Goal: Feedback & Contribution: Contribute content

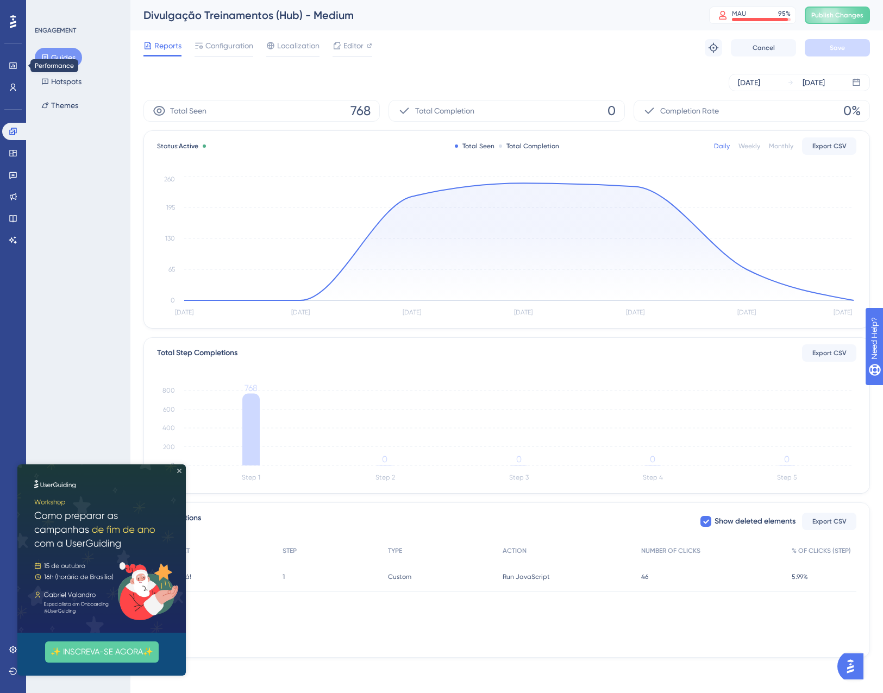
click at [179, 471] on icon "Close Preview" at bounding box center [179, 471] width 4 height 4
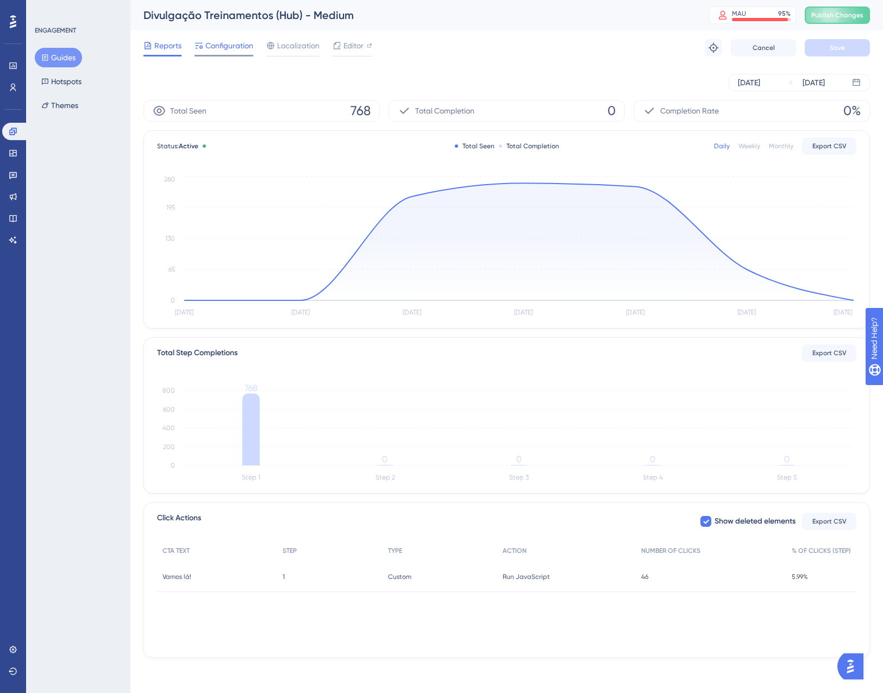
click at [227, 40] on span "Configuration" at bounding box center [229, 45] width 48 height 13
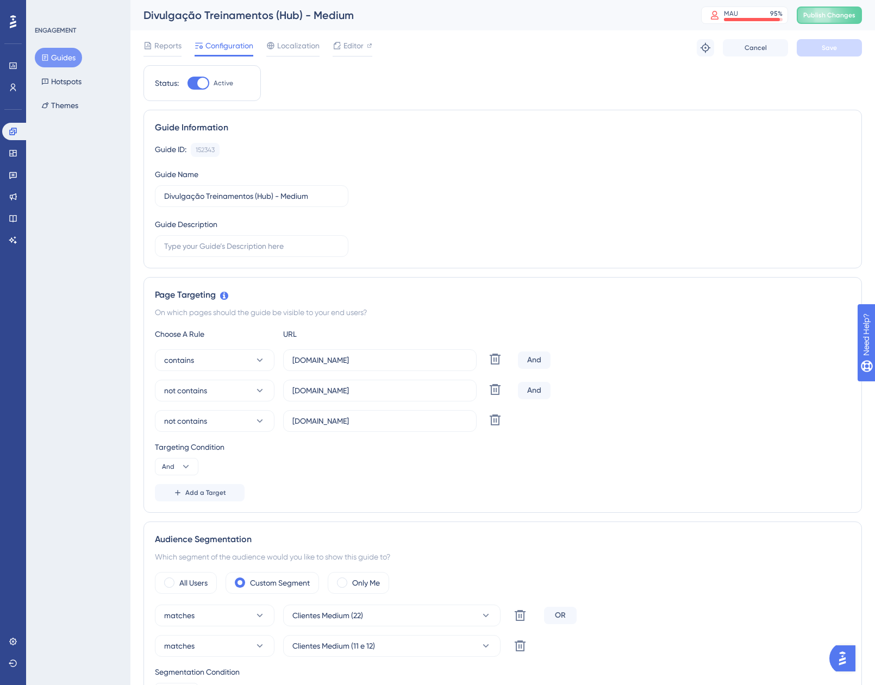
click at [203, 86] on div at bounding box center [202, 83] width 11 height 11
click at [187, 84] on input "Active" at bounding box center [187, 83] width 1 height 1
checkbox input "false"
click at [838, 46] on button "Save" at bounding box center [828, 47] width 65 height 17
drag, startPoint x: 340, startPoint y: 18, endPoint x: 328, endPoint y: 18, distance: 12.5
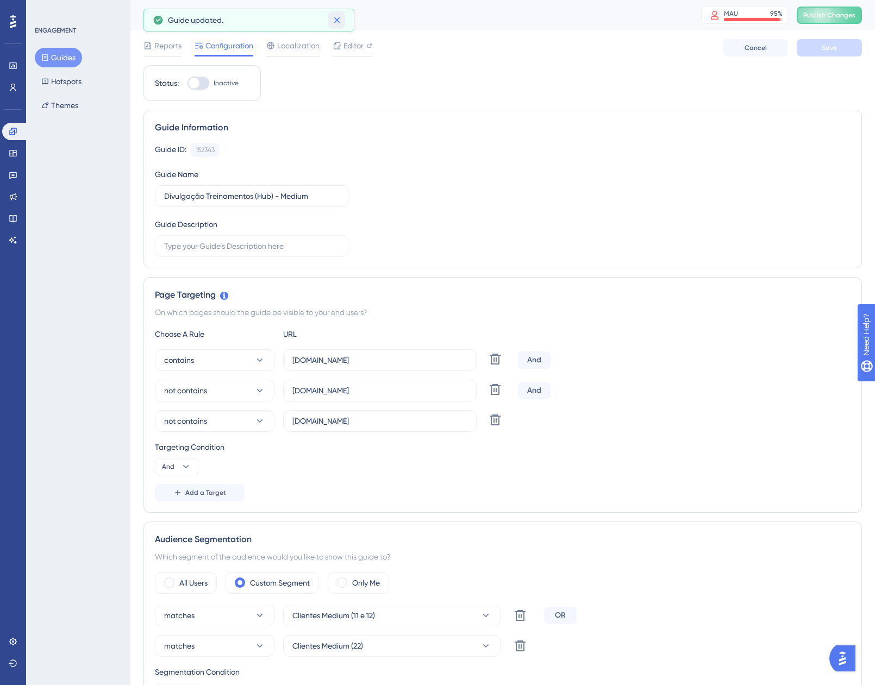
click at [340, 19] on icon at bounding box center [336, 20] width 11 height 11
click at [41, 53] on button "Guides" at bounding box center [58, 58] width 47 height 20
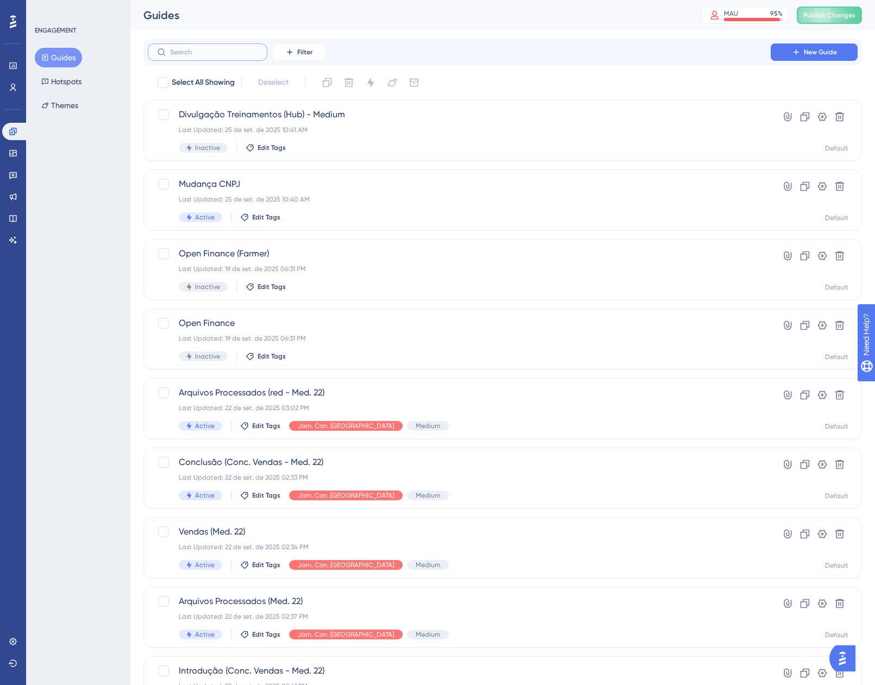
click at [240, 54] on input "text" at bounding box center [214, 52] width 88 height 8
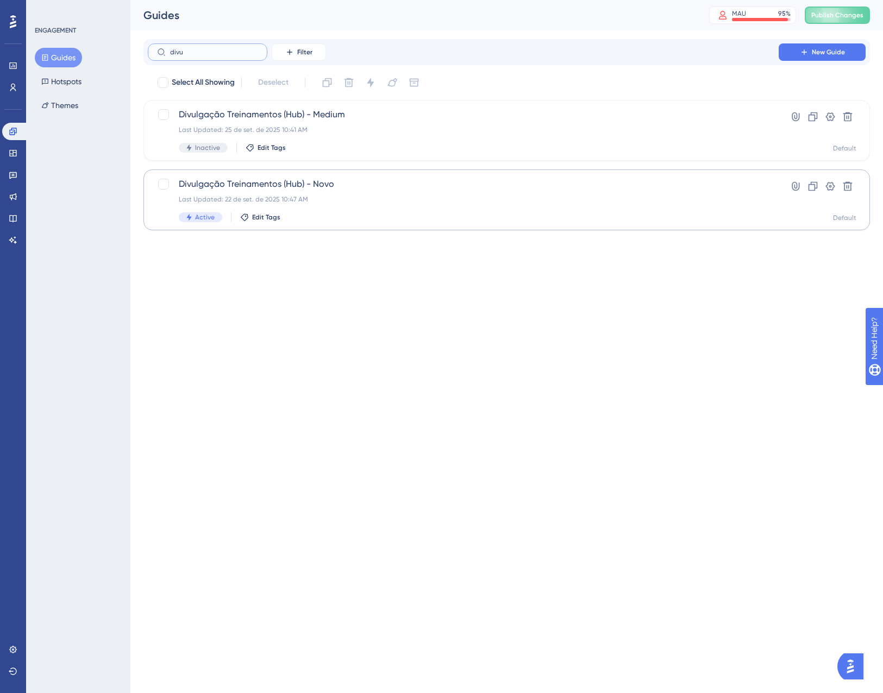
type input "divu"
click at [375, 198] on div "Last Updated: 22 de set. de 2025 10:47 AM" at bounding box center [463, 199] width 569 height 9
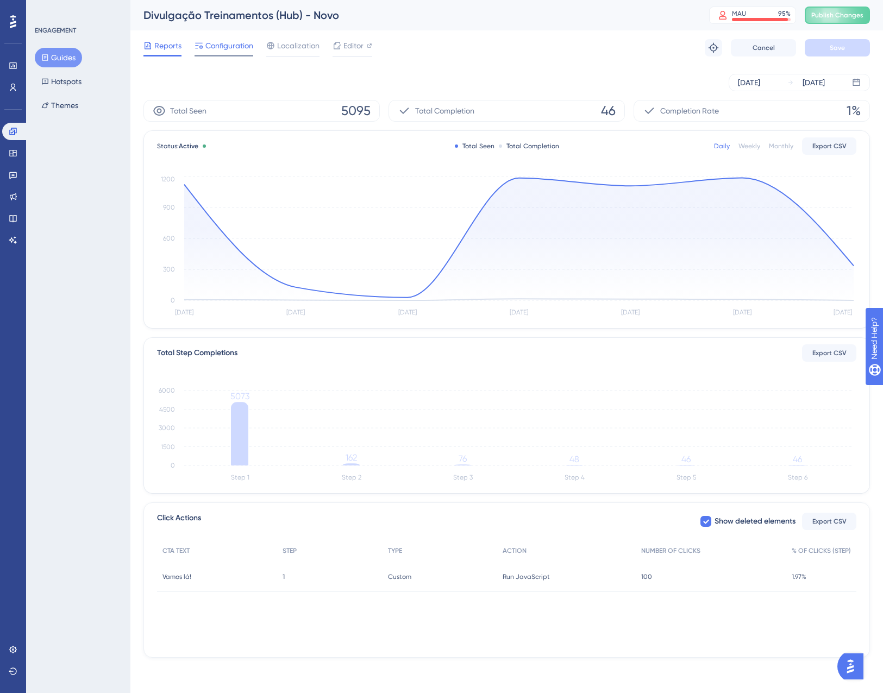
click at [217, 52] on span "Configuration" at bounding box center [229, 45] width 48 height 13
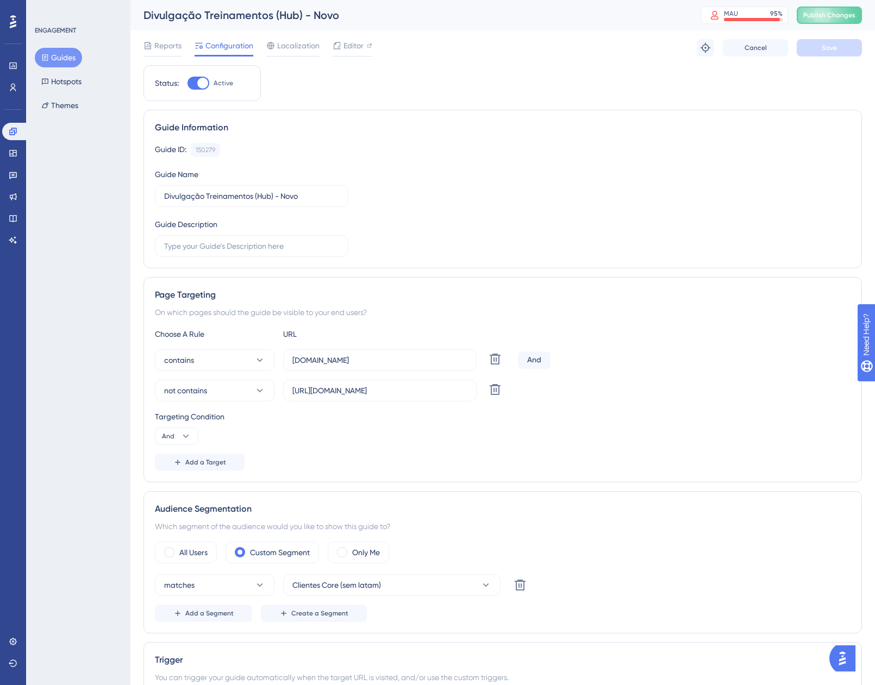
click at [197, 83] on div at bounding box center [198, 83] width 22 height 13
click at [187, 83] on input "Active" at bounding box center [187, 83] width 1 height 1
checkbox input "false"
click at [825, 44] on span "Save" at bounding box center [828, 47] width 15 height 9
click at [71, 55] on button "Guides" at bounding box center [58, 58] width 47 height 20
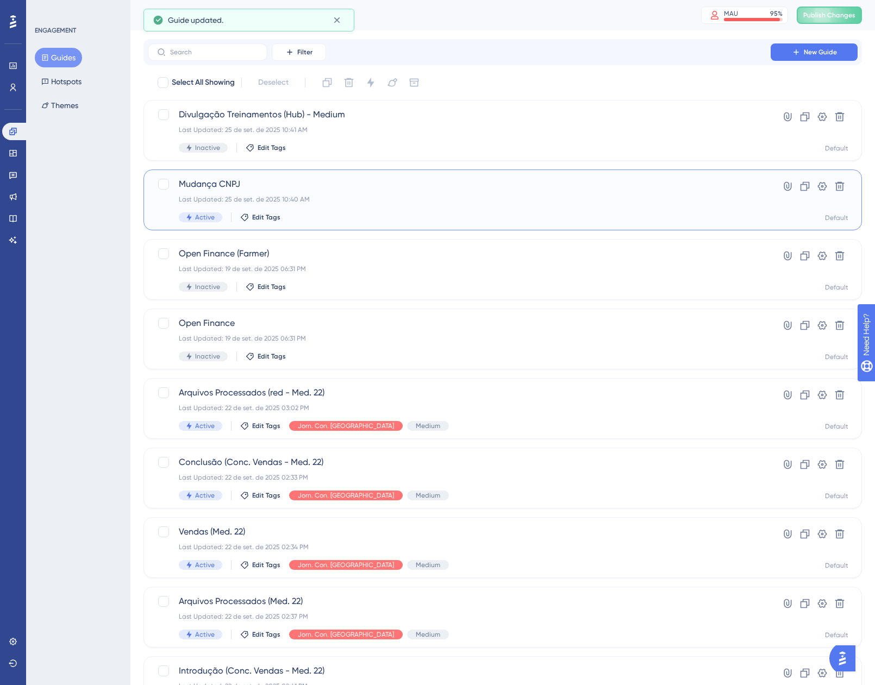
click at [406, 183] on span "Mudança CNPJ" at bounding box center [459, 184] width 561 height 13
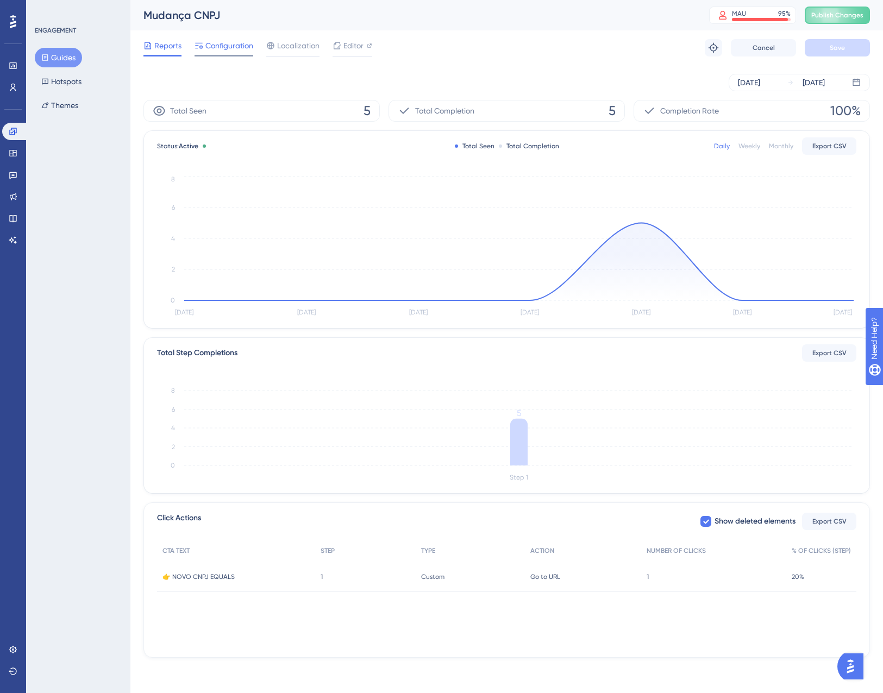
click at [235, 44] on span "Configuration" at bounding box center [229, 45] width 48 height 13
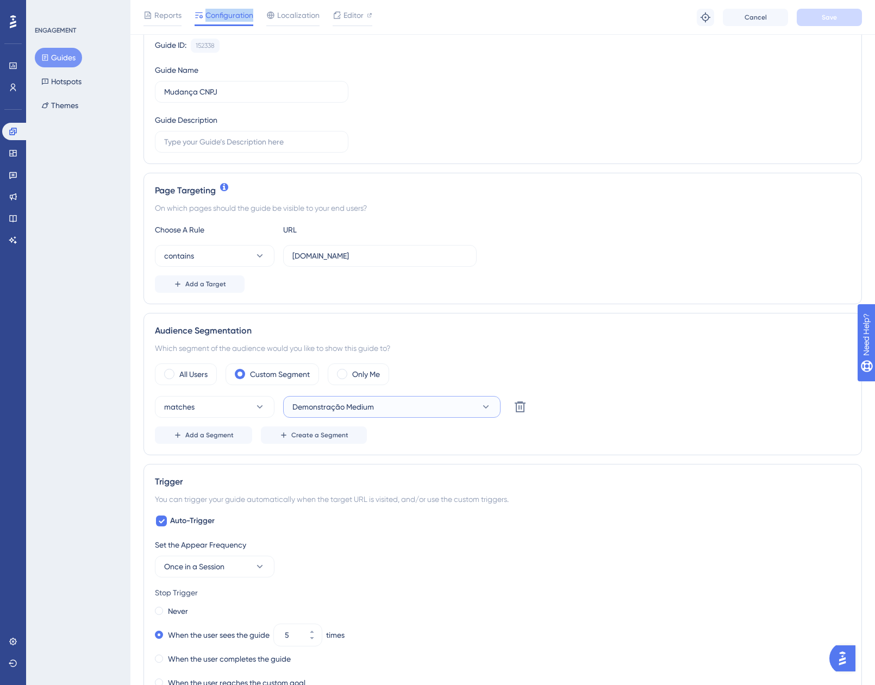
click at [386, 409] on button "Demonstração Medium" at bounding box center [391, 407] width 217 height 22
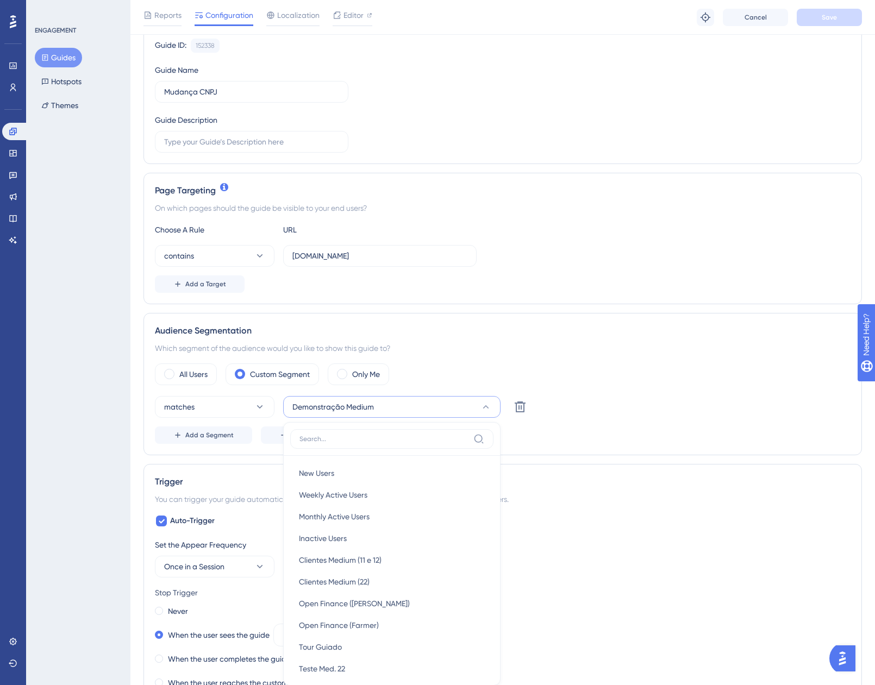
scroll to position [318, 0]
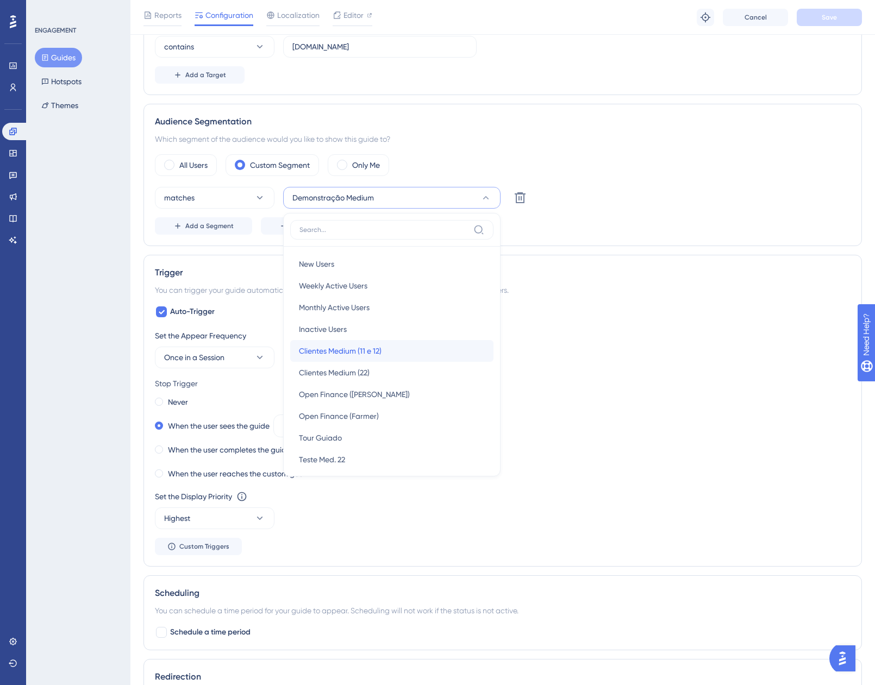
click at [428, 346] on div "Clientes Medium (11 e 12) Clientes Medium (11 e 12)" at bounding box center [392, 351] width 186 height 22
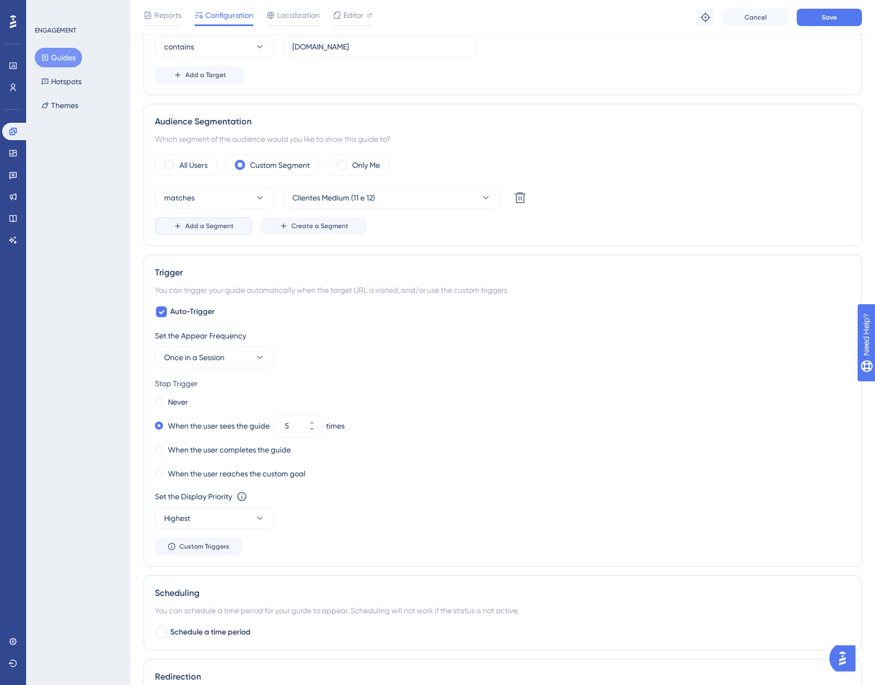
click at [223, 230] on button "Add a Segment" at bounding box center [203, 225] width 97 height 17
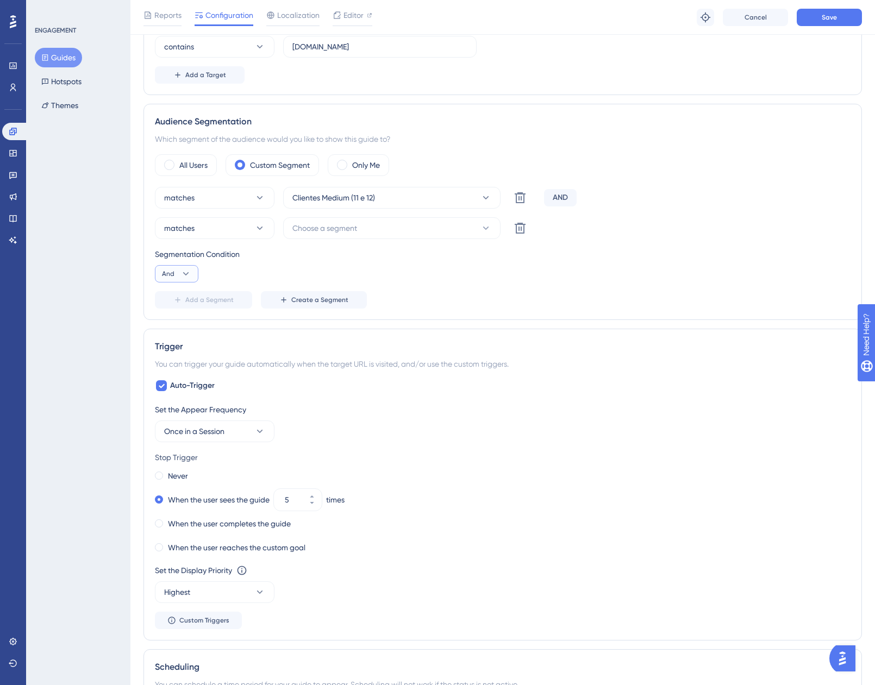
click at [165, 268] on button "And" at bounding box center [176, 273] width 43 height 17
click at [178, 322] on div "Or Or" at bounding box center [176, 327] width 21 height 22
click at [338, 231] on span "Choose a segment" at bounding box center [324, 228] width 65 height 13
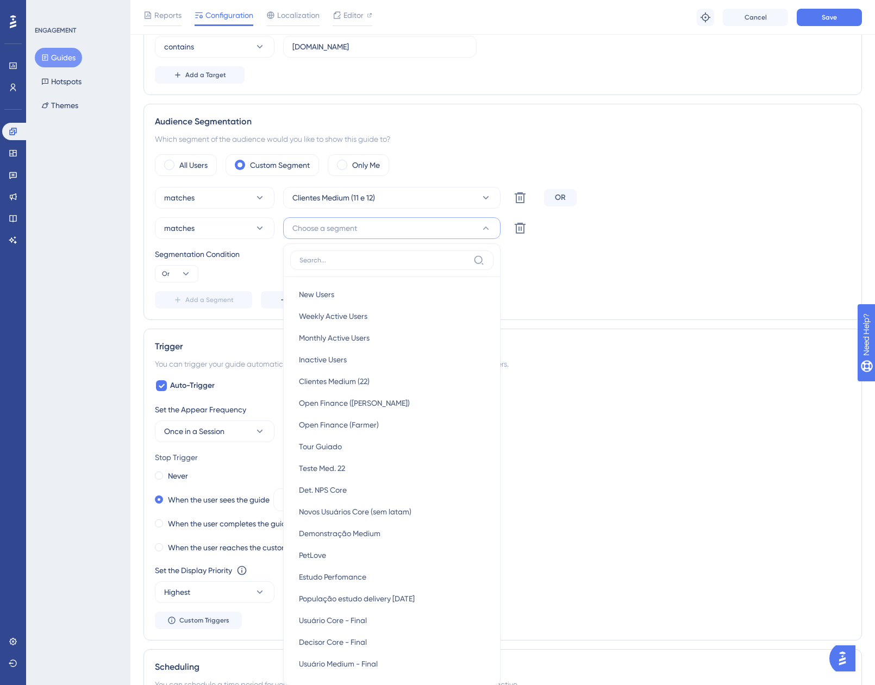
scroll to position [440, 0]
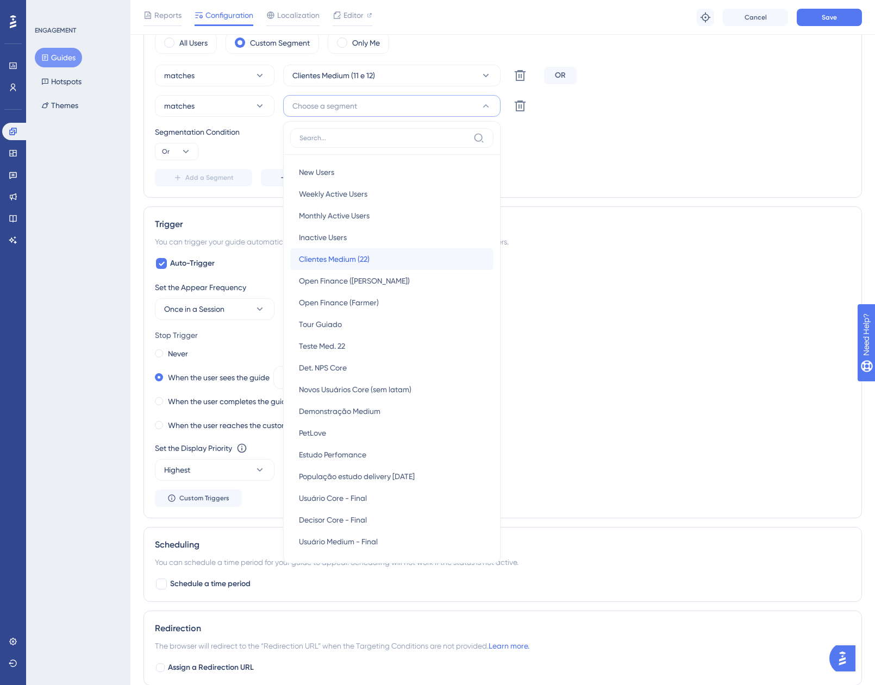
click at [376, 257] on div "Clientes Medium (22) Clientes Medium (22)" at bounding box center [392, 259] width 186 height 22
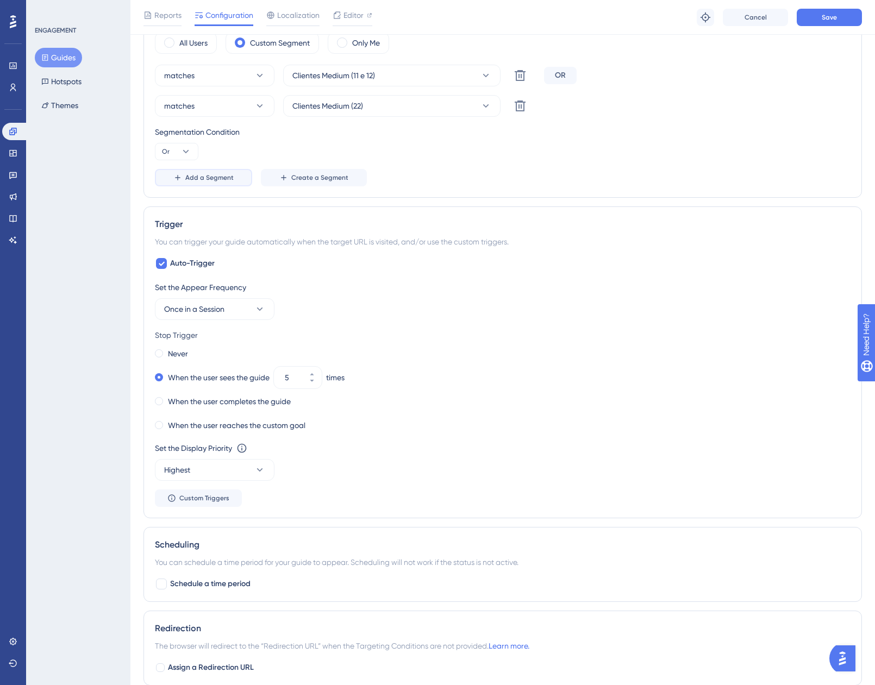
click at [204, 179] on span "Add a Segment" at bounding box center [209, 177] width 48 height 9
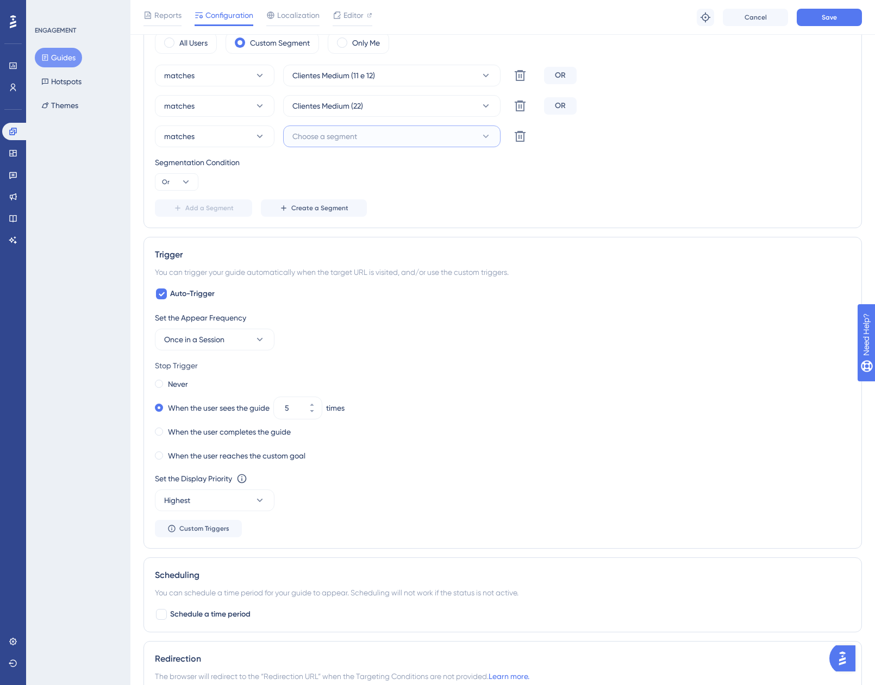
click at [416, 139] on button "Choose a segment" at bounding box center [391, 136] width 217 height 22
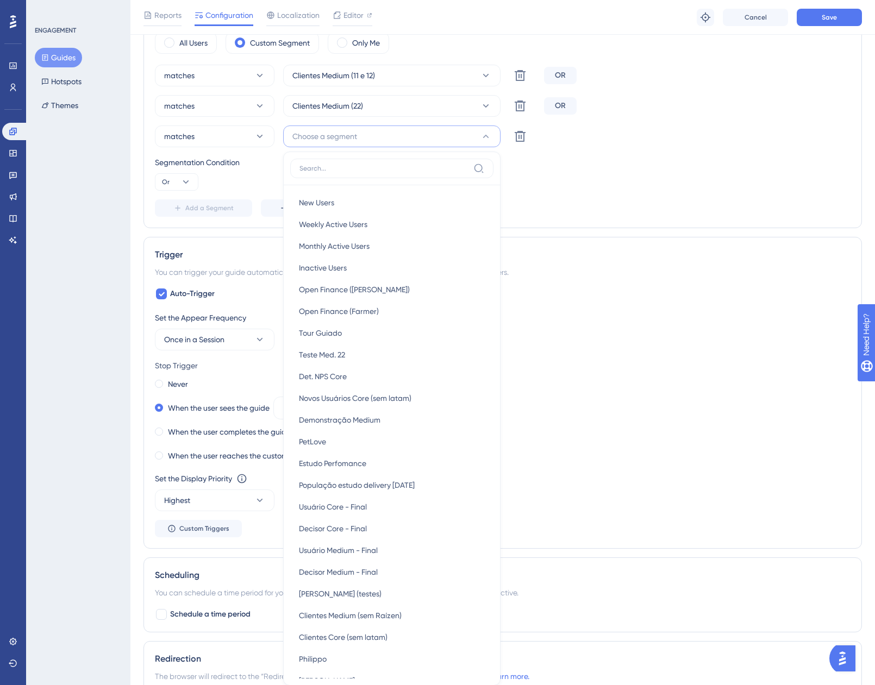
scroll to position [516, 0]
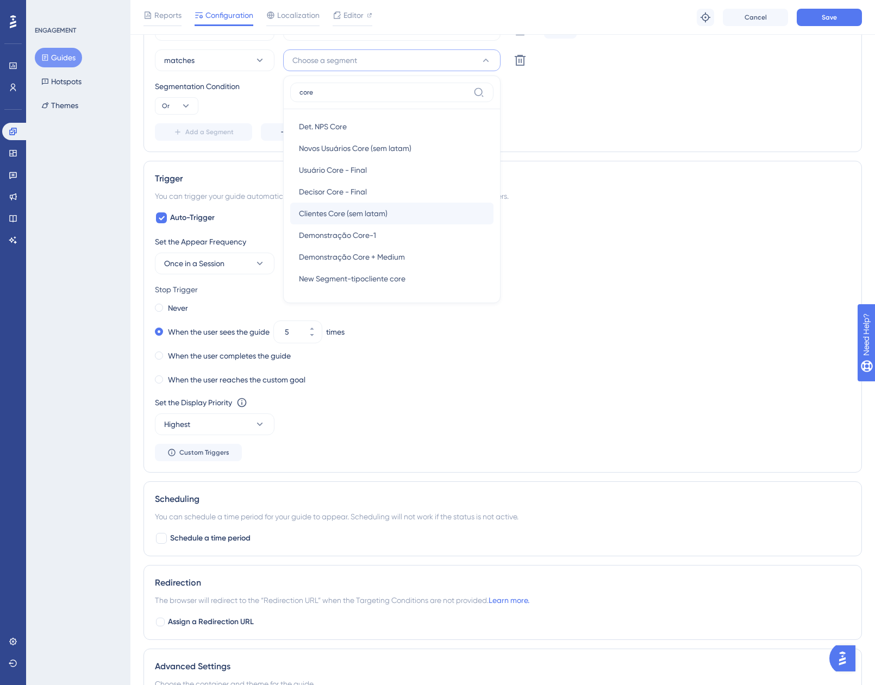
type input "core"
click at [389, 220] on div "Clientes Core (sem latam) Clientes Core (sem latam)" at bounding box center [392, 214] width 186 height 22
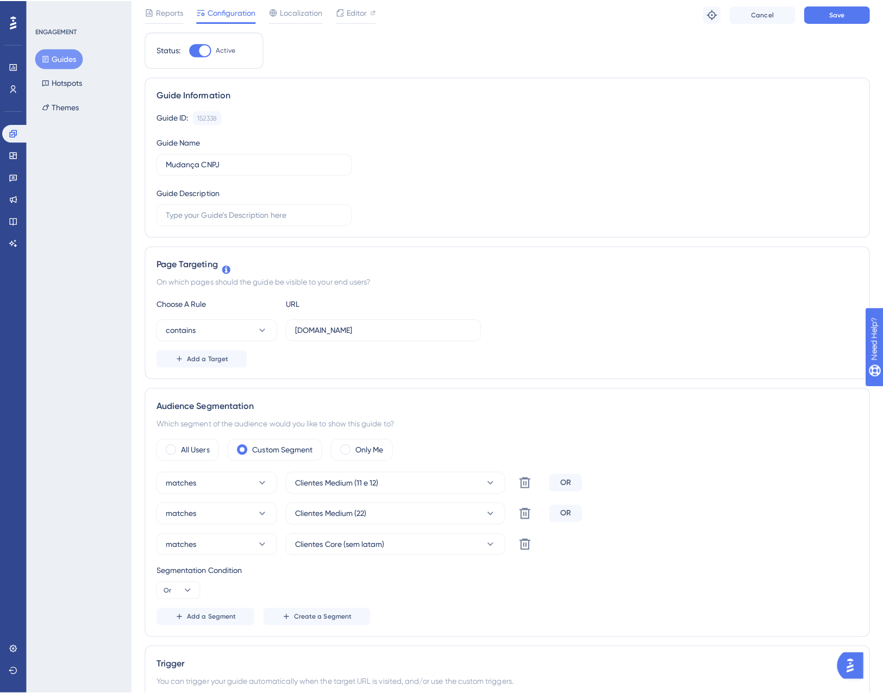
scroll to position [0, 0]
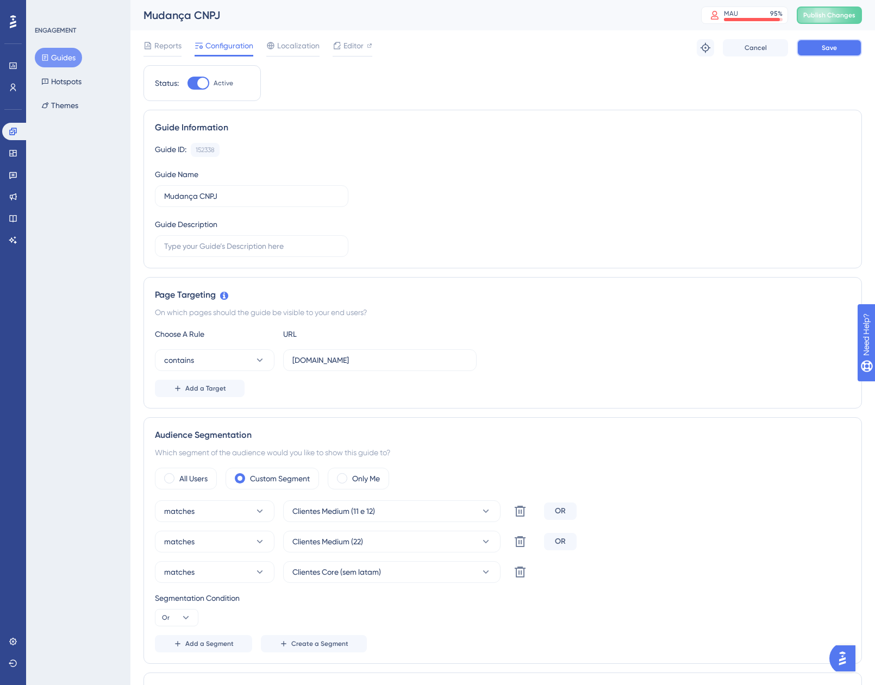
click at [837, 48] on button "Save" at bounding box center [828, 47] width 65 height 17
click at [838, 15] on span "Publish Changes" at bounding box center [829, 15] width 52 height 9
click at [838, 15] on icon at bounding box center [829, 15] width 18 height 18
click at [3, 61] on div "Performance" at bounding box center [13, 65] width 22 height 17
click at [6, 63] on link at bounding box center [13, 65] width 22 height 17
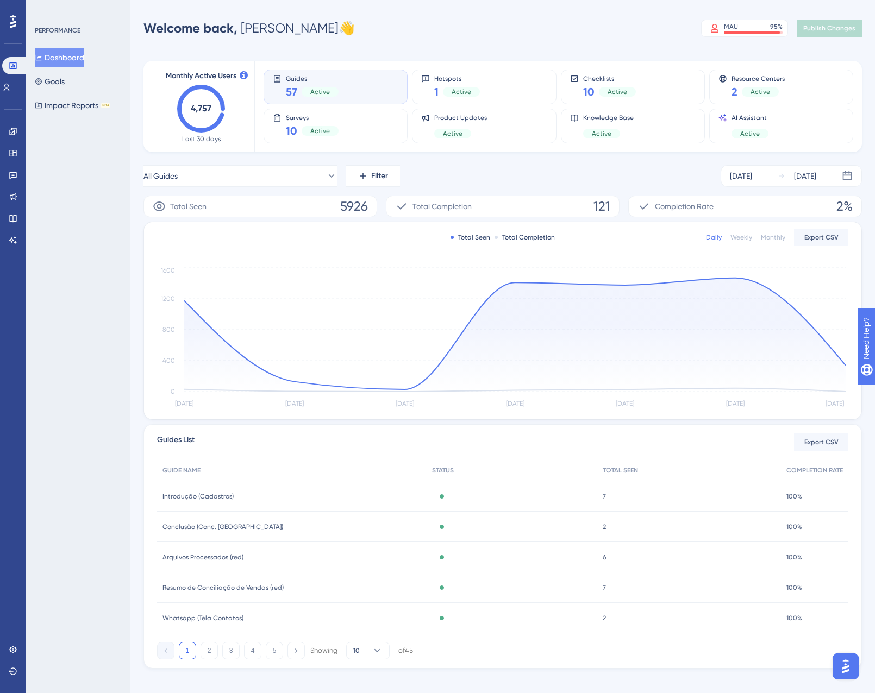
click at [204, 107] on text "4,757" at bounding box center [201, 108] width 21 height 10
click at [17, 132] on link at bounding box center [13, 131] width 9 height 17
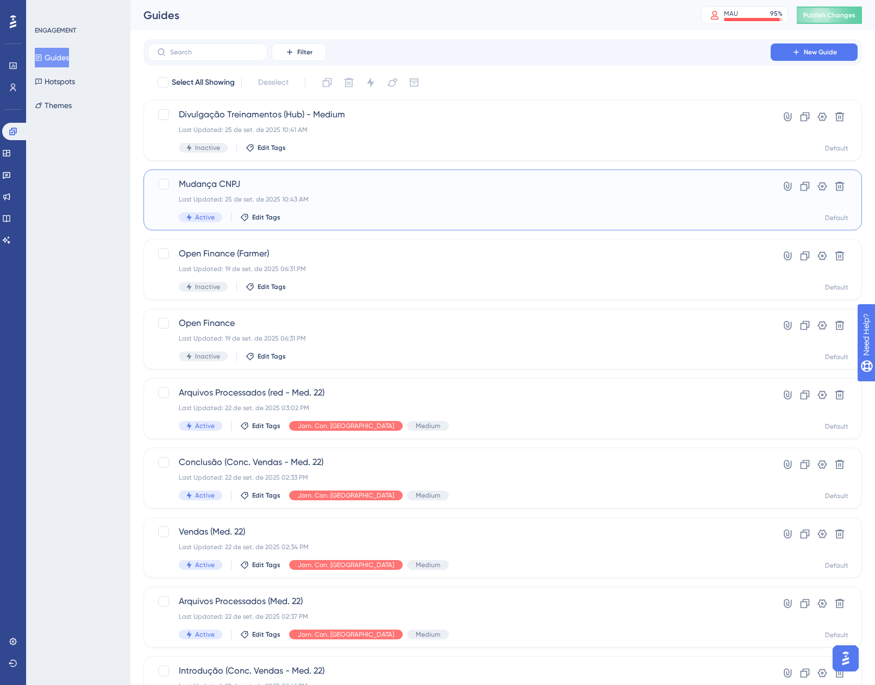
click at [357, 192] on div "Mudança CNPJ Last Updated: 25 de set. de 2025 10:43 AM Active Edit Tags" at bounding box center [459, 200] width 561 height 45
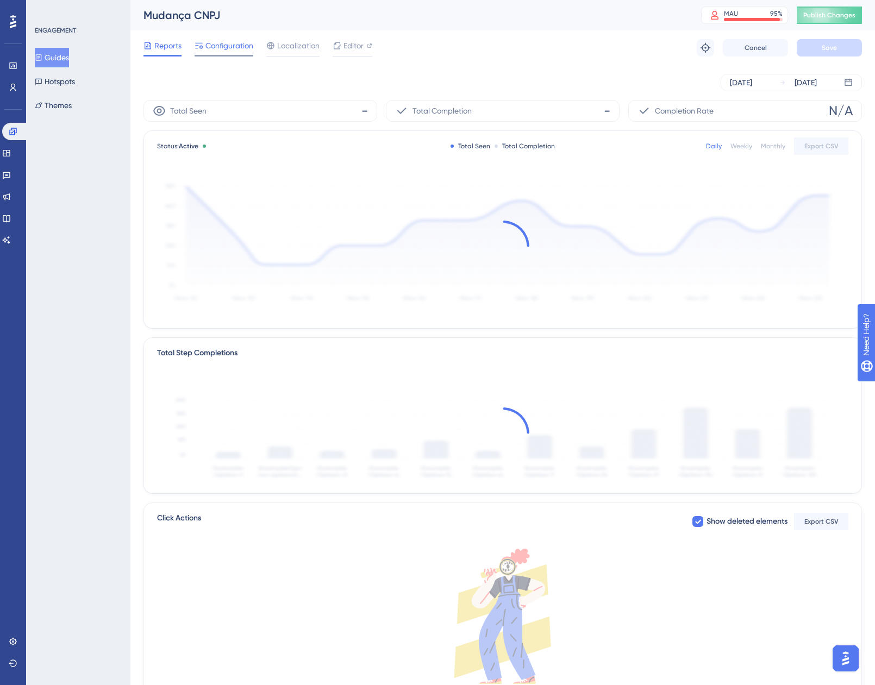
click at [225, 46] on span "Configuration" at bounding box center [229, 45] width 48 height 13
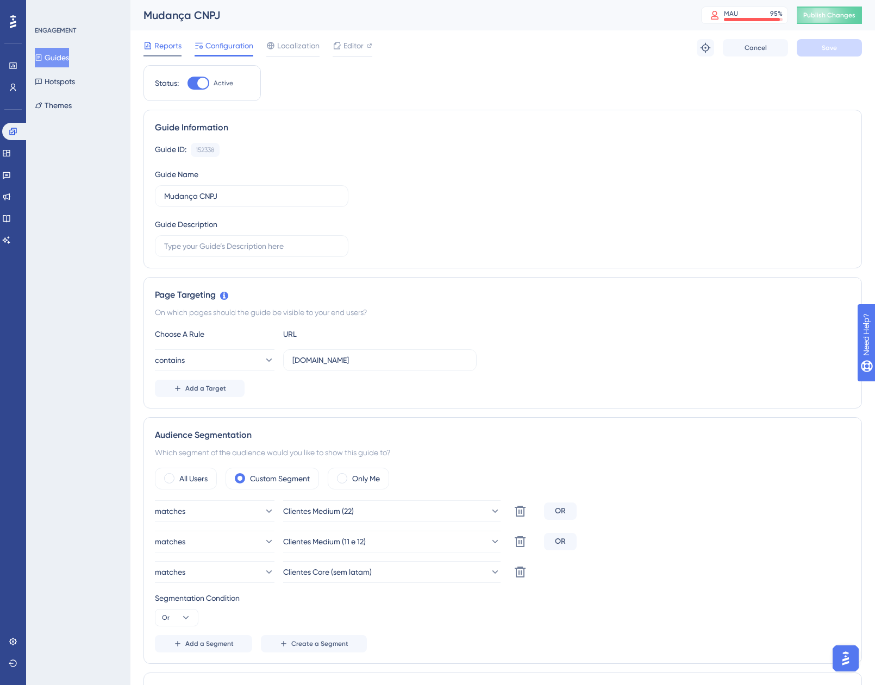
click at [177, 51] on span "Reports" at bounding box center [167, 45] width 27 height 13
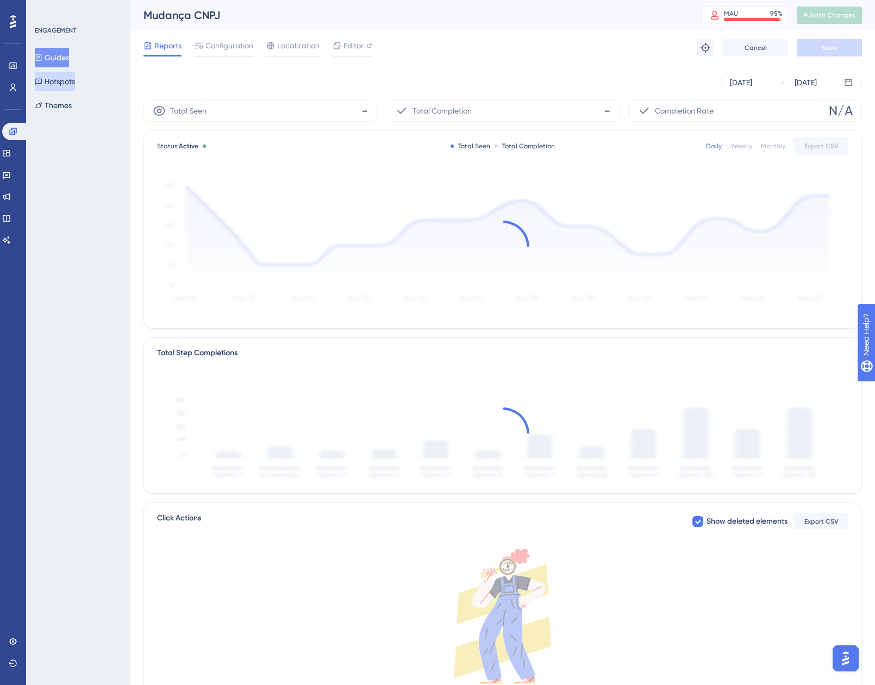
click at [55, 80] on button "Hotspots" at bounding box center [55, 82] width 40 height 20
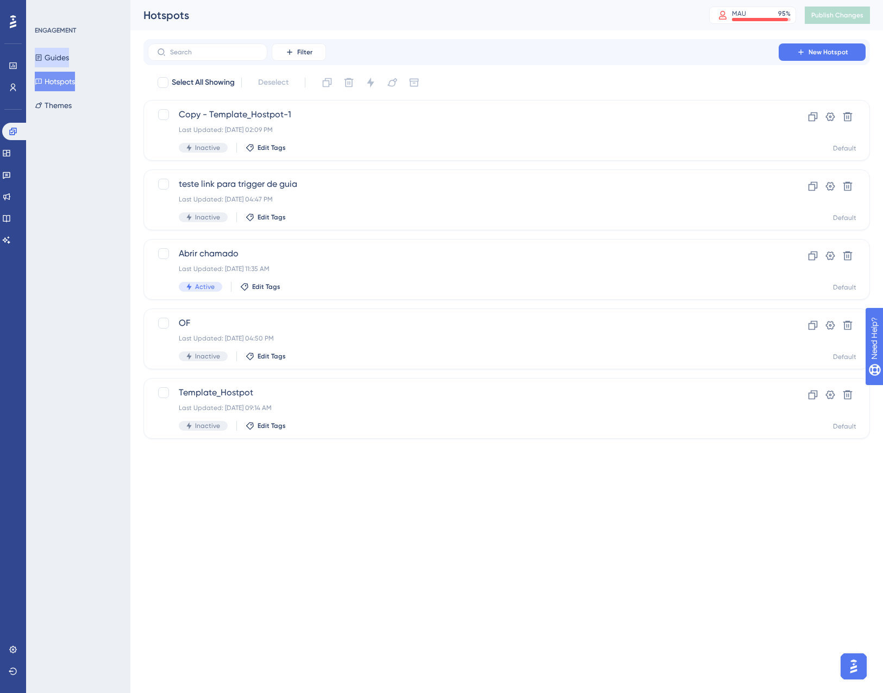
click at [62, 51] on button "Guides" at bounding box center [52, 58] width 34 height 20
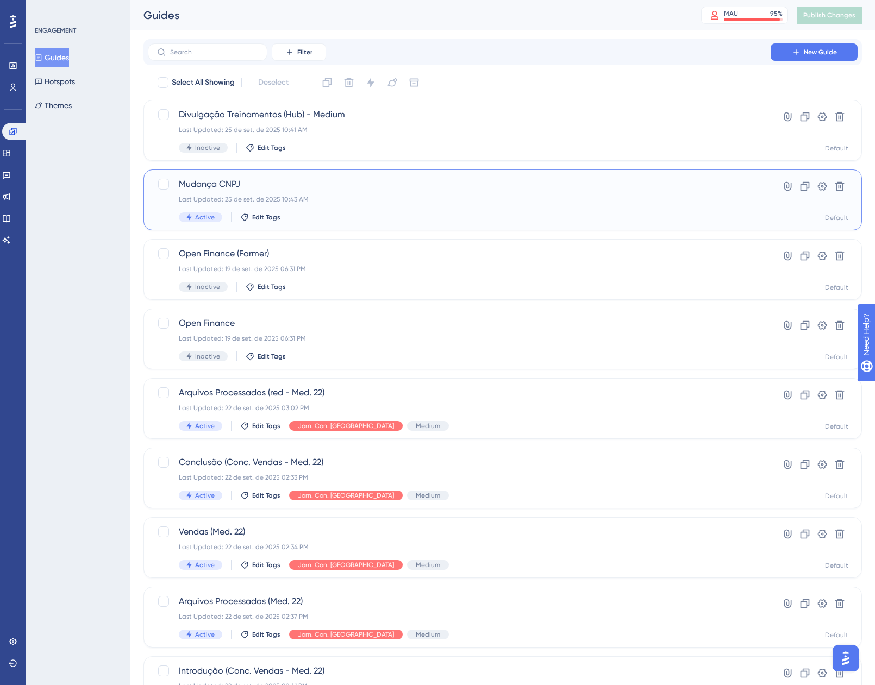
click at [394, 193] on div "Mudança CNPJ Last Updated: 25 de set. de 2025 10:43 AM Active Edit Tags" at bounding box center [459, 200] width 561 height 45
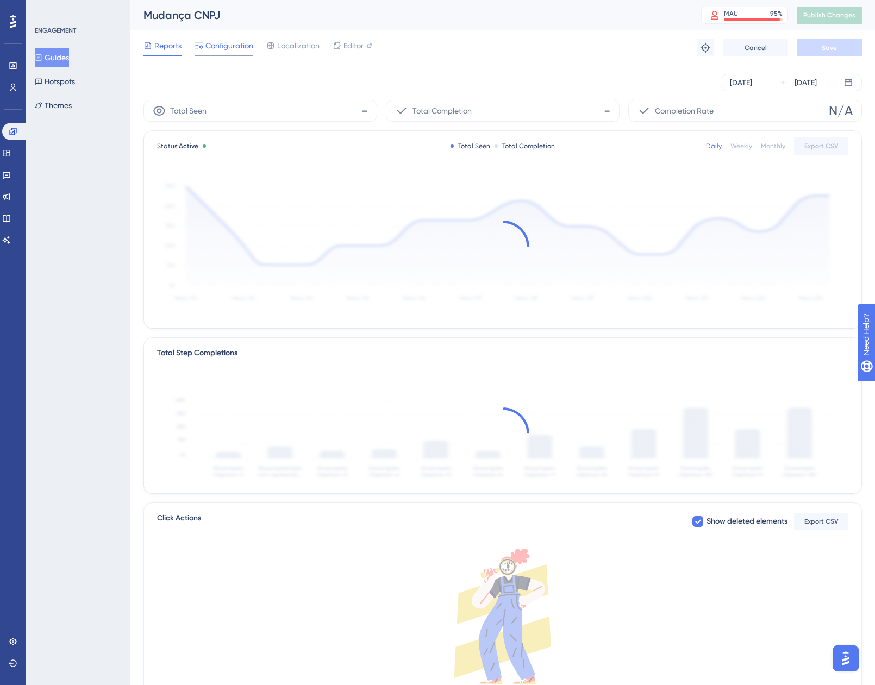
click at [243, 54] on div "Configuration" at bounding box center [223, 47] width 59 height 17
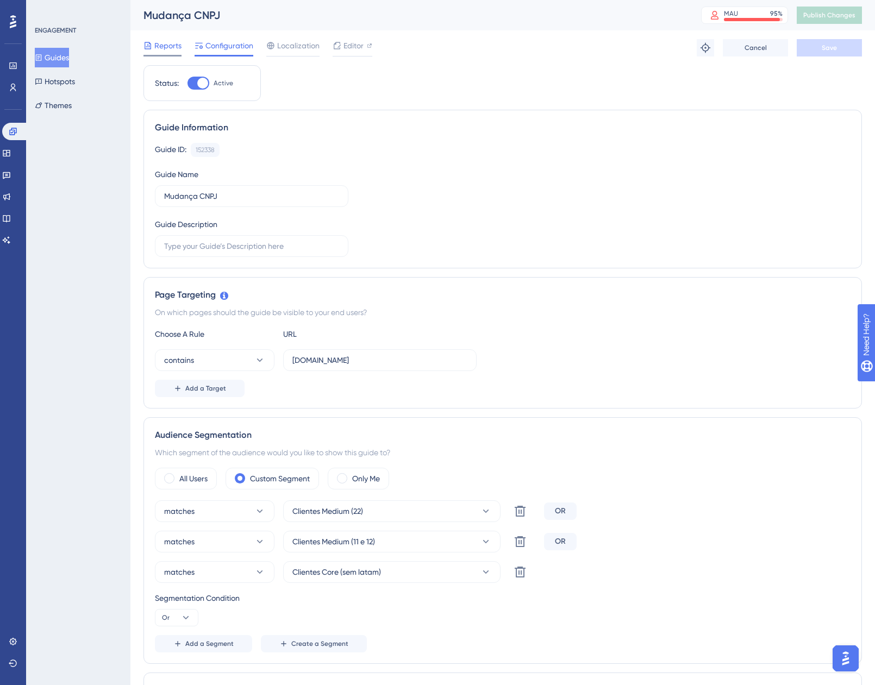
click at [154, 43] on div "Reports" at bounding box center [162, 45] width 38 height 13
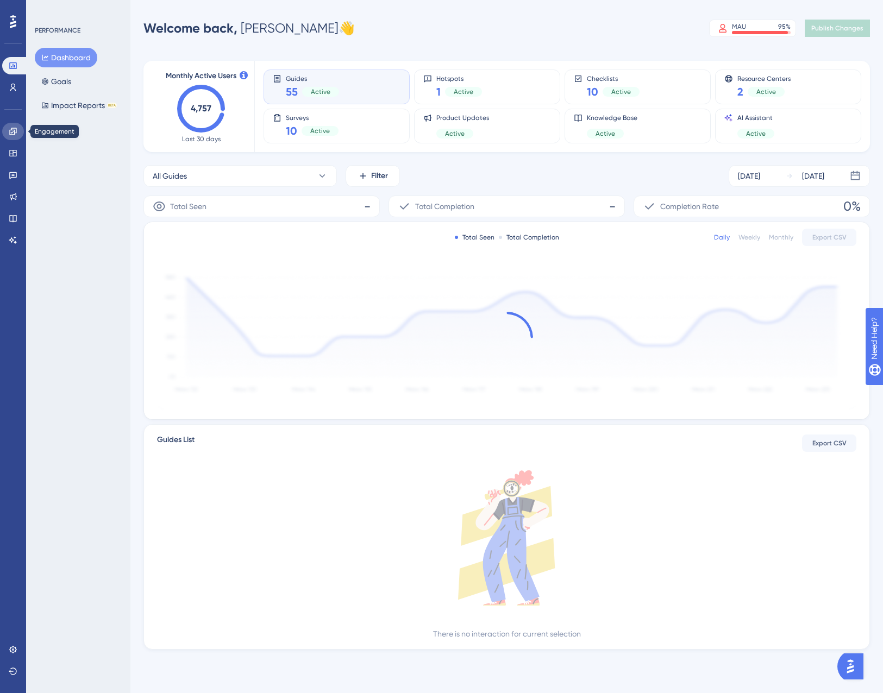
click at [15, 134] on icon at bounding box center [13, 131] width 9 height 9
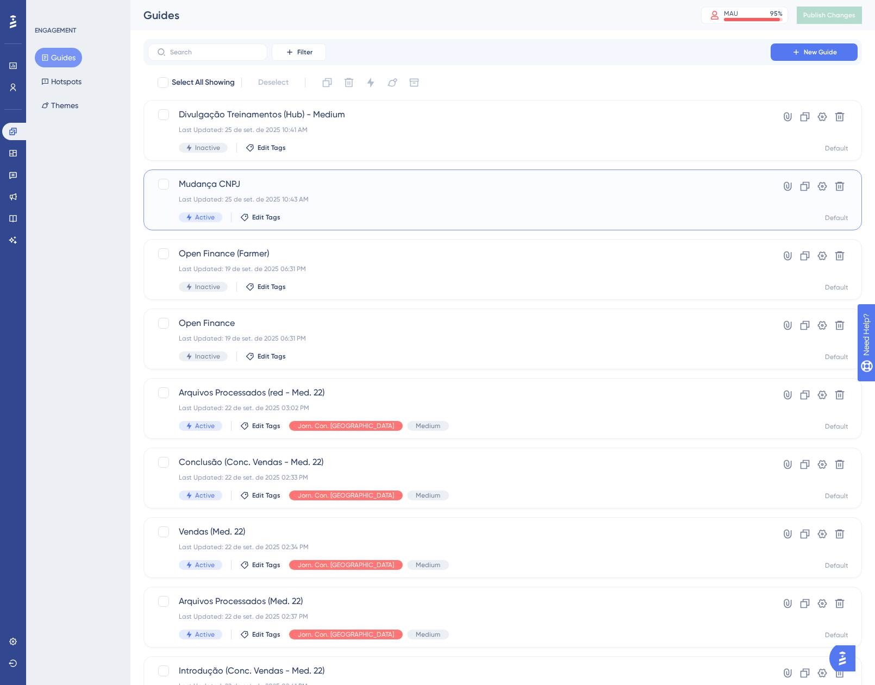
click at [375, 197] on div "Last Updated: 25 de set. de 2025 10:43 AM" at bounding box center [459, 199] width 561 height 9
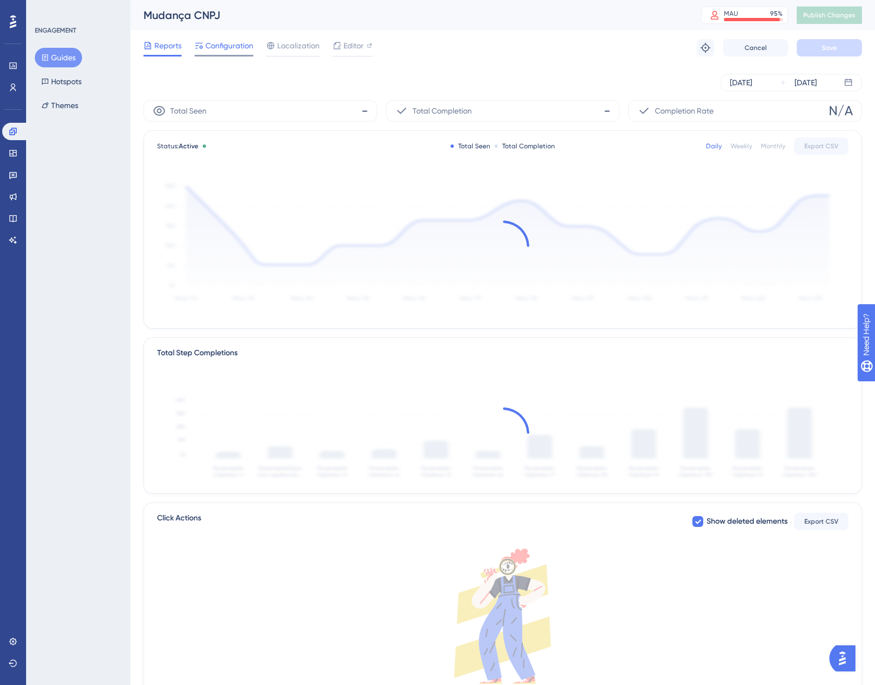
click at [235, 52] on div "Configuration" at bounding box center [223, 47] width 59 height 17
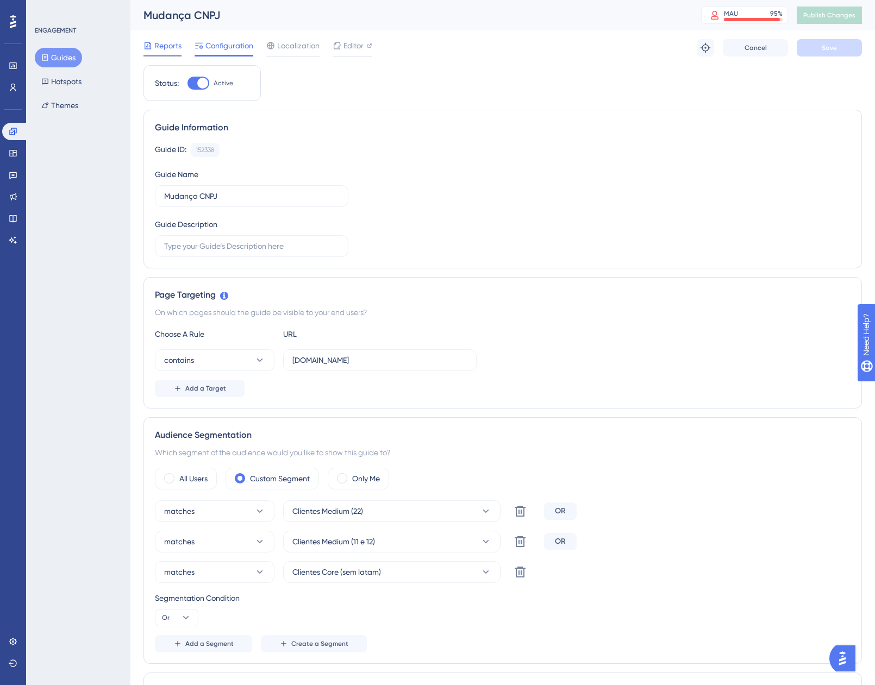
click at [167, 48] on span "Reports" at bounding box center [167, 45] width 27 height 13
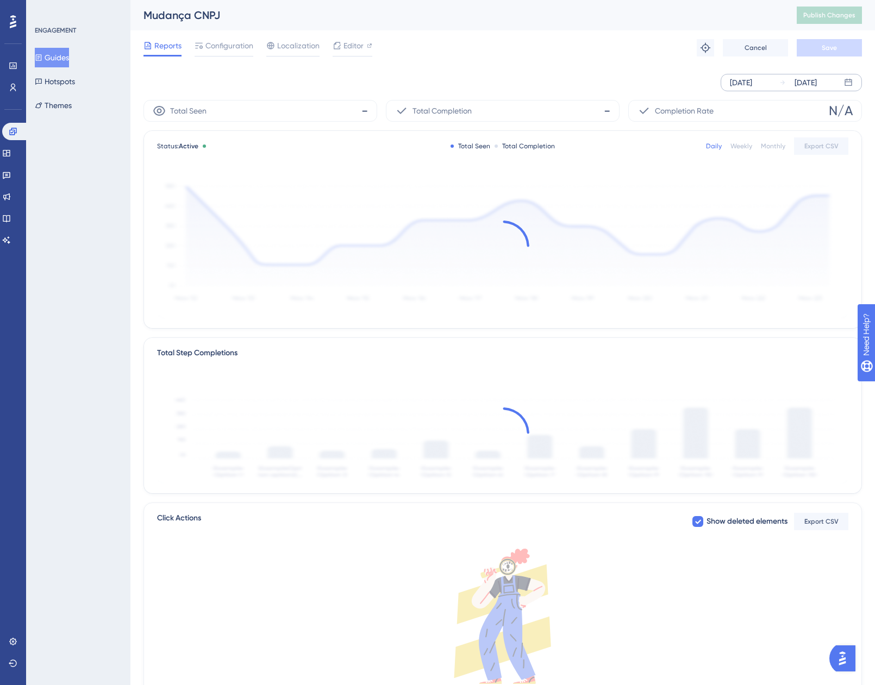
click at [749, 77] on div "[DATE]" at bounding box center [741, 82] width 22 height 13
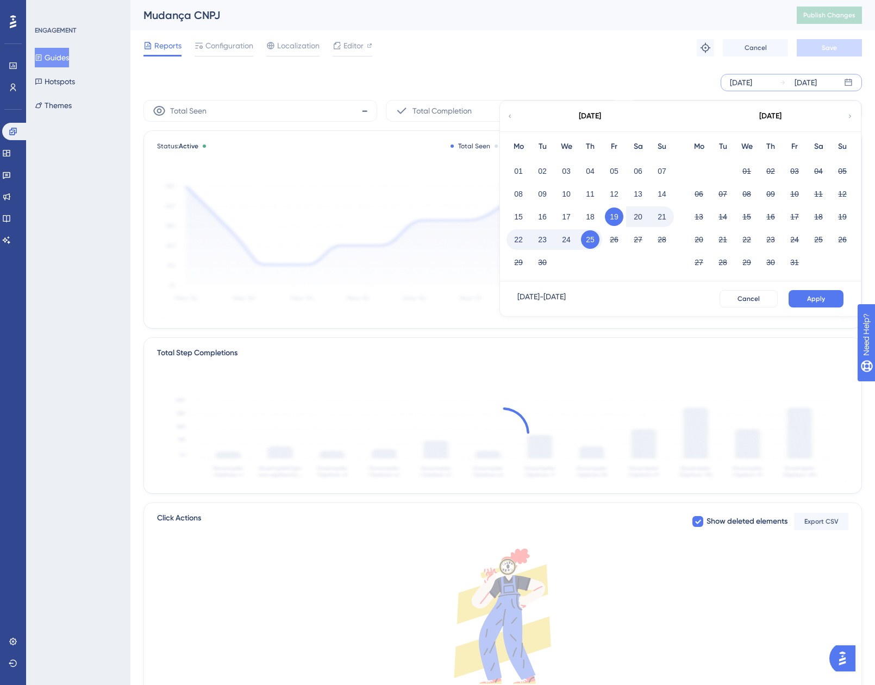
click at [534, 239] on button "23" at bounding box center [542, 239] width 18 height 18
click at [803, 300] on button "Apply" at bounding box center [815, 298] width 55 height 17
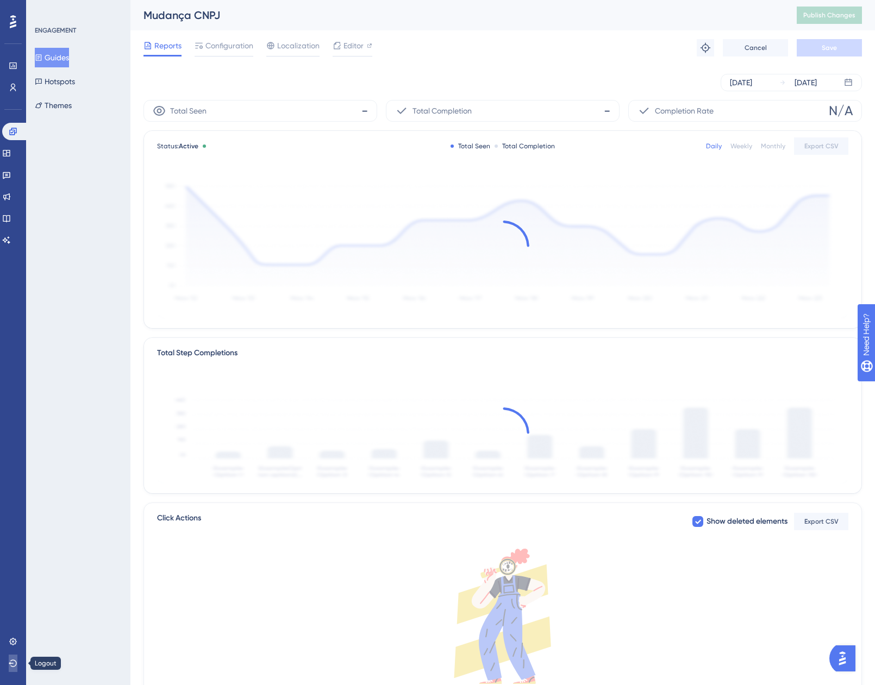
click at [13, 658] on button at bounding box center [13, 663] width 9 height 17
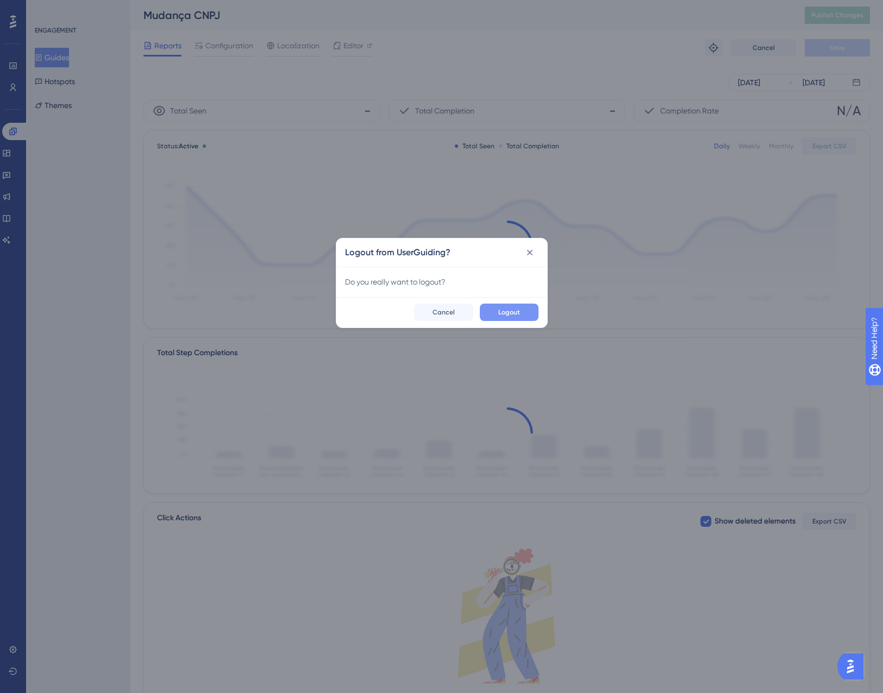
click at [509, 315] on span "Logout" at bounding box center [509, 312] width 22 height 9
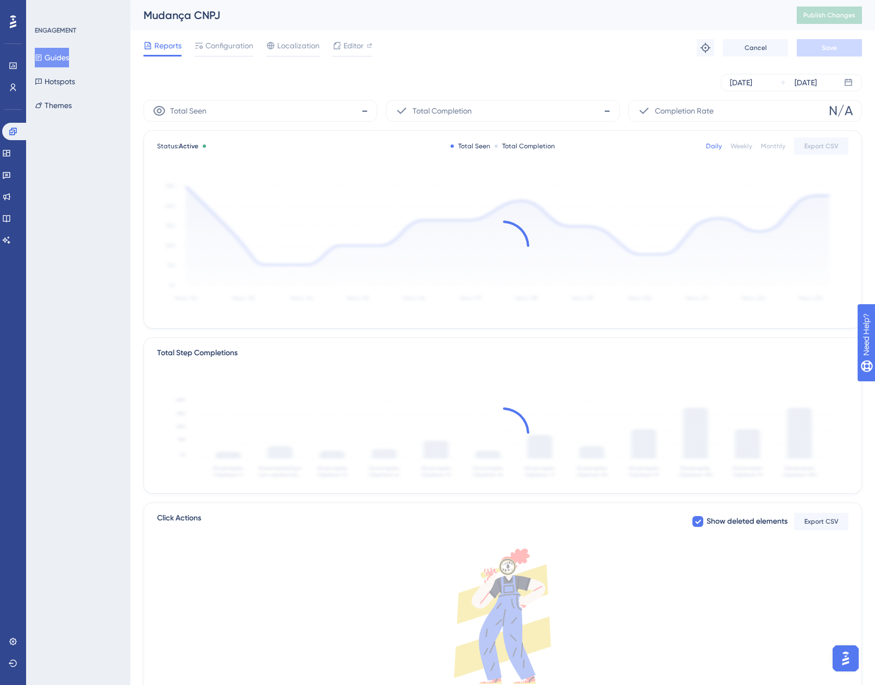
click at [2, 173] on div "Performance Users Engagement Widgets Feedback Product Updates Knowledge Base AI…" at bounding box center [13, 342] width 26 height 685
click at [3, 173] on link at bounding box center [6, 174] width 9 height 17
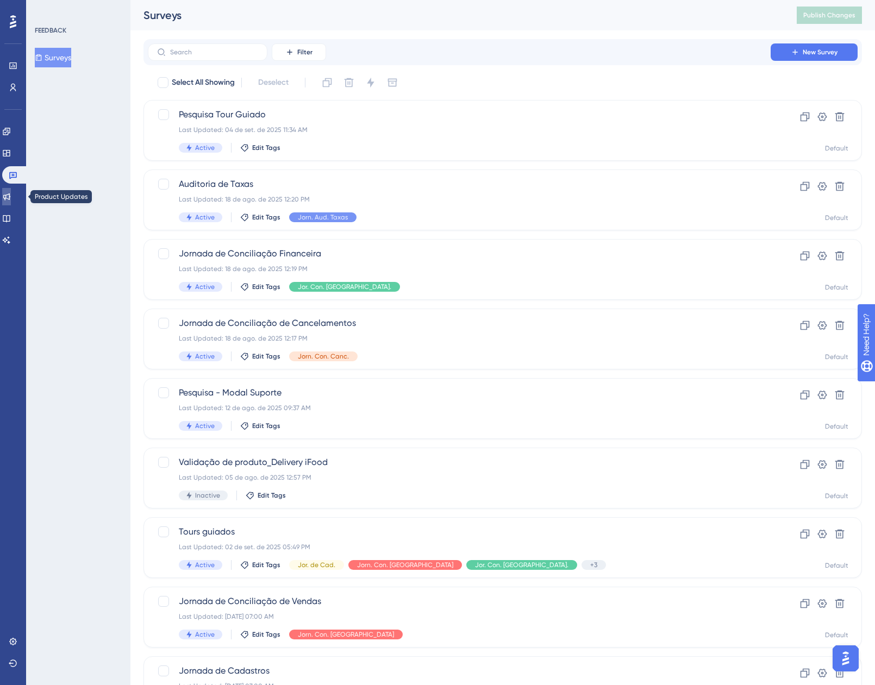
click at [11, 191] on link at bounding box center [6, 196] width 9 height 17
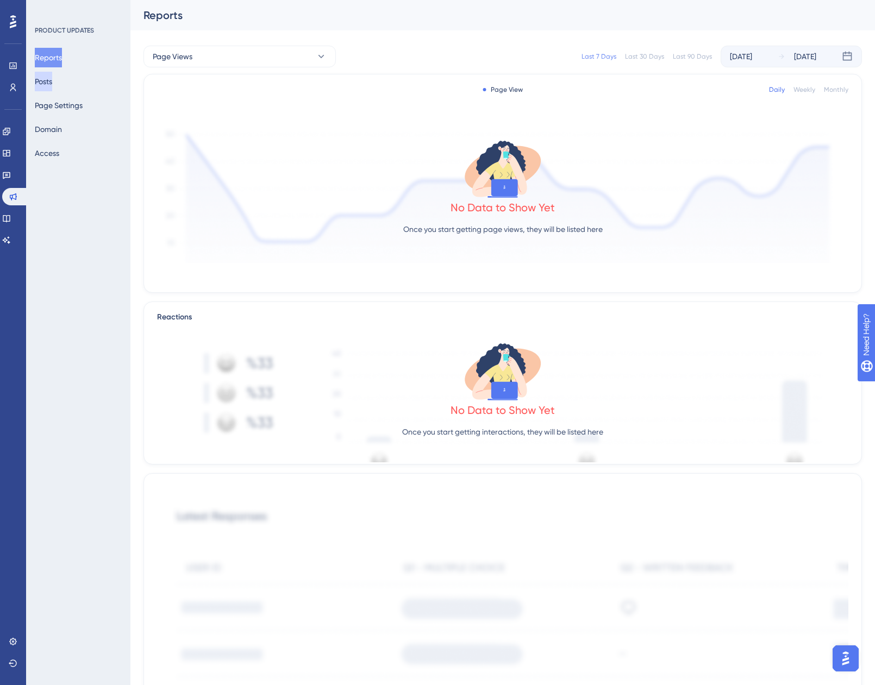
click at [52, 75] on button "Posts" at bounding box center [43, 82] width 17 height 20
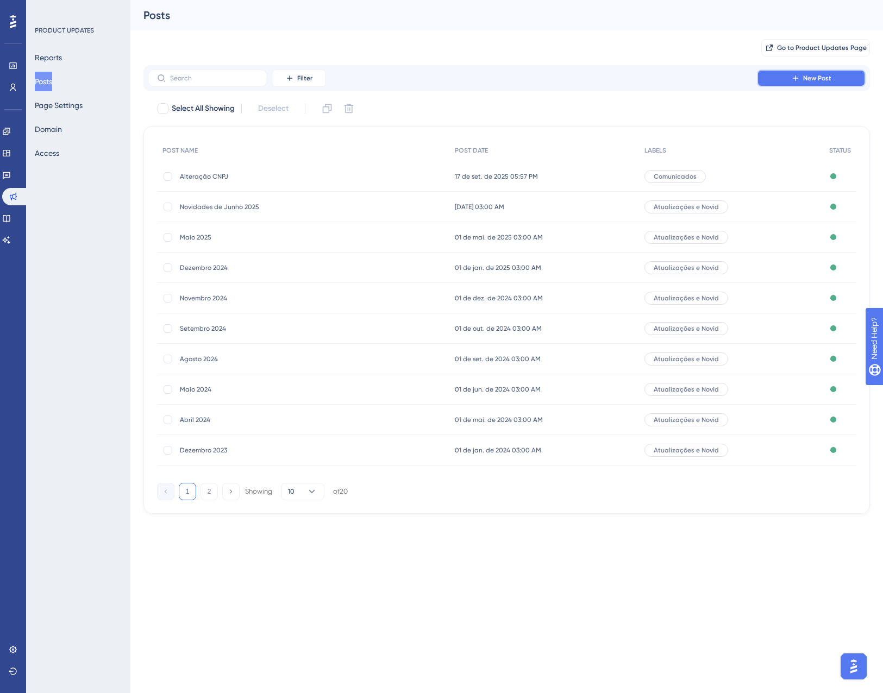
click at [817, 74] on span "New Post" at bounding box center [817, 78] width 28 height 9
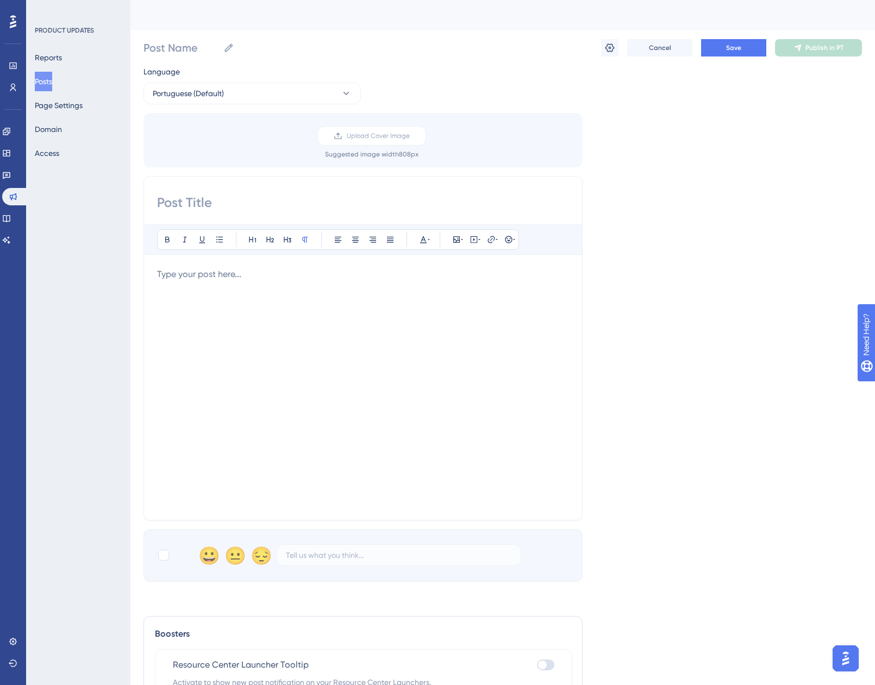
click at [204, 209] on input at bounding box center [363, 202] width 412 height 17
drag, startPoint x: 450, startPoint y: 204, endPoint x: 291, endPoint y: 209, distance: 159.3
click at [291, 209] on input "Migração da API Cielo (Fluxo de Cancelamento)" at bounding box center [363, 202] width 412 height 17
click at [260, 198] on input "Migração da API Cielo" at bounding box center [363, 202] width 412 height 17
paste input "(Fluxo de Cancelamento)"
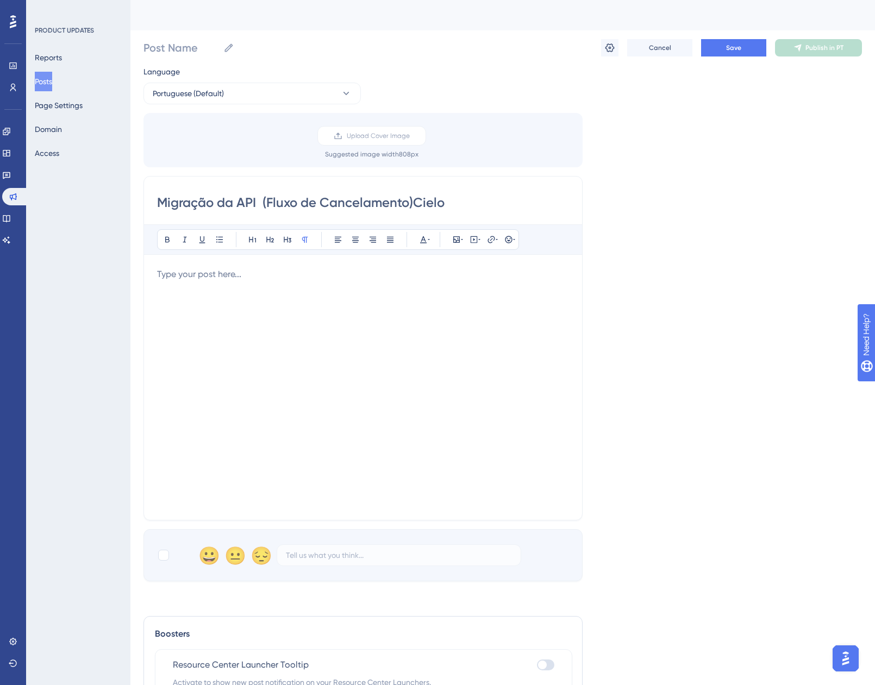
click at [268, 201] on input "Migração da API (Fluxo de Cancelamento)Cielo" at bounding box center [363, 202] width 412 height 17
click at [432, 202] on input "Migração da API do Fluxo de Cancelamento)Cielo" at bounding box center [363, 202] width 412 height 17
click at [264, 205] on input "Migração da API do Fluxo de Cancelamento pela Cielo" at bounding box center [363, 202] width 412 height 17
click at [441, 204] on input "Migração da API do Fluxo de Cancelamento pela Cielo" at bounding box center [363, 202] width 412 height 17
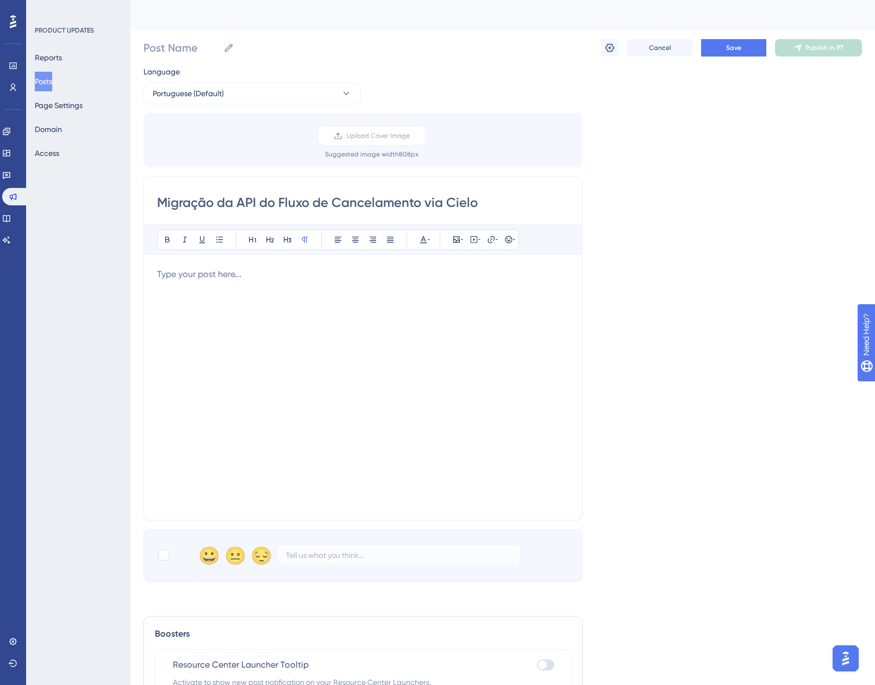
type input "Migração da API do Fluxo de Cancelamento via Cielo"
click at [197, 284] on div at bounding box center [363, 387] width 412 height 239
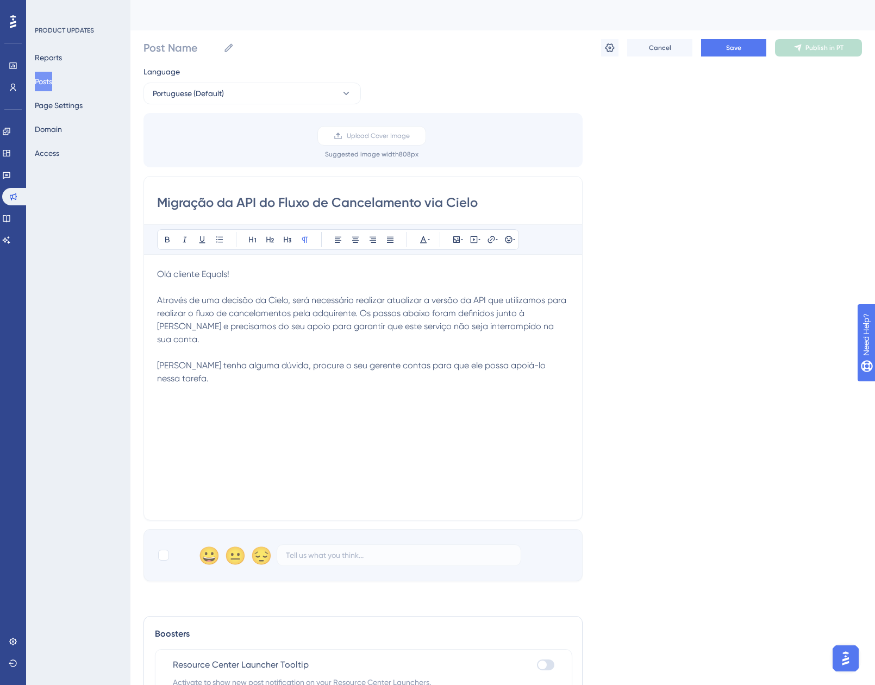
click at [199, 385] on div "Olá cliente Equals! Através de uma decisão da Cielo, será necessário realizar a…" at bounding box center [363, 387] width 412 height 239
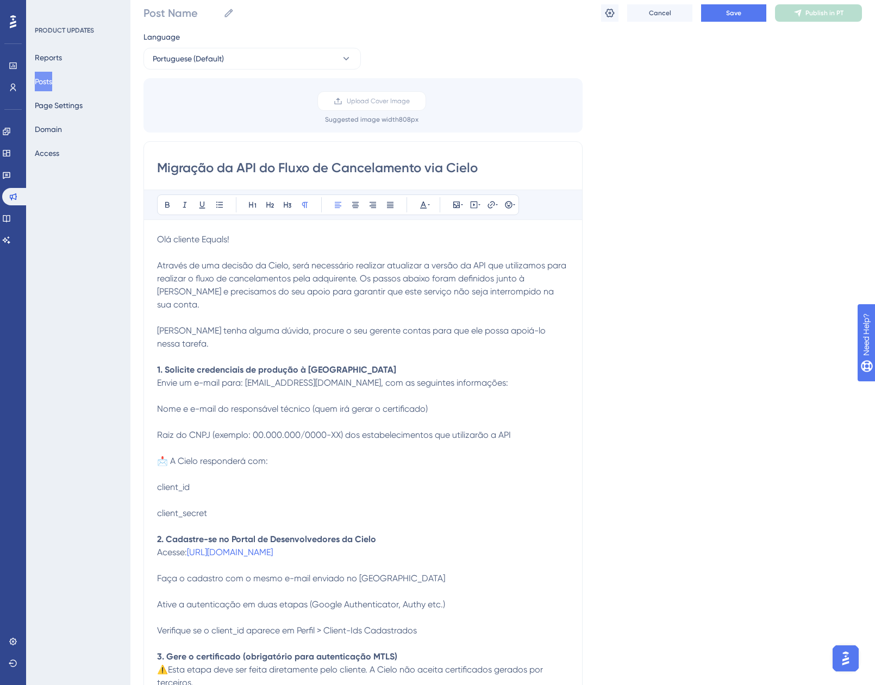
scroll to position [25, 0]
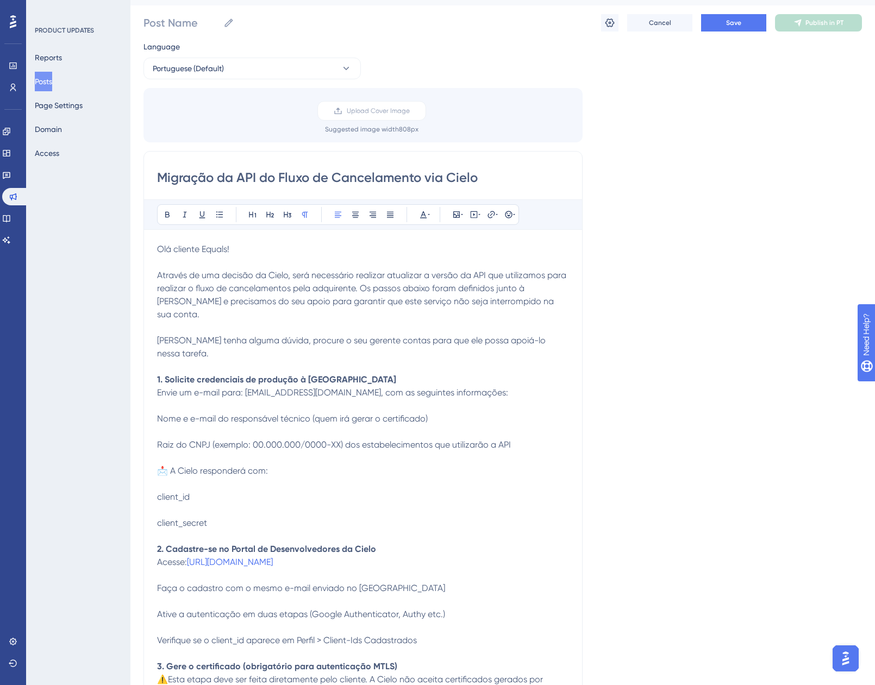
click at [166, 374] on strong "1. Solicite credenciais de produção à Cielo" at bounding box center [276, 379] width 239 height 10
drag, startPoint x: 350, startPoint y: 353, endPoint x: 145, endPoint y: 353, distance: 204.8
click at [273, 210] on icon at bounding box center [270, 214] width 9 height 9
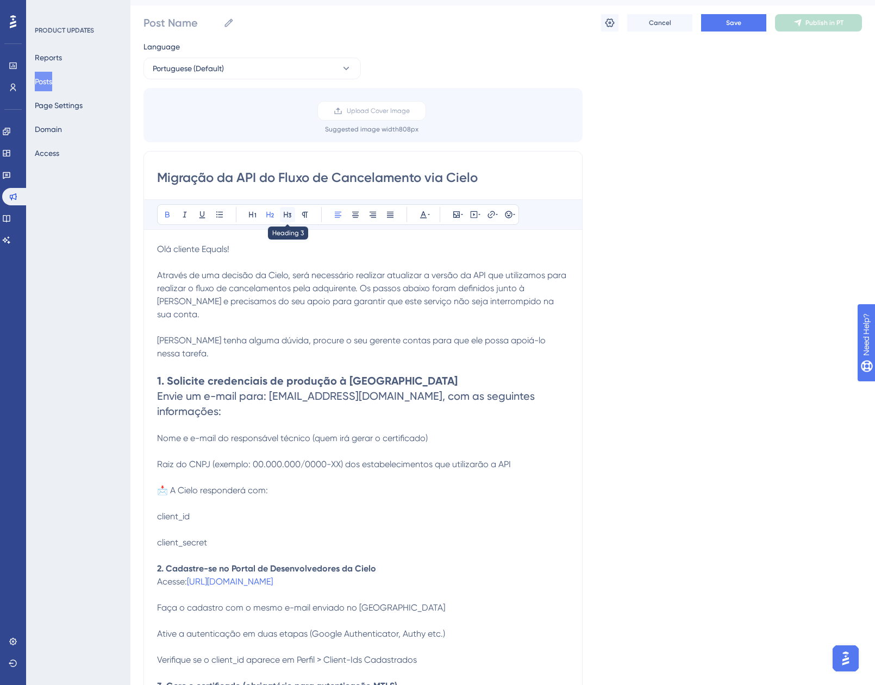
click at [283, 213] on icon at bounding box center [287, 214] width 9 height 9
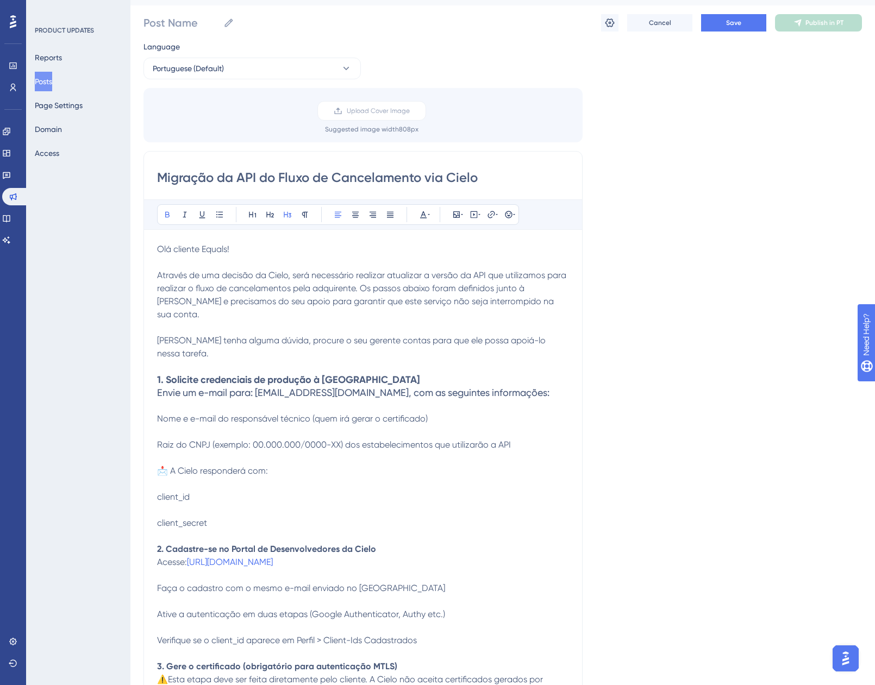
click at [300, 413] on span "Nome e e-mail do responsável técnico (quem irá gerar o certificado)" at bounding box center [292, 418] width 271 height 10
click at [164, 399] on p at bounding box center [363, 405] width 412 height 13
click at [159, 387] on span "Envie um e-mail para: api.cancelamento@cielo.com.br, com as seguintes informaçõ…" at bounding box center [353, 392] width 392 height 11
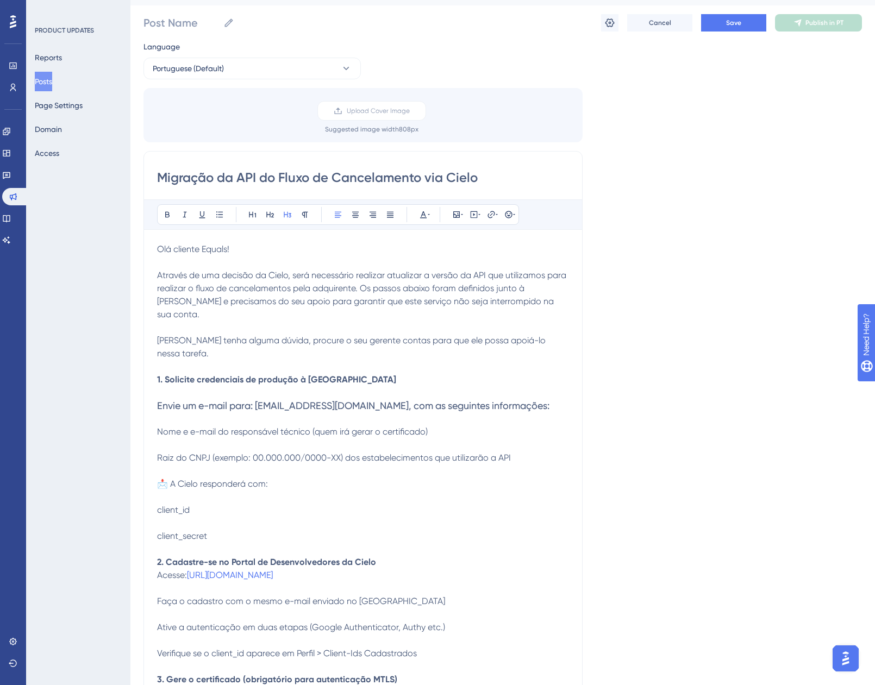
click at [405, 400] on span "Envie um e-mail para: api.cancelamento@cielo.com.br, com as seguintes informaçõ…" at bounding box center [353, 405] width 392 height 11
click at [349, 426] on span "Nome e e-mail do responsável técnico (quem irá gerar o certificado)" at bounding box center [292, 431] width 271 height 10
click at [335, 321] on p at bounding box center [363, 327] width 412 height 13
click at [277, 400] on span "Envie um e-mail para: api.cancelamento@cielo.com.br, com as seguintes informaçõ…" at bounding box center [353, 405] width 392 height 11
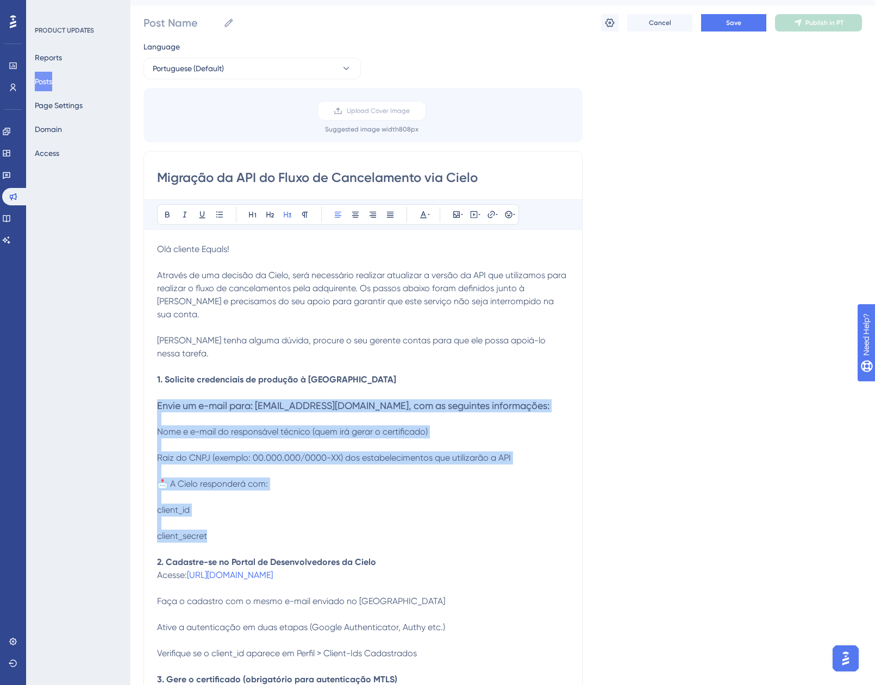
drag, startPoint x: 157, startPoint y: 379, endPoint x: 213, endPoint y: 510, distance: 142.4
click at [286, 214] on icon at bounding box center [287, 214] width 9 height 9
click at [290, 218] on icon at bounding box center [287, 214] width 9 height 9
click at [250, 216] on icon at bounding box center [252, 214] width 9 height 9
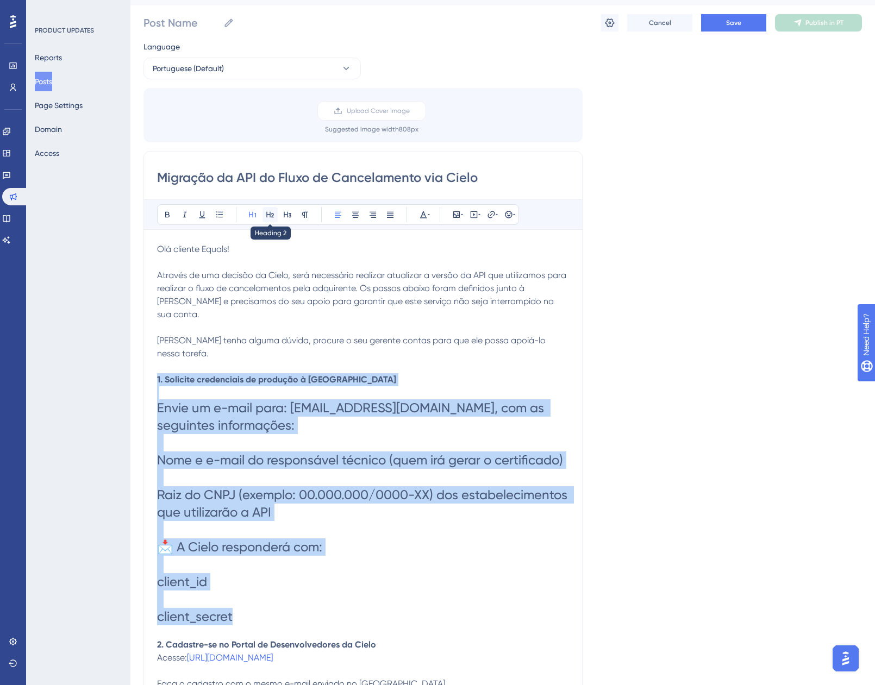
click at [265, 216] on button at bounding box center [269, 214] width 15 height 15
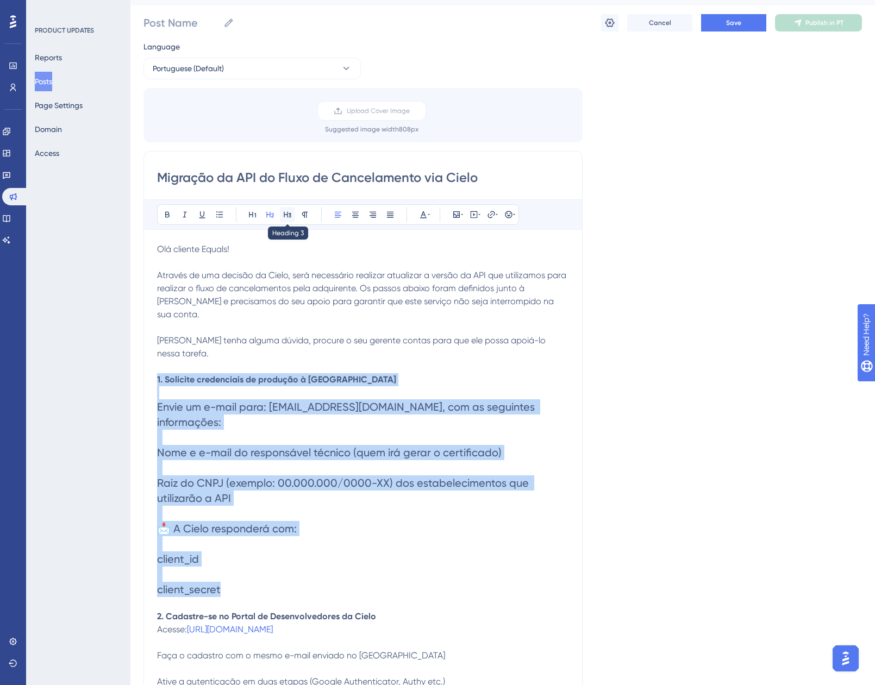
click at [292, 214] on button at bounding box center [287, 214] width 15 height 15
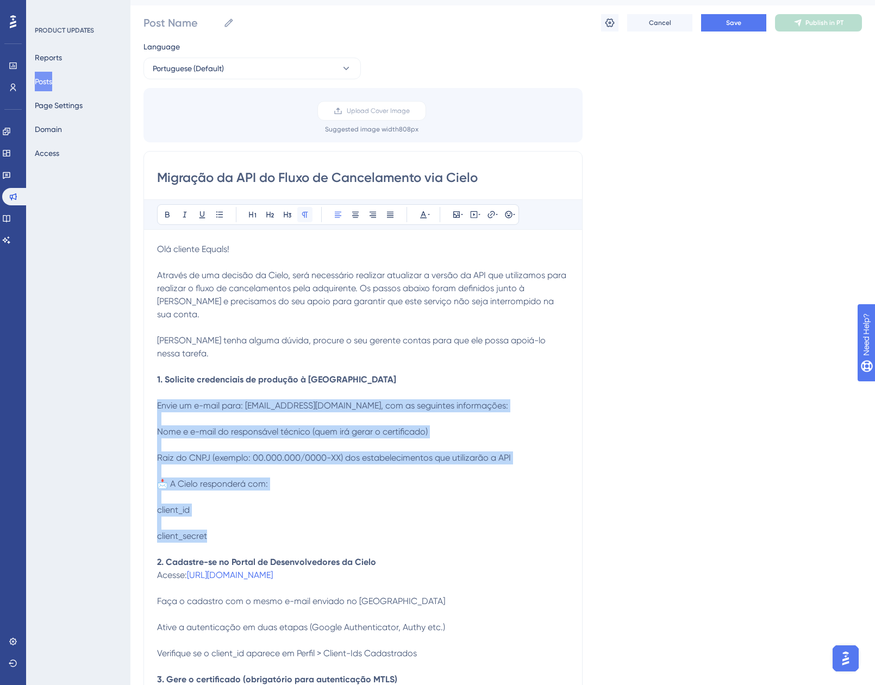
click at [304, 215] on icon at bounding box center [304, 214] width 9 height 9
click at [247, 504] on p "client_id" at bounding box center [363, 510] width 412 height 13
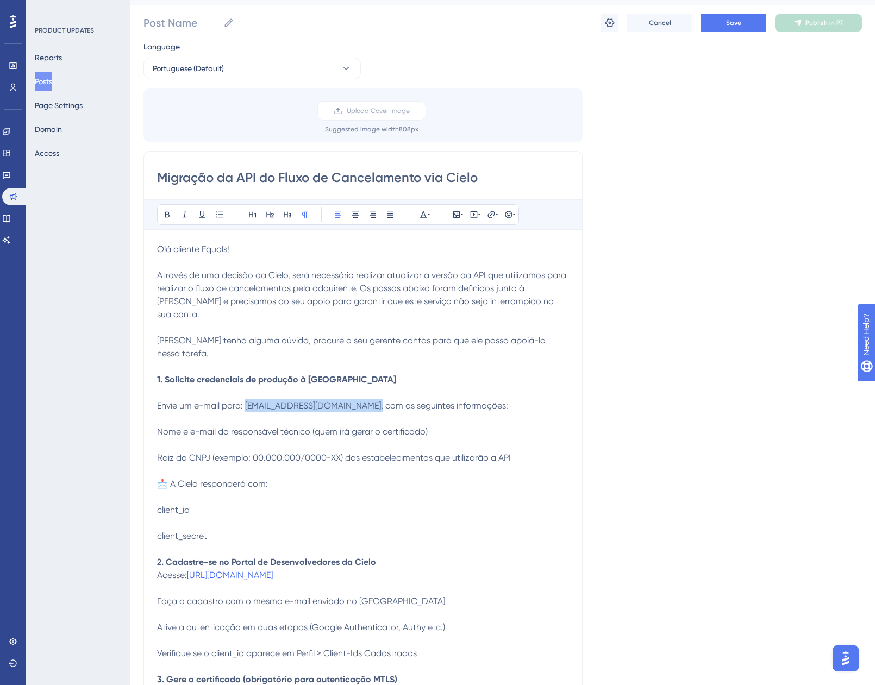
drag, startPoint x: 247, startPoint y: 380, endPoint x: 372, endPoint y: 380, distance: 125.0
click at [372, 400] on span "Envie um e-mail para: api.cancelamento@cielo.com.br, com as seguintes informaçõ…" at bounding box center [332, 405] width 351 height 10
click at [186, 211] on icon at bounding box center [184, 214] width 9 height 9
click at [158, 400] on span "Envie um e-mail para:" at bounding box center [200, 405] width 86 height 10
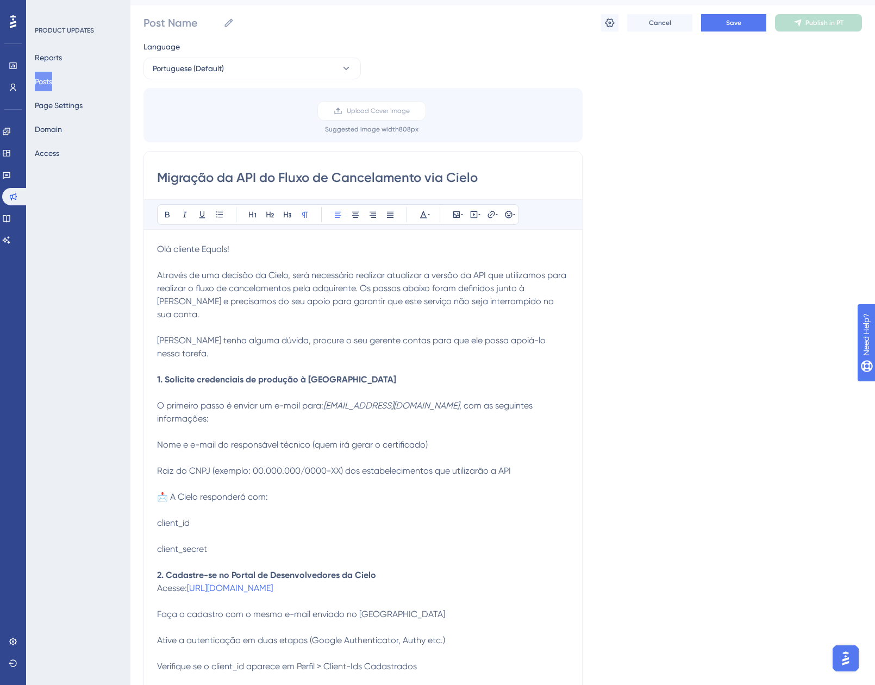
click at [164, 440] on span "Nome e e-mail do responsável técnico (quem irá gerar o certificado)" at bounding box center [292, 445] width 271 height 10
click at [158, 466] on span "Raiz do CNPJ (exemplo: 00.000.000/0000-XX) dos estabelecimentos que utilizarão …" at bounding box center [334, 471] width 354 height 10
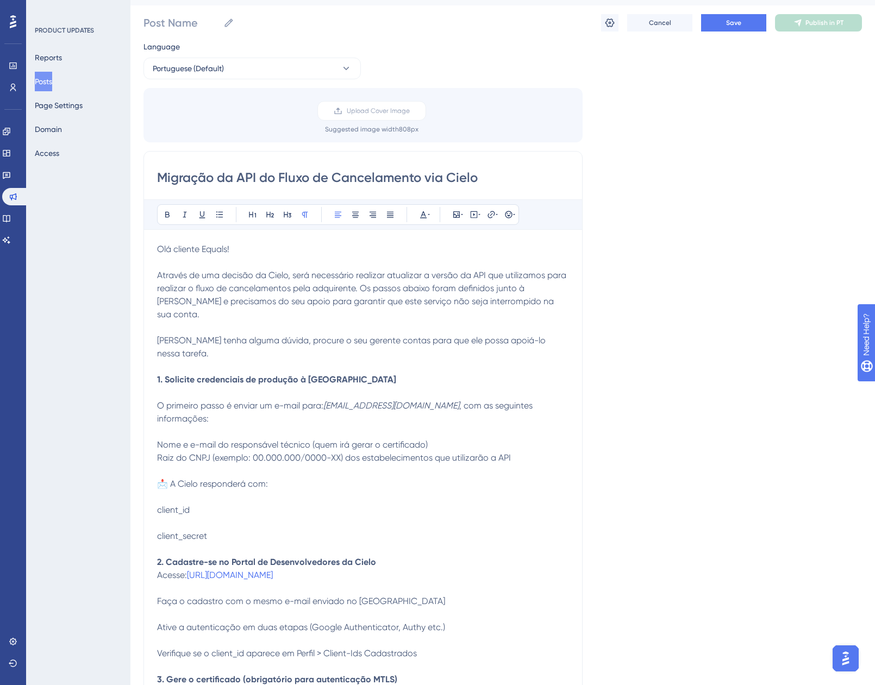
drag, startPoint x: 551, startPoint y: 431, endPoint x: 150, endPoint y: 419, distance: 401.1
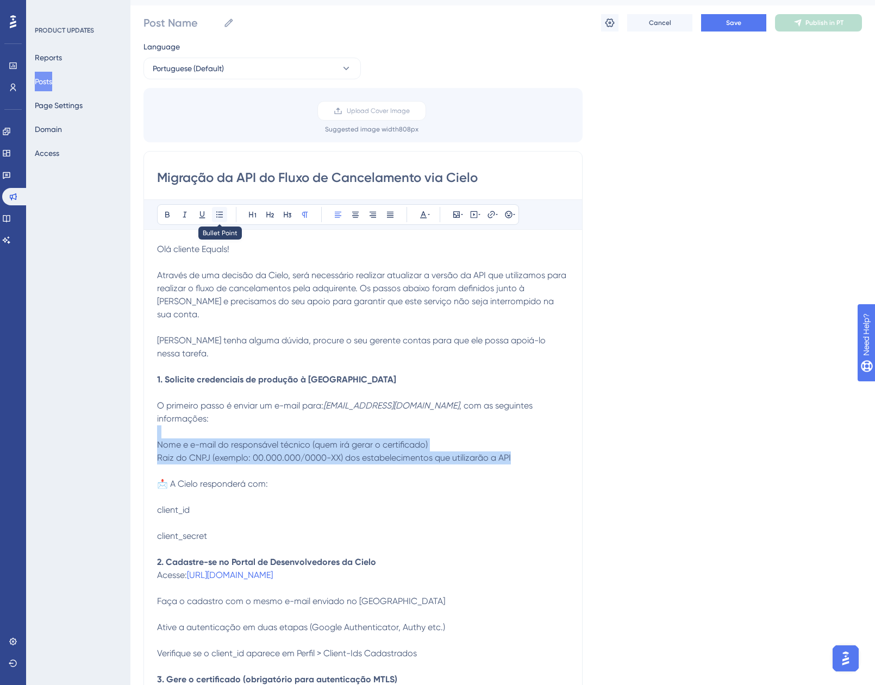
click at [216, 213] on icon at bounding box center [219, 214] width 9 height 9
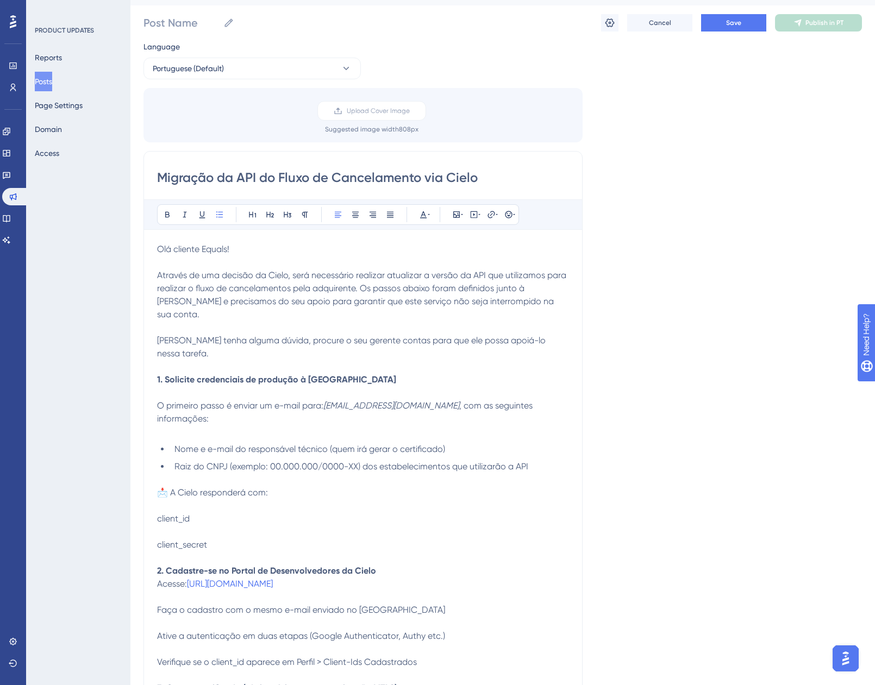
click at [198, 512] on p "client_id" at bounding box center [363, 518] width 412 height 13
click at [172, 487] on span "📩 A Cielo responderá com:" at bounding box center [212, 492] width 111 height 10
click at [158, 513] on span "client_id" at bounding box center [173, 518] width 33 height 10
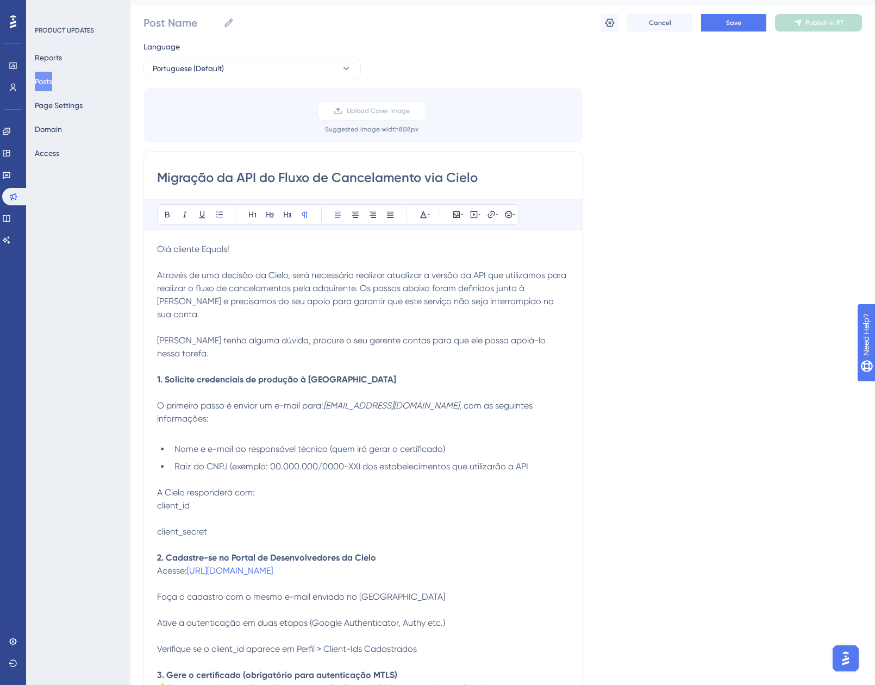
click at [159, 526] on span "client_secret" at bounding box center [182, 531] width 50 height 10
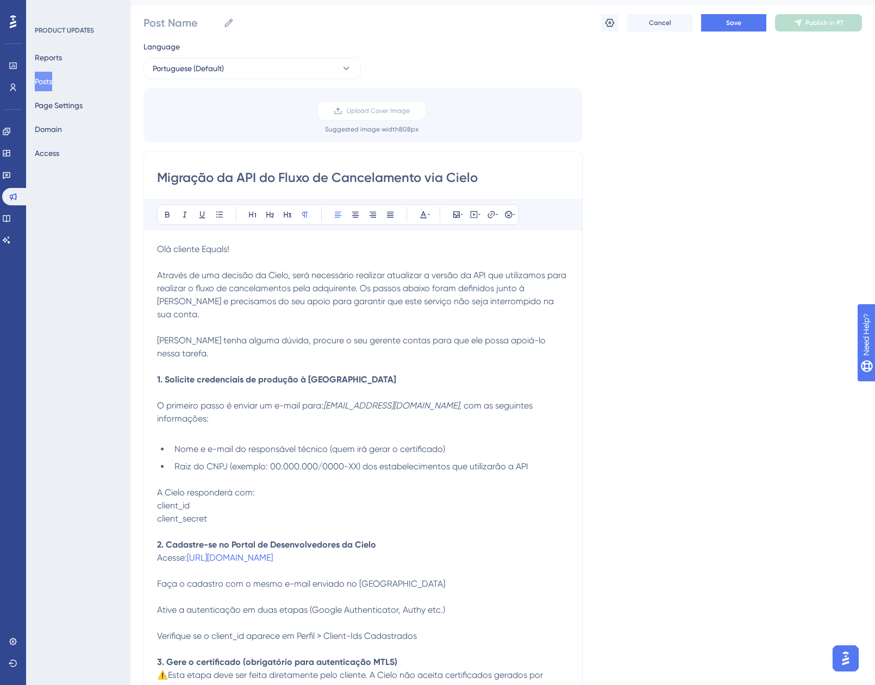
click at [278, 486] on p "A Cielo responderá com:" at bounding box center [363, 492] width 412 height 13
click at [200, 425] on p at bounding box center [363, 431] width 412 height 13
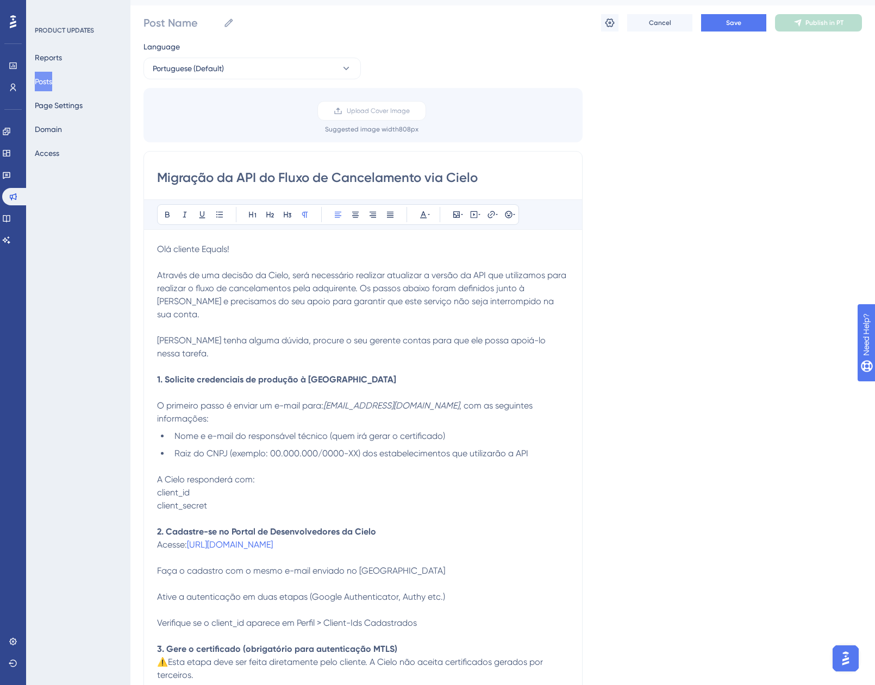
drag, startPoint x: 220, startPoint y: 482, endPoint x: 131, endPoint y: 467, distance: 90.4
click at [223, 216] on icon at bounding box center [219, 214] width 9 height 9
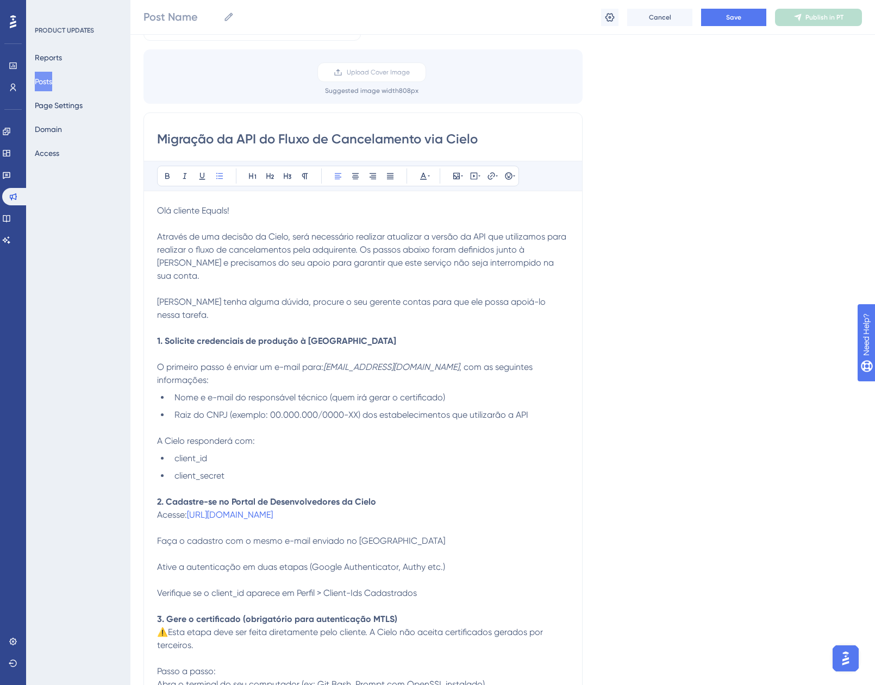
scroll to position [188, 0]
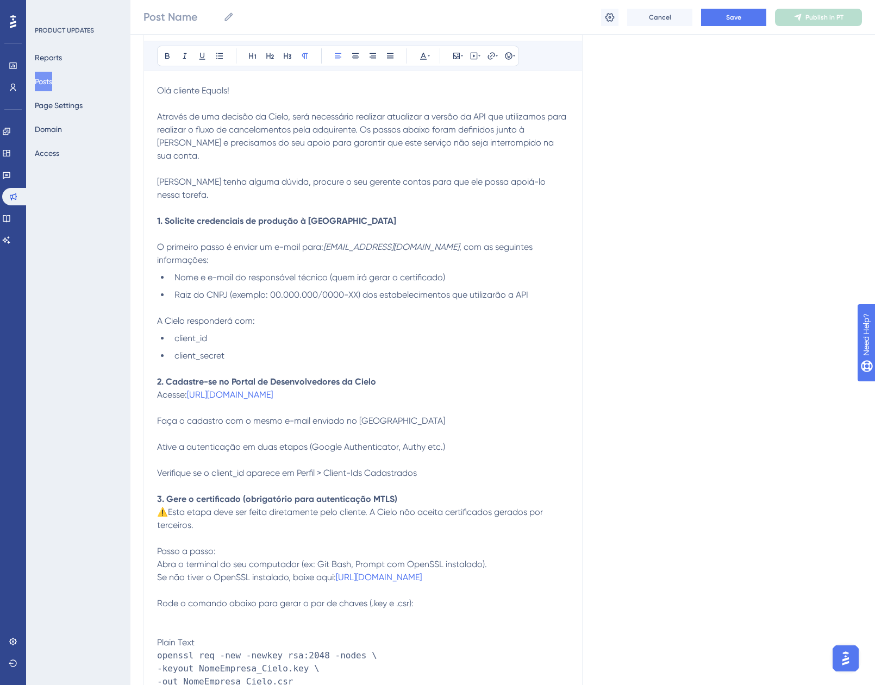
click at [159, 390] on span "Acesse:" at bounding box center [172, 395] width 30 height 10
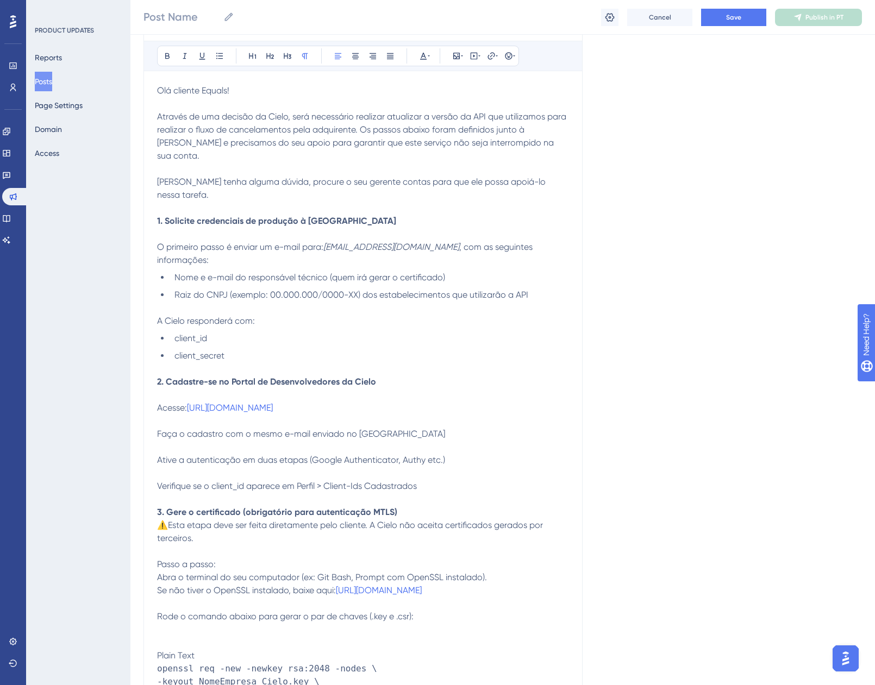
click at [156, 398] on div "Migração da API do Fluxo de Cancelamento via Cielo Bold Italic Underline Bullet…" at bounding box center [362, 666] width 439 height 1348
click at [165, 415] on p at bounding box center [363, 421] width 412 height 13
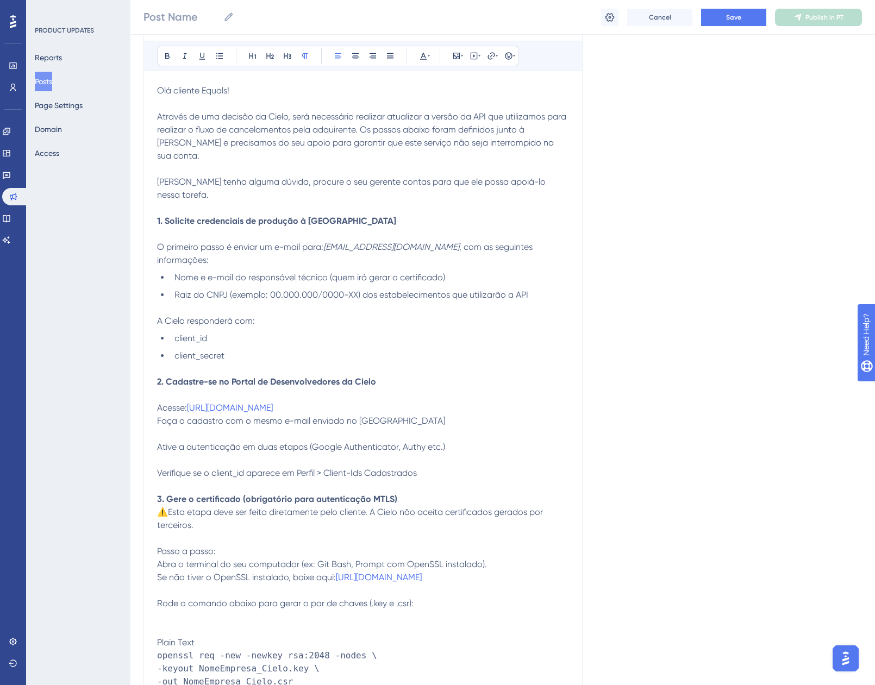
click at [163, 428] on p at bounding box center [363, 434] width 412 height 13
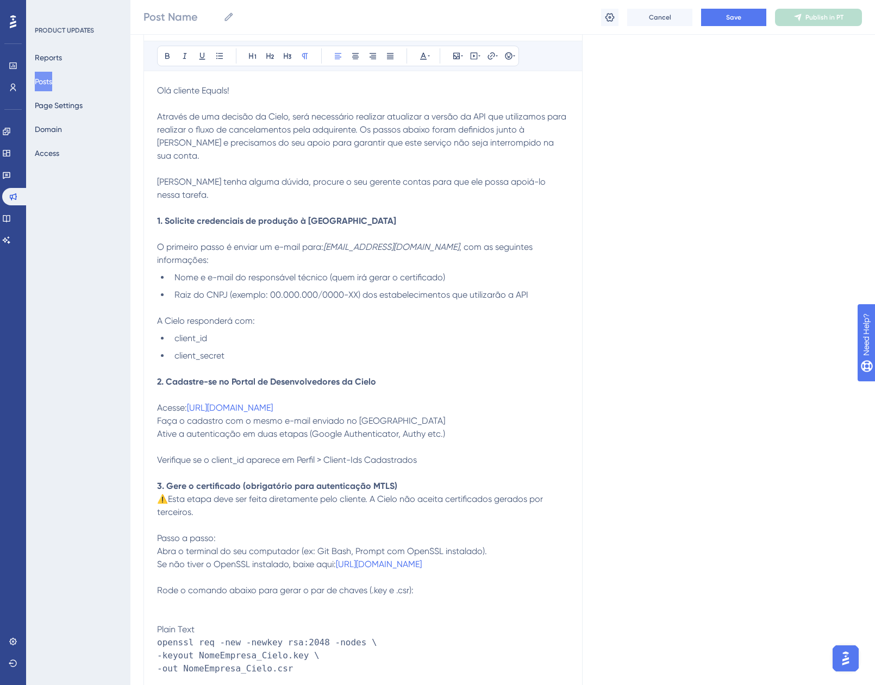
click at [161, 441] on p at bounding box center [363, 447] width 412 height 13
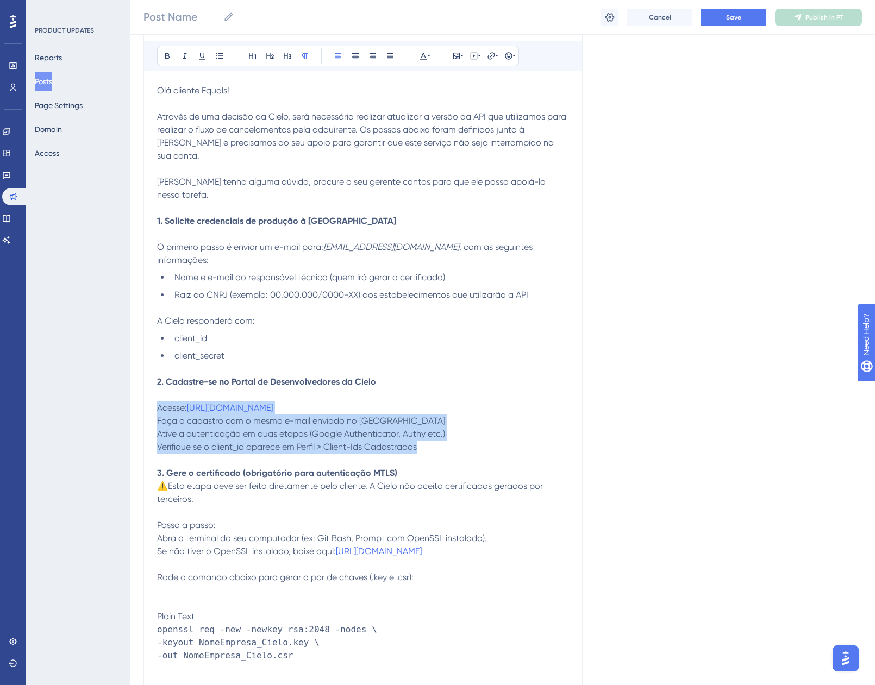
drag, startPoint x: 471, startPoint y: 426, endPoint x: 151, endPoint y: 387, distance: 322.4
click at [151, 387] on div "Migração da API do Fluxo de Cancelamento via Cielo Bold Italic Underline Bullet…" at bounding box center [362, 646] width 439 height 1309
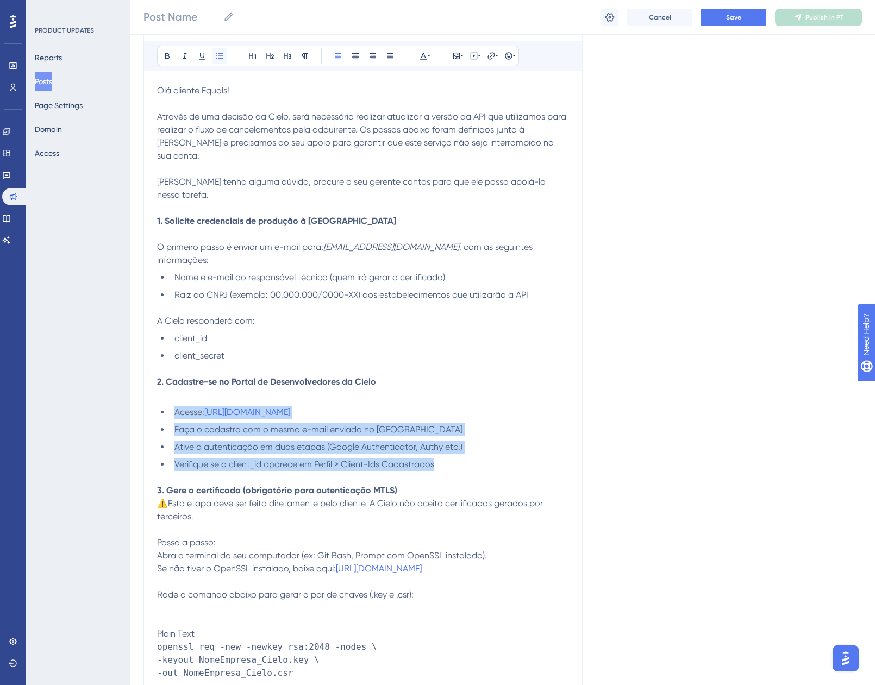
click at [216, 49] on button at bounding box center [219, 55] width 15 height 15
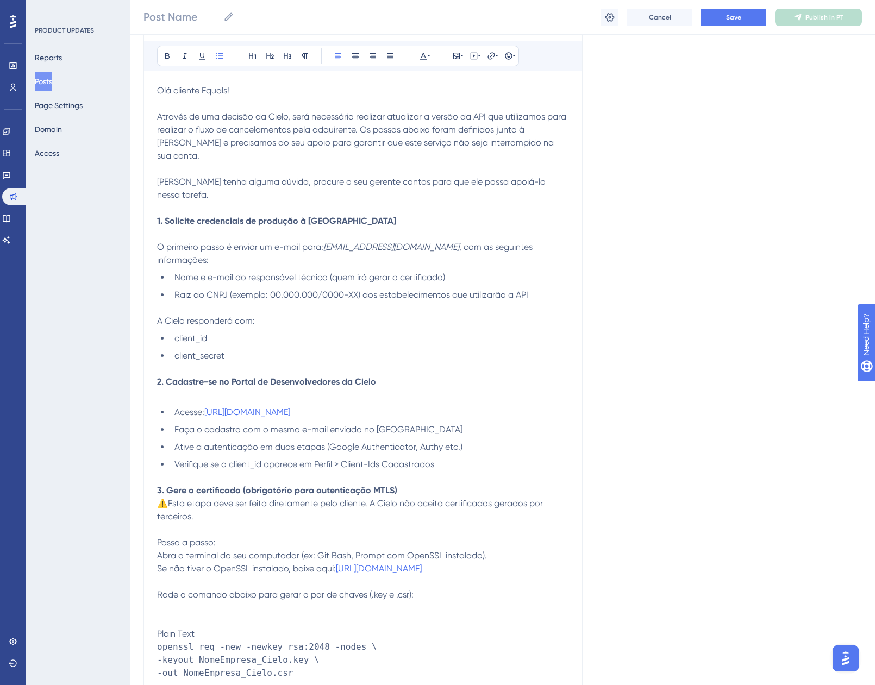
click at [626, 419] on div "Language Portuguese (Default) Upload Cover Image Suggested image width 808 px M…" at bounding box center [502, 631] width 718 height 1498
click at [202, 375] on p "2. Cadastre-se no Portal de Desenvolvedores da Cielo" at bounding box center [363, 388] width 412 height 26
click at [192, 362] on p at bounding box center [363, 368] width 412 height 13
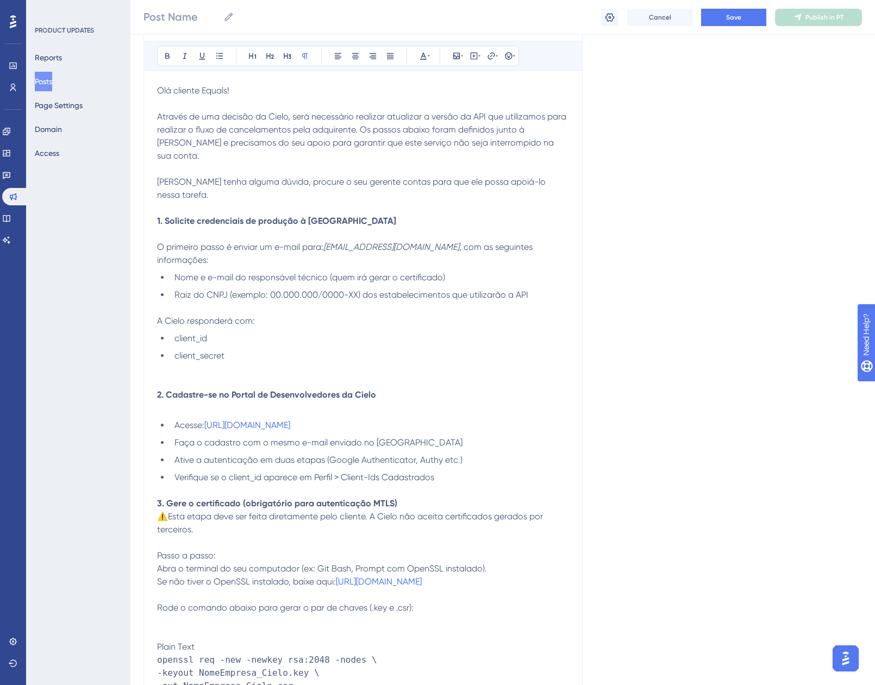
click at [242, 484] on p at bounding box center [363, 490] width 412 height 13
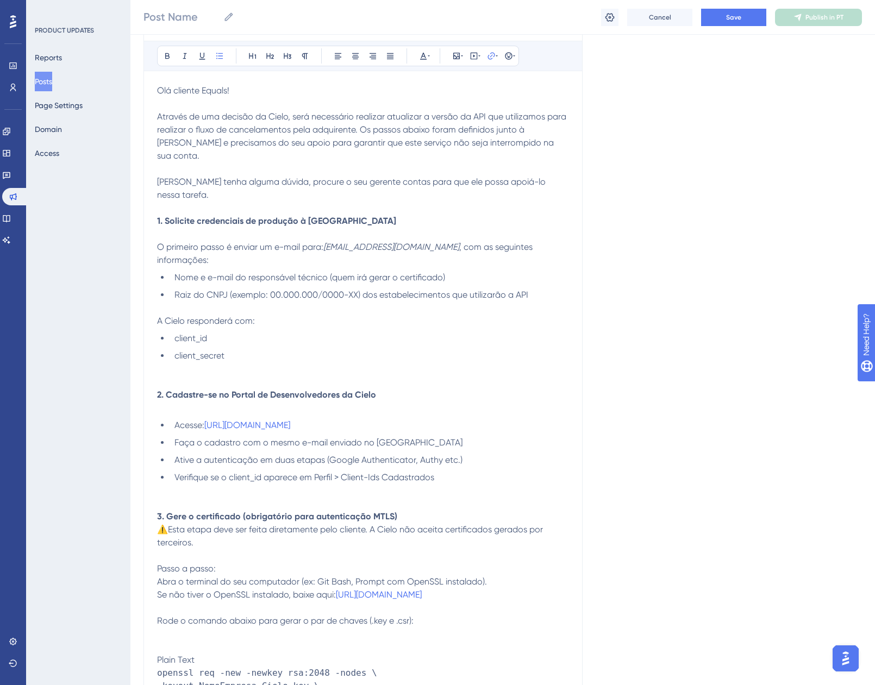
click at [409, 419] on li "Acesse: https://desenvolvedores.cielo.com.br/api-portal" at bounding box center [369, 425] width 399 height 13
type input "https://desenvolvedores.cielo.com.br/api-portal;"
click at [407, 419] on li "Acesse: https://desenvolvedores.cielo.com.br/api-portal" at bounding box center [369, 425] width 399 height 13
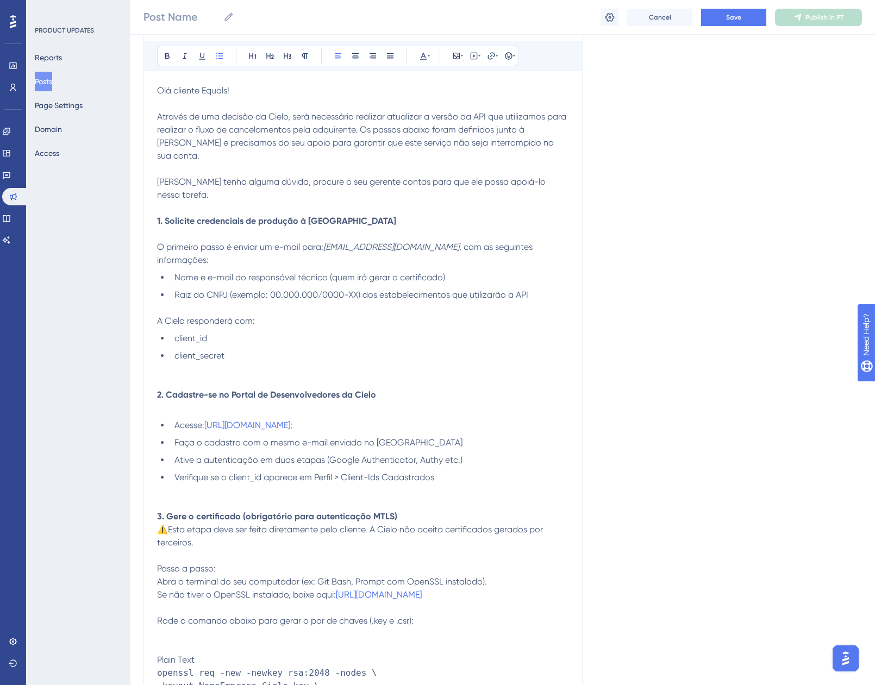
click at [419, 436] on li "Faça o cadastro com o mesmo e-mail enviado no passo 1" at bounding box center [369, 442] width 399 height 13
click at [478, 454] on li "Ative a autenticação em duas etapas (Google Authenticator, Authy etc.)" at bounding box center [369, 460] width 399 height 13
click at [443, 471] on li "Verifique se o client_id aparece em Perfil > Client-Ids Cadastrados" at bounding box center [369, 477] width 399 height 13
click at [405, 510] on p "3. Gere o certificado (obrigatório para autenticação MTLS) ⚠️Esta etapa deve se…" at bounding box center [363, 529] width 412 height 39
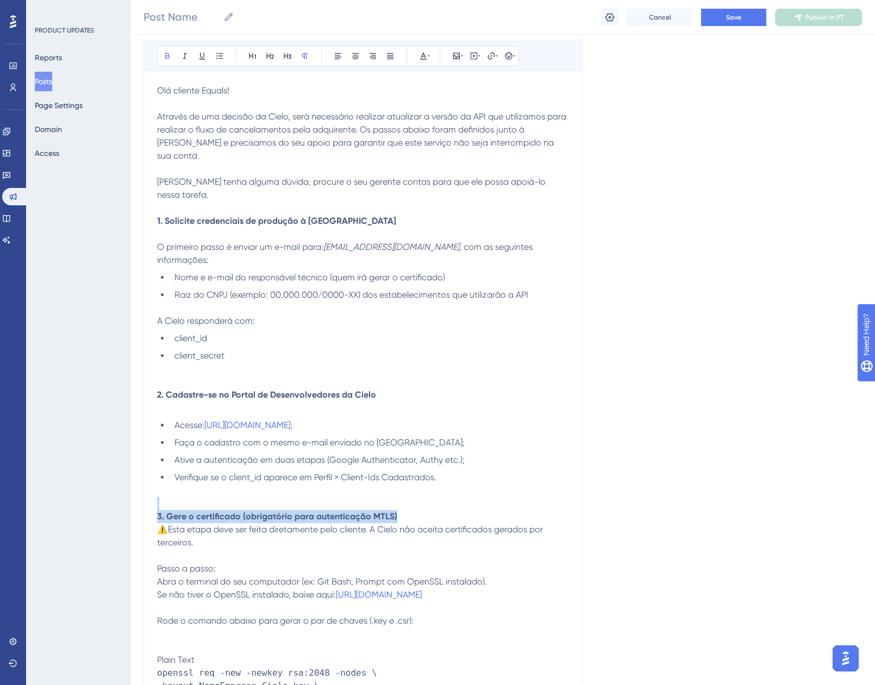
click at [409, 510] on p "3. Gere o certificado (obrigatório para autenticação MTLS) ⚠️Esta etapa deve se…" at bounding box center [363, 529] width 412 height 39
click at [172, 388] on p "2. Cadastre-se no Portal de Desenvolvedores da Cielo" at bounding box center [363, 401] width 412 height 26
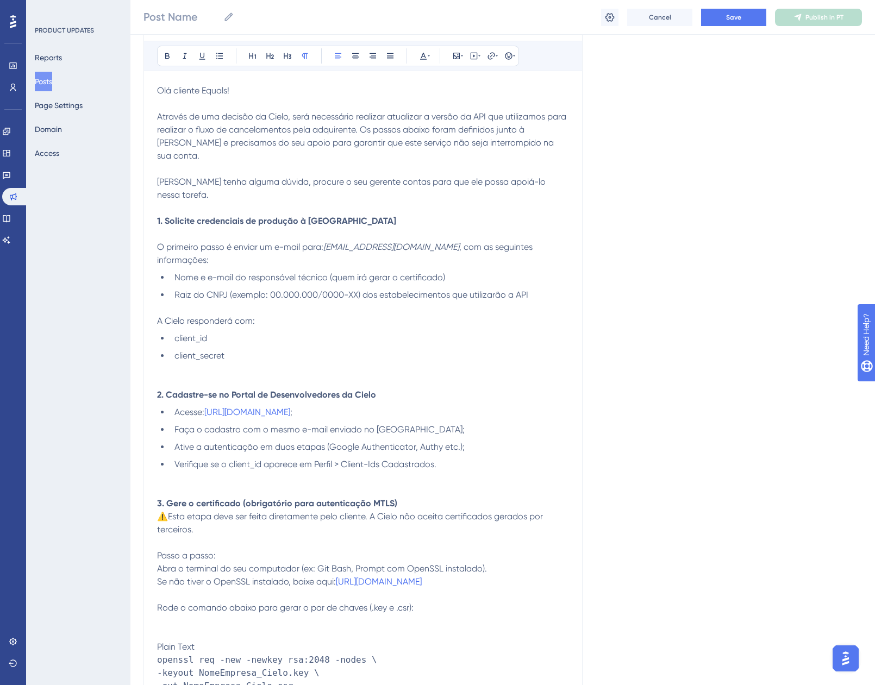
click at [168, 215] on p "1. Solicite credenciais de produção à Cielo" at bounding box center [363, 228] width 412 height 26
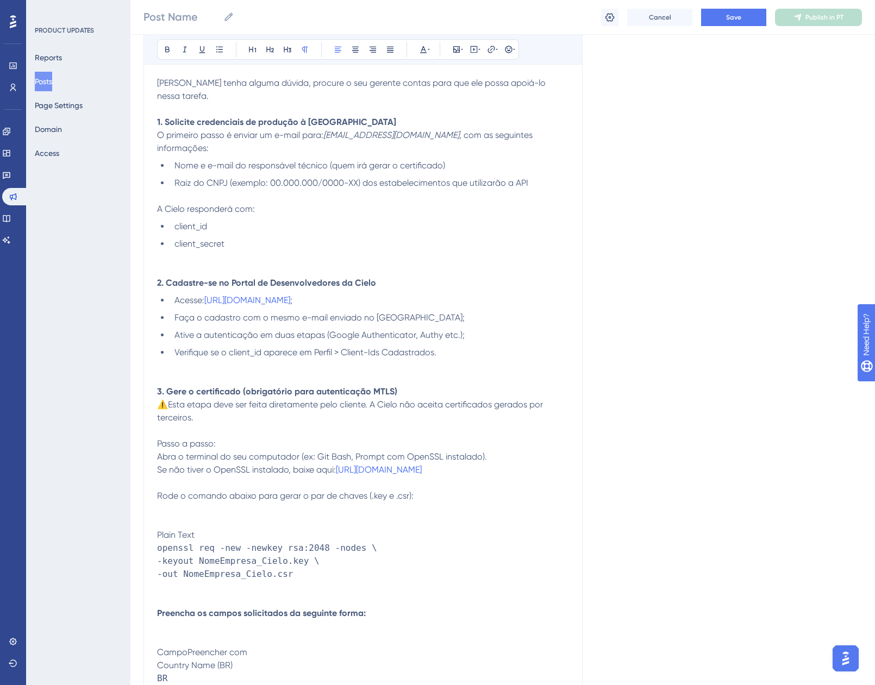
scroll to position [297, 0]
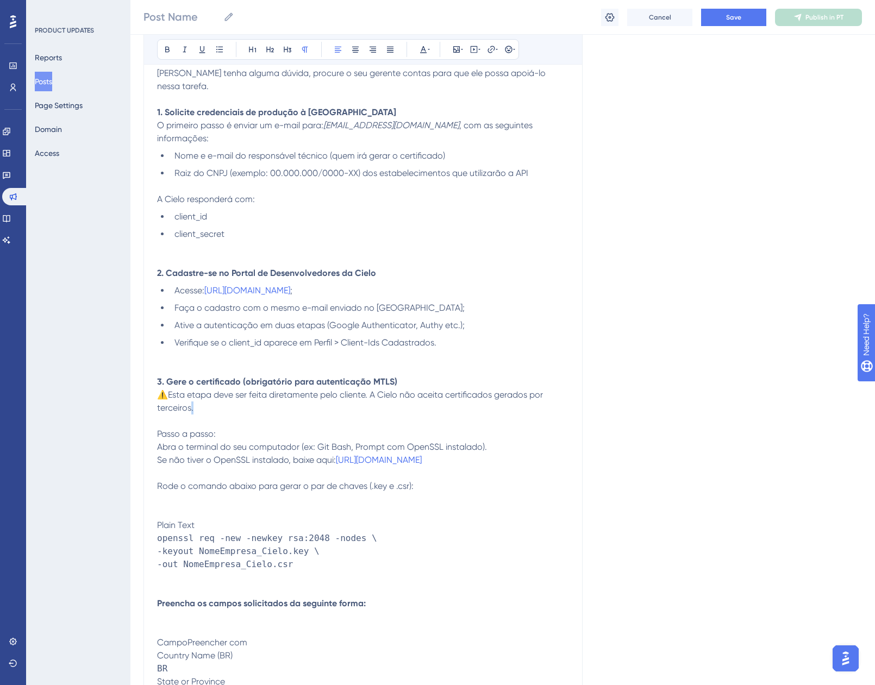
click at [191, 383] on p "3. Gere o certificado (obrigatório para autenticação MTLS) ⚠️Esta etapa deve se…" at bounding box center [363, 394] width 412 height 39
click at [160, 481] on span "Rode o comando abaixo para gerar o par de chaves (.key e .csr):" at bounding box center [285, 486] width 256 height 10
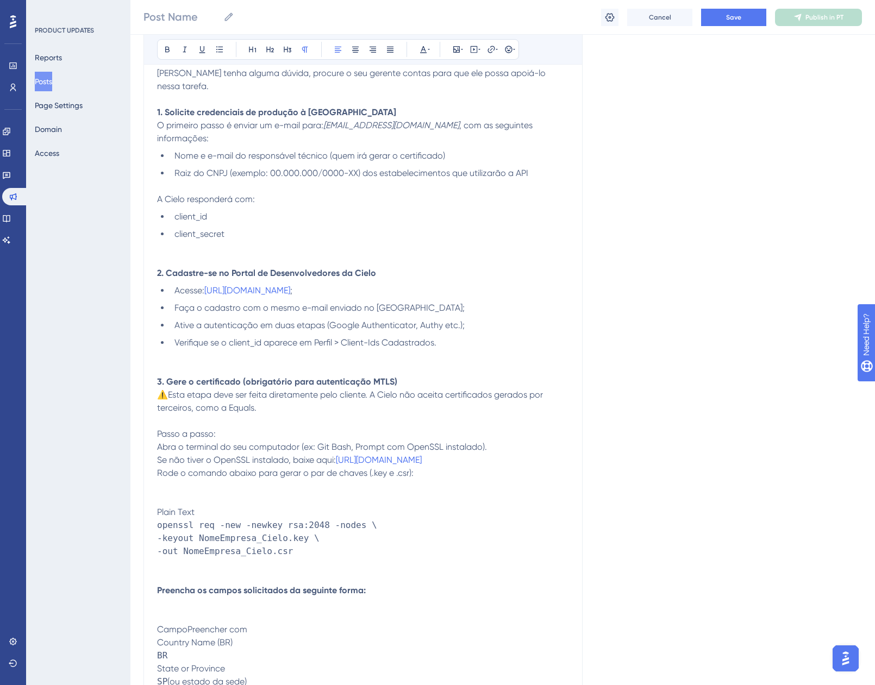
drag, startPoint x: 450, startPoint y: 442, endPoint x: 149, endPoint y: 418, distance: 302.5
click at [149, 418] on div "Migração da API do Fluxo de Cancelamento via Cielo Bold Italic Underline Bullet…" at bounding box center [362, 541] width 439 height 1314
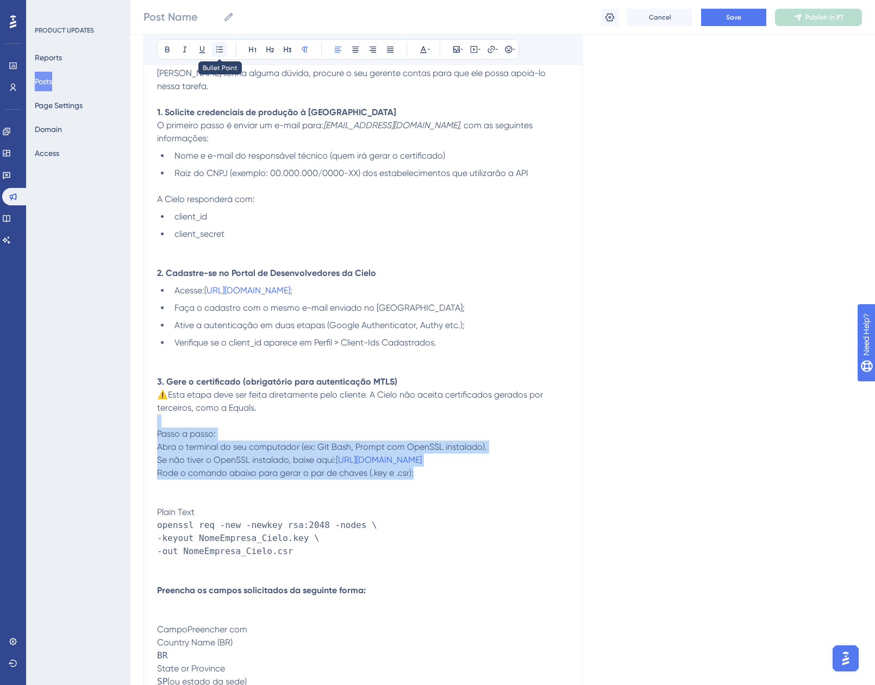
click at [226, 48] on button at bounding box center [219, 49] width 15 height 15
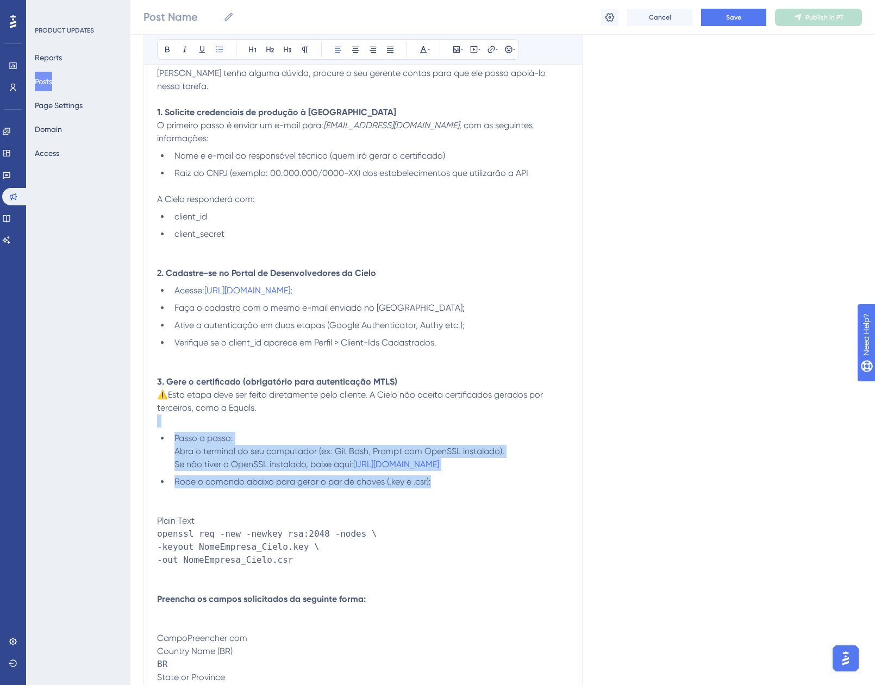
click at [430, 476] on span "Rode o comando abaixo para gerar o par de chaves (.key e .csr):" at bounding box center [302, 481] width 256 height 10
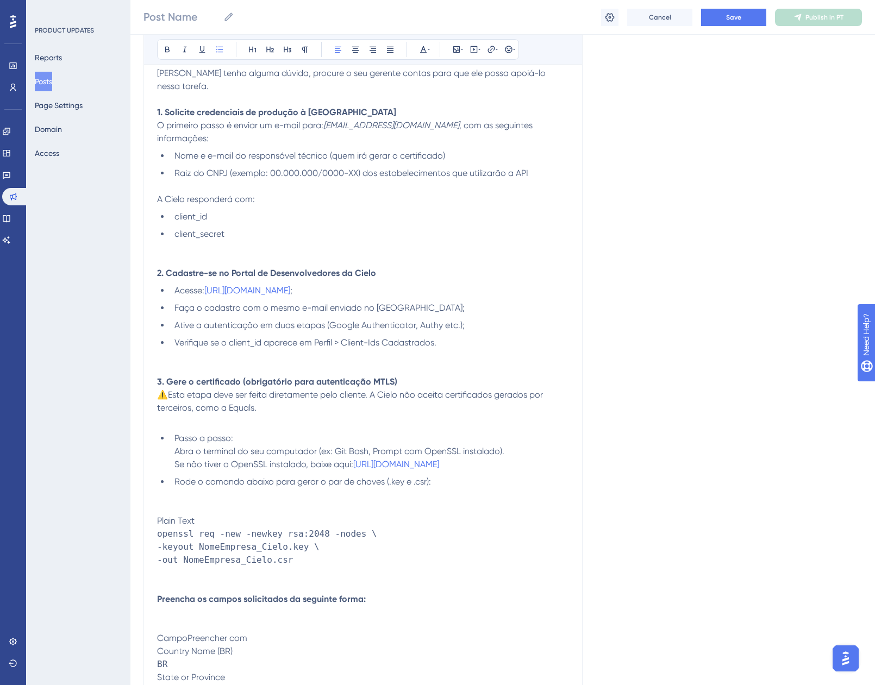
click at [173, 432] on li "Passo a passo: Abra o terminal do seu computador (ex: Git Bash, Prompt com Open…" at bounding box center [369, 451] width 399 height 39
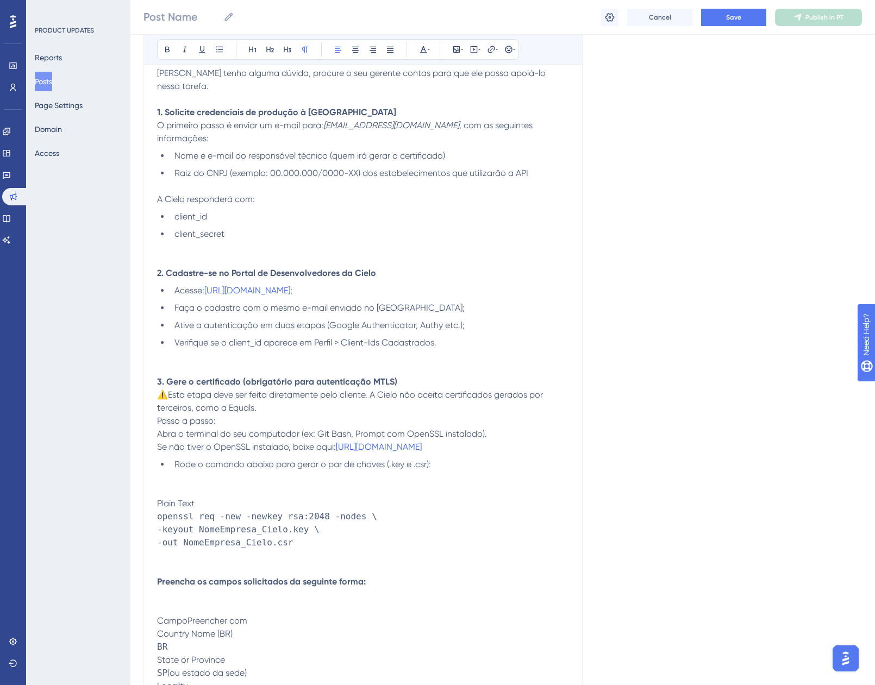
drag, startPoint x: 231, startPoint y: 393, endPoint x: 141, endPoint y: 396, distance: 90.2
click at [141, 396] on div "Performance Users Engagement Widgets Feedback Product Updates Knowledge Base AI…" at bounding box center [502, 587] width 744 height 1769
click at [154, 406] on div "Migração da API do Fluxo de Cancelamento via Cielo Bold Italic Underline Bullet…" at bounding box center [362, 536] width 439 height 1305
click at [158, 429] on span "Abra o terminal do seu computador (ex: Git Bash, Prompt com OpenSSL instalado)." at bounding box center [322, 434] width 330 height 10
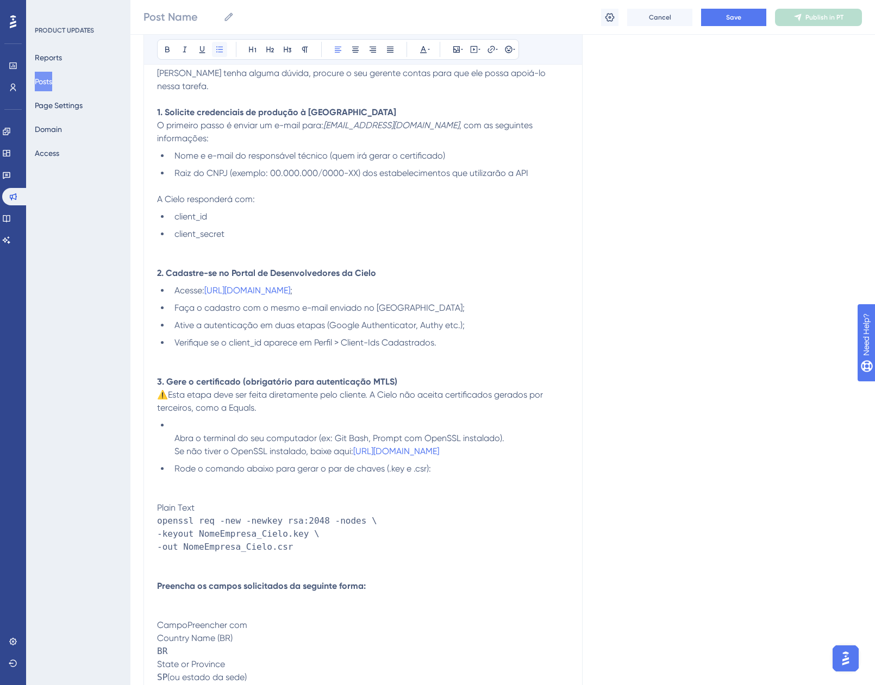
click at [220, 48] on icon at bounding box center [219, 49] width 9 height 9
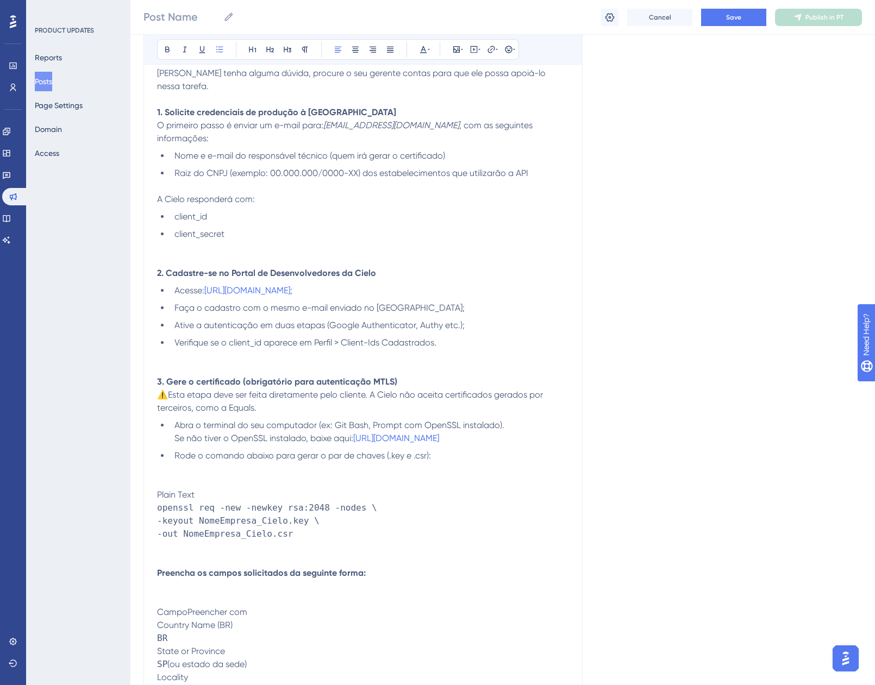
click at [494, 488] on p "Plain Text" at bounding box center [363, 494] width 412 height 13
click at [205, 488] on p "Plain Text" at bounding box center [363, 494] width 412 height 13
drag, startPoint x: 202, startPoint y: 466, endPoint x: 141, endPoint y: 464, distance: 60.9
click at [141, 464] on div "Performance Users Engagement Widgets Feedback Product Updates Knowledge Base AI…" at bounding box center [502, 583] width 744 height 1760
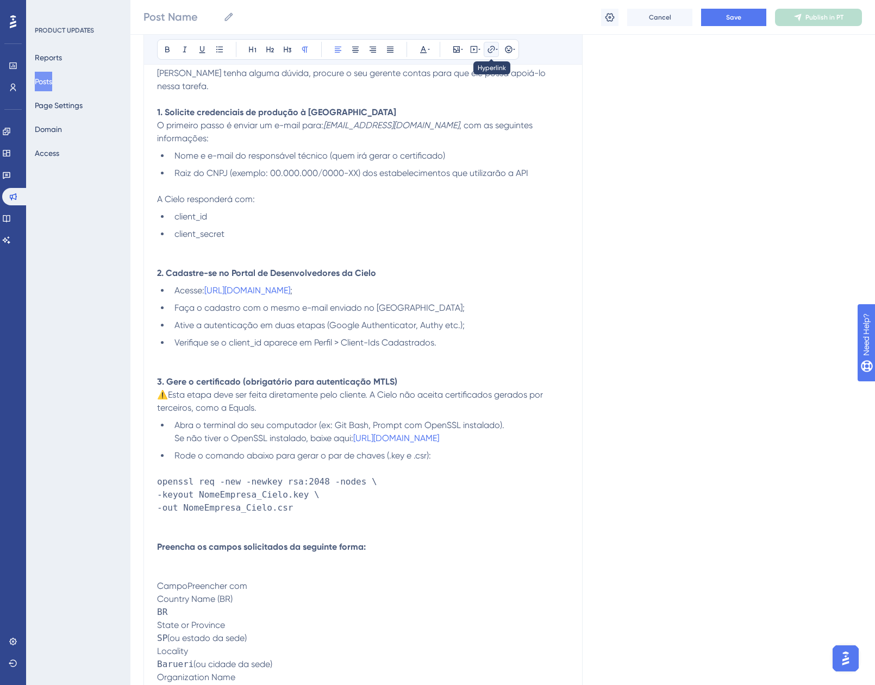
click at [494, 48] on icon at bounding box center [491, 49] width 9 height 9
drag, startPoint x: 324, startPoint y: 485, endPoint x: 139, endPoint y: 454, distance: 187.4
click at [139, 454] on div "Performance Users Engagement Widgets Feedback Product Updates Knowledge Base AI…" at bounding box center [502, 570] width 744 height 1734
click at [189, 48] on icon at bounding box center [184, 49] width 9 height 9
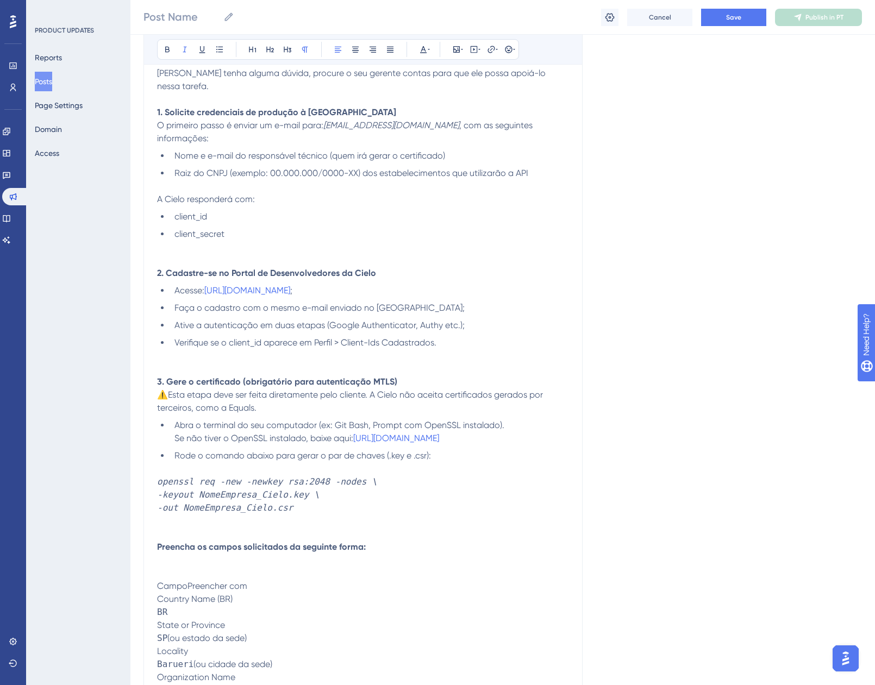
click at [694, 242] on div "Language Portuguese (Default) Upload Cover Image Suggested image width 808 px M…" at bounding box center [502, 494] width 718 height 1442
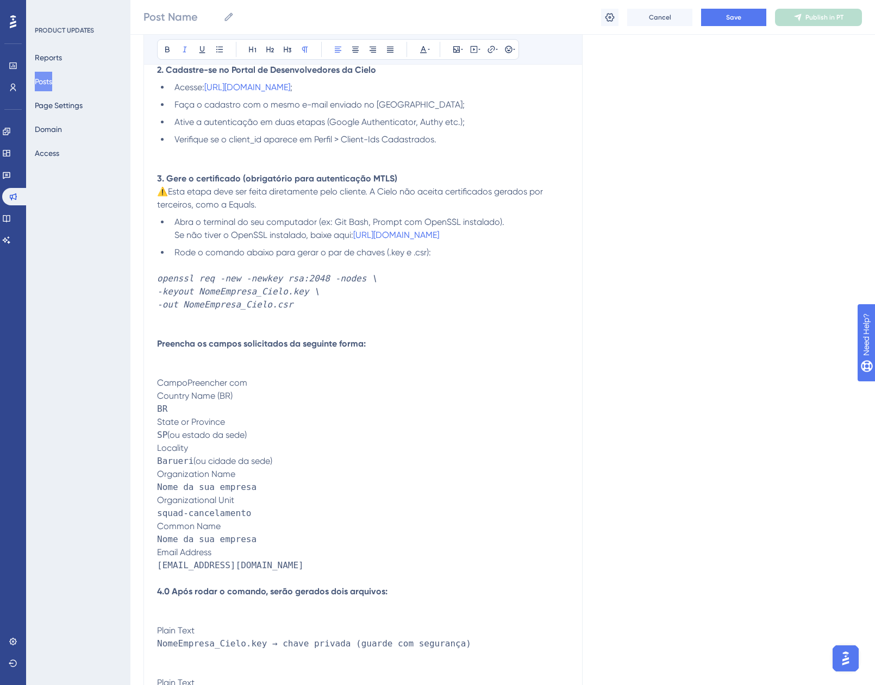
scroll to position [514, 0]
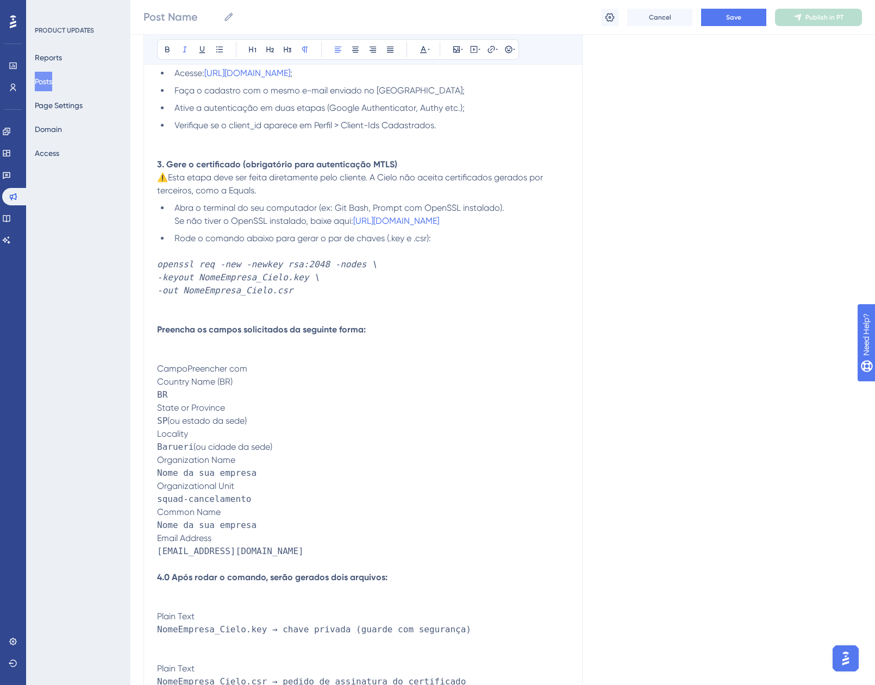
click at [161, 310] on p "Preencha os campos solicitados da seguinte forma:" at bounding box center [363, 323] width 412 height 26
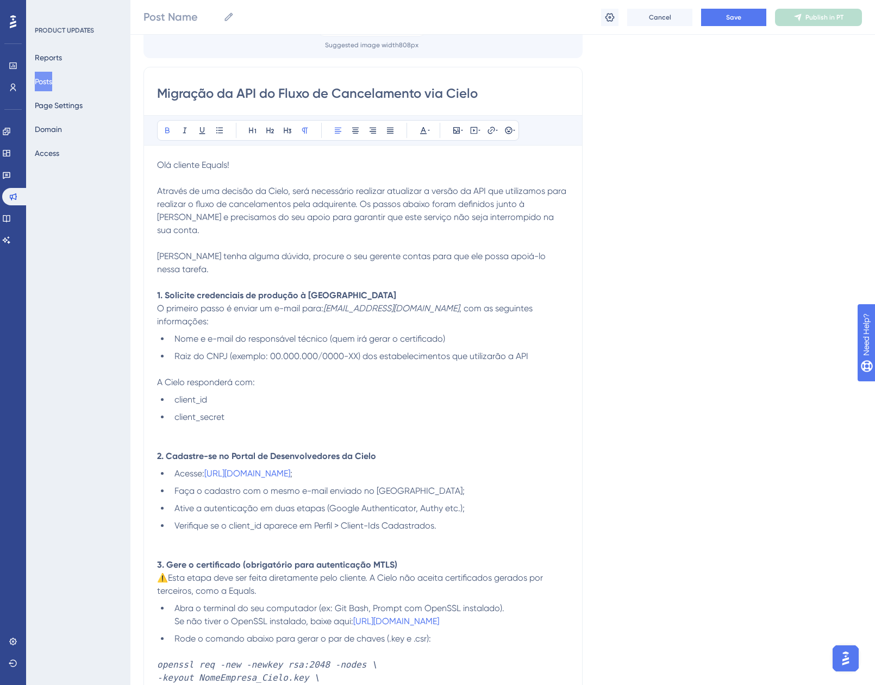
scroll to position [188, 0]
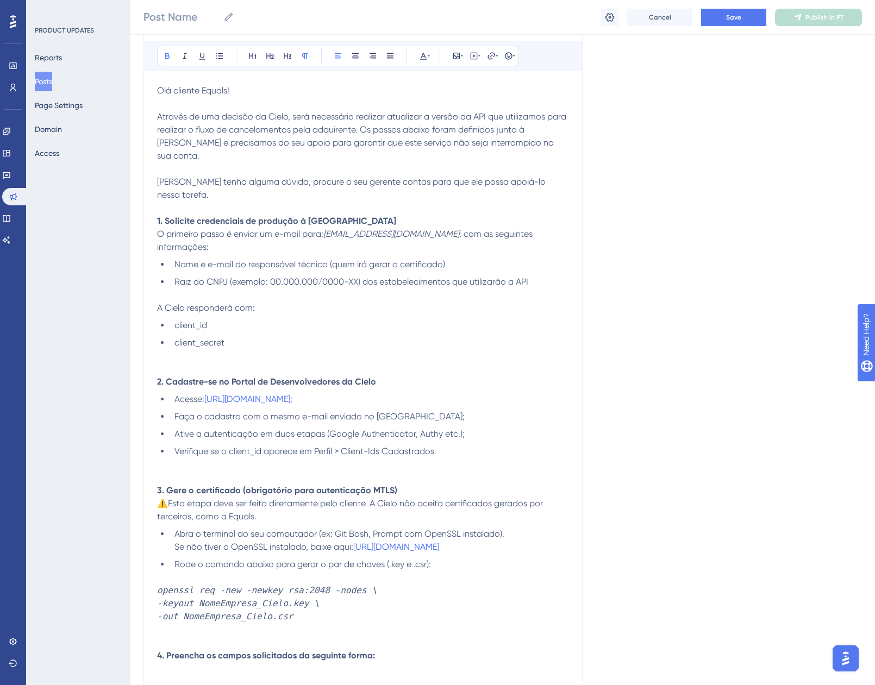
click at [184, 376] on strong "2. Cadastre-se no Portal de Desenvolvedores da Cielo" at bounding box center [266, 381] width 219 height 10
click at [188, 362] on p at bounding box center [363, 368] width 412 height 13
click at [331, 215] on p "1. Solicite credenciais de produção à Cielo" at bounding box center [363, 221] width 412 height 13
click at [318, 216] on strong "1. Solicite credenciais de produção à Cielo" at bounding box center [276, 221] width 239 height 10
drag, startPoint x: 341, startPoint y: 193, endPoint x: 136, endPoint y: 189, distance: 204.3
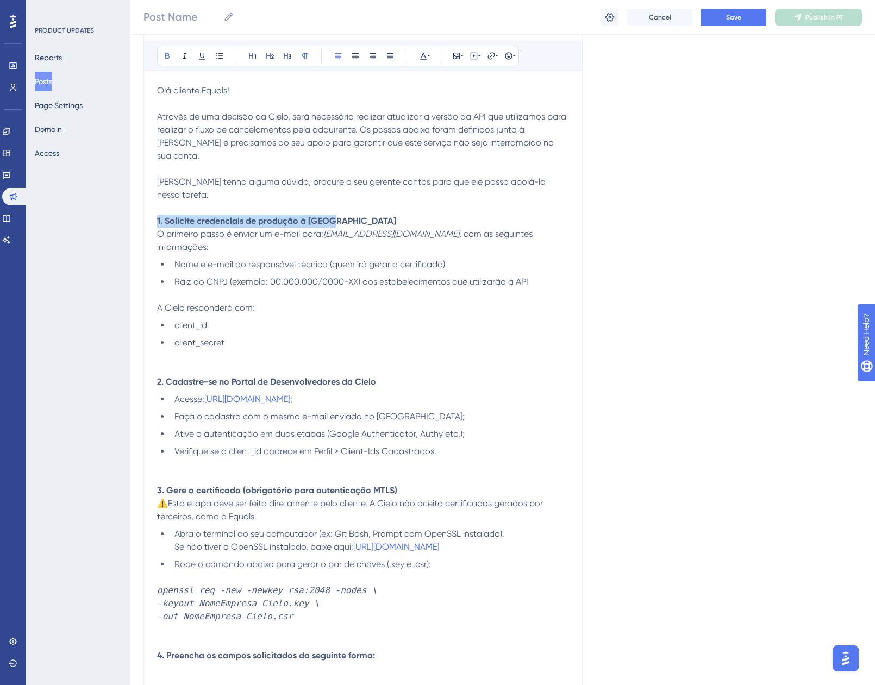
click at [136, 189] on div "Performance Users Engagement Widgets Feedback Product Updates Knowledge Base AI…" at bounding box center [502, 679] width 744 height 1734
click at [287, 53] on icon at bounding box center [287, 56] width 9 height 9
drag, startPoint x: 388, startPoint y: 354, endPoint x: 150, endPoint y: 356, distance: 237.4
click at [150, 356] on div "Migração da API do Fluxo de Cancelamento via Cielo Bold Italic Underline Bullet…" at bounding box center [362, 627] width 439 height 1270
click at [288, 57] on icon at bounding box center [287, 56] width 9 height 9
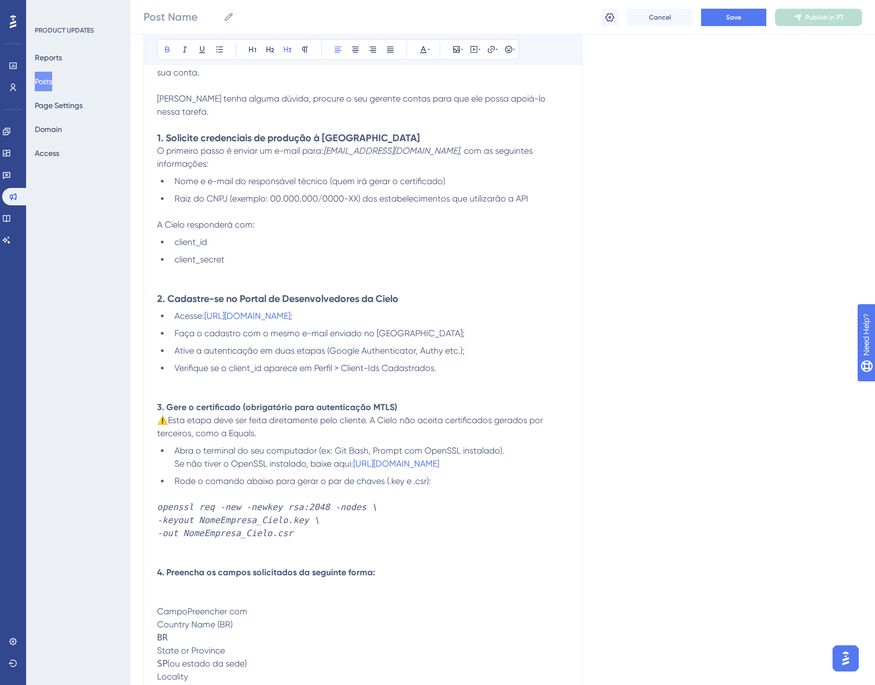
scroll to position [297, 0]
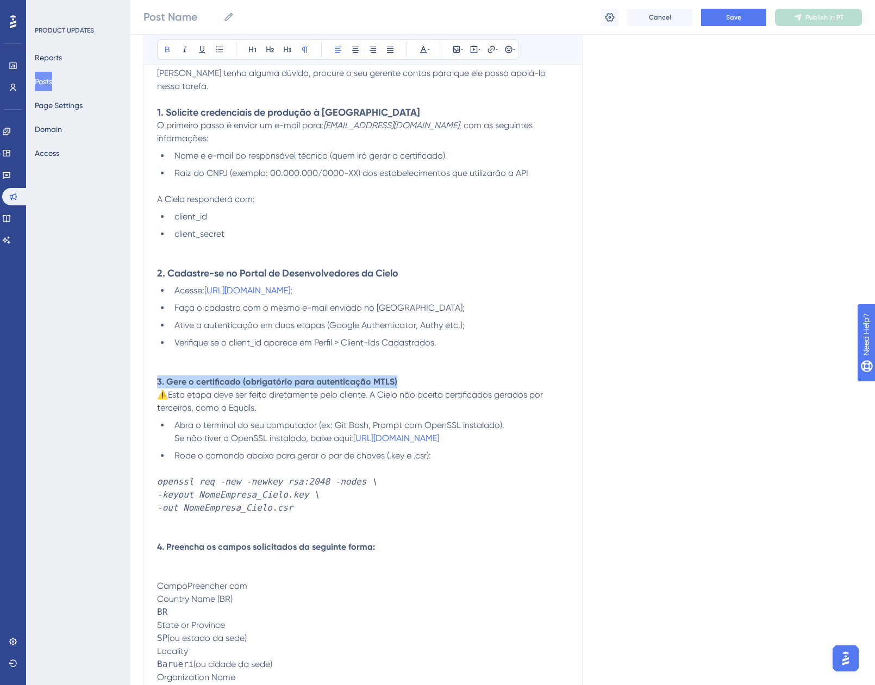
drag, startPoint x: 399, startPoint y: 355, endPoint x: 149, endPoint y: 357, distance: 249.4
click at [149, 357] on div "Migração da API do Fluxo de Cancelamento via Cielo Bold Italic Underline Bullet…" at bounding box center [362, 519] width 439 height 1270
click at [288, 50] on icon at bounding box center [287, 49] width 9 height 9
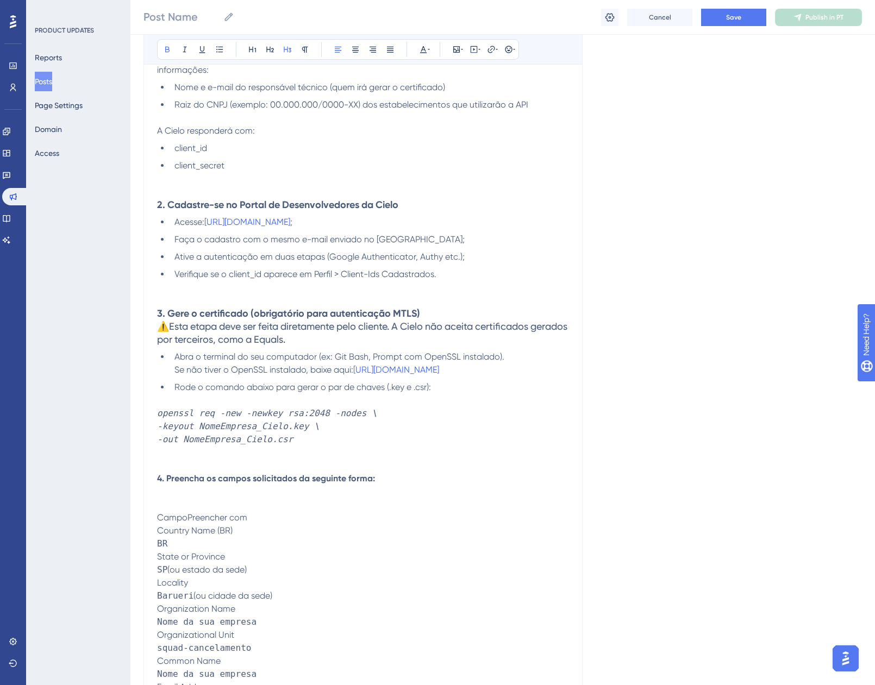
scroll to position [405, 0]
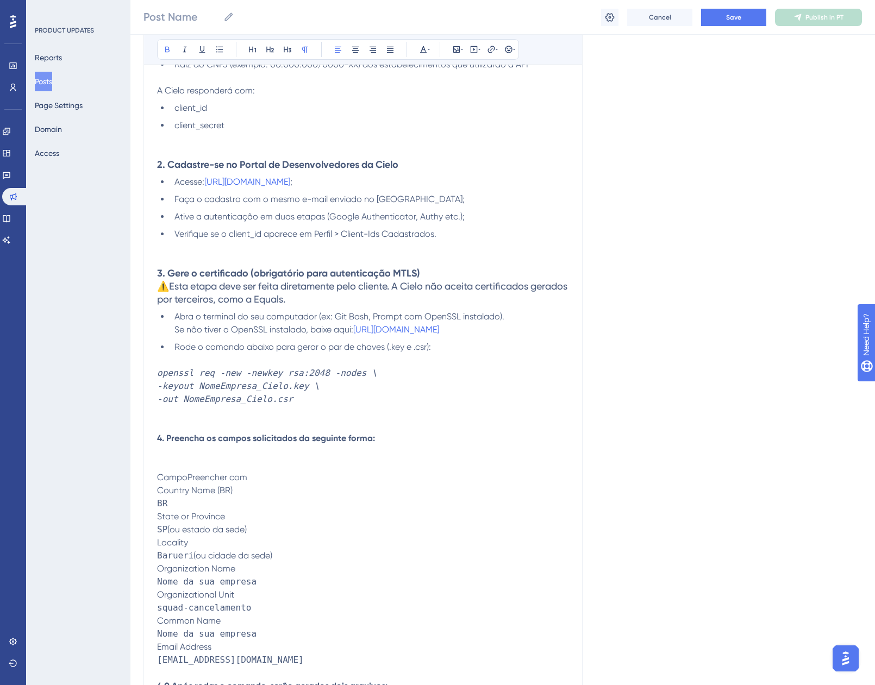
drag, startPoint x: 387, startPoint y: 412, endPoint x: 149, endPoint y: 410, distance: 238.0
click at [149, 410] on div "Migração da API do Fluxo de Cancelamento via Cielo Bold Italic Underline Bullet…" at bounding box center [362, 410] width 439 height 1270
click at [290, 52] on icon at bounding box center [288, 50] width 8 height 6
click at [359, 471] on p "CampoPreencher com" at bounding box center [363, 477] width 412 height 13
click at [163, 458] on p at bounding box center [363, 464] width 412 height 13
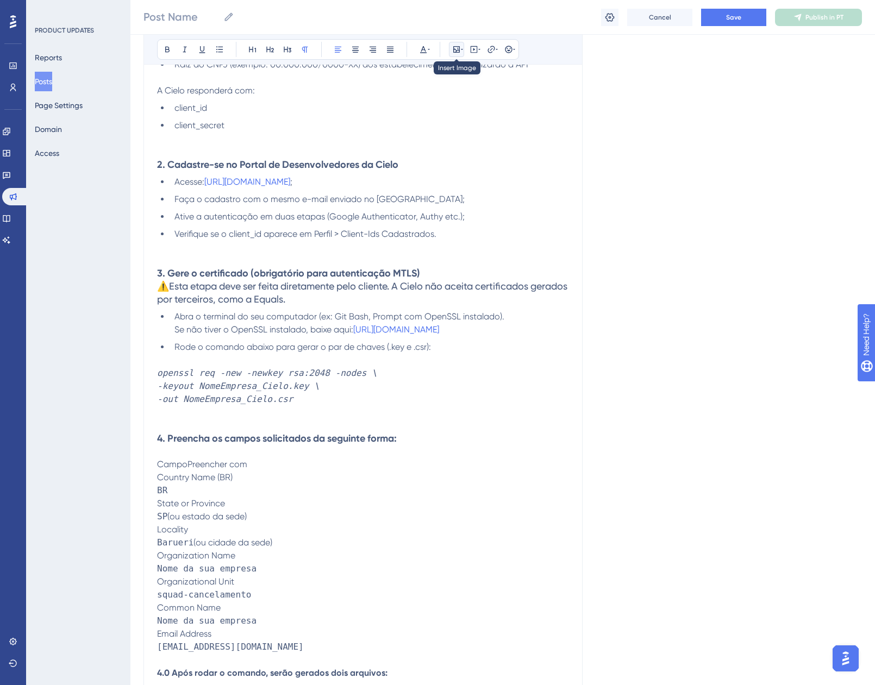
click at [455, 52] on icon at bounding box center [456, 49] width 9 height 9
click at [474, 52] on icon at bounding box center [473, 49] width 9 height 9
click at [497, 54] on button at bounding box center [491, 49] width 15 height 15
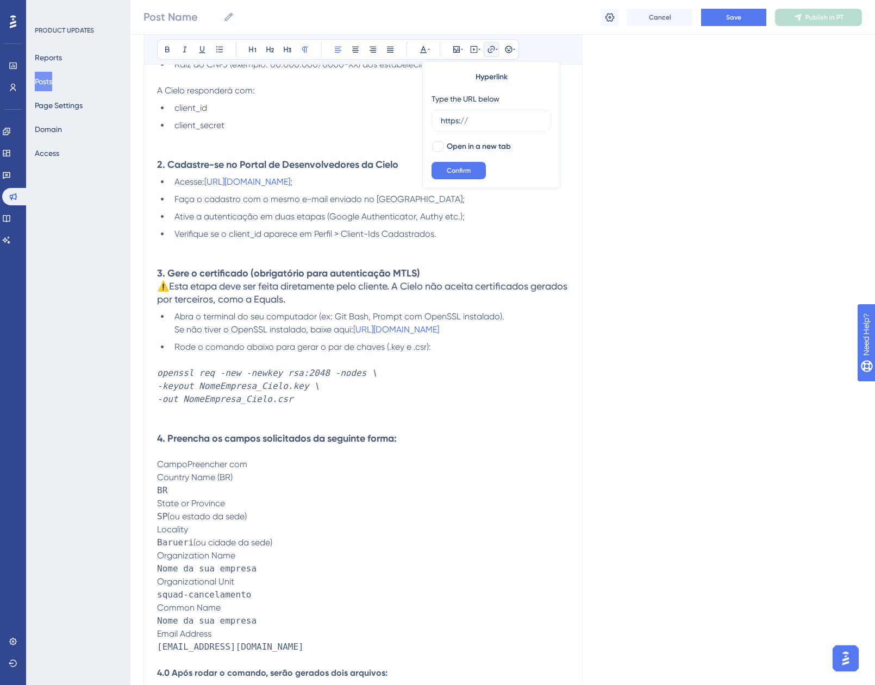
click at [497, 54] on button at bounding box center [491, 49] width 15 height 15
click at [511, 49] on icon at bounding box center [508, 49] width 9 height 9
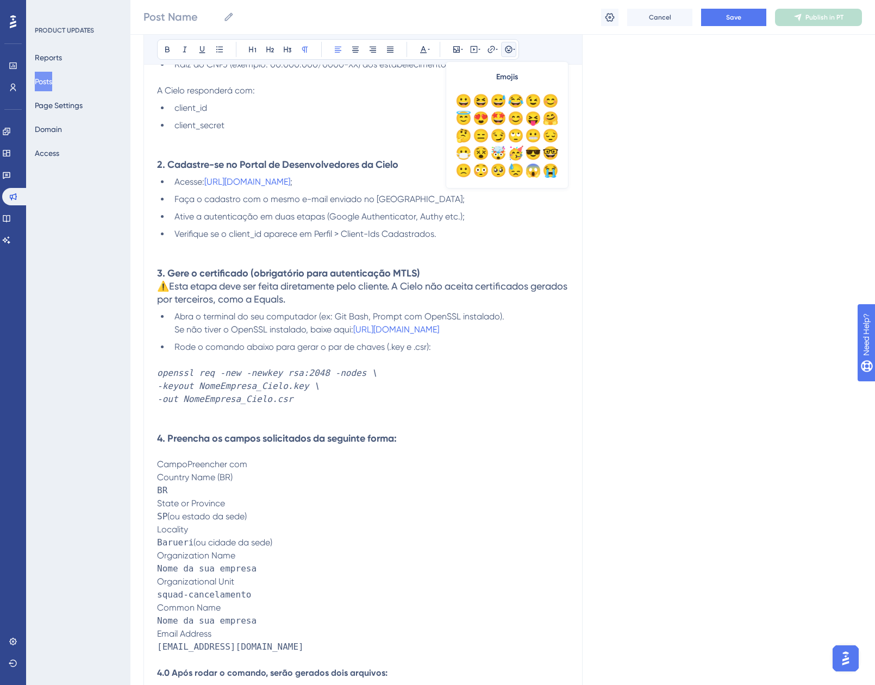
click at [511, 49] on icon at bounding box center [508, 49] width 9 height 9
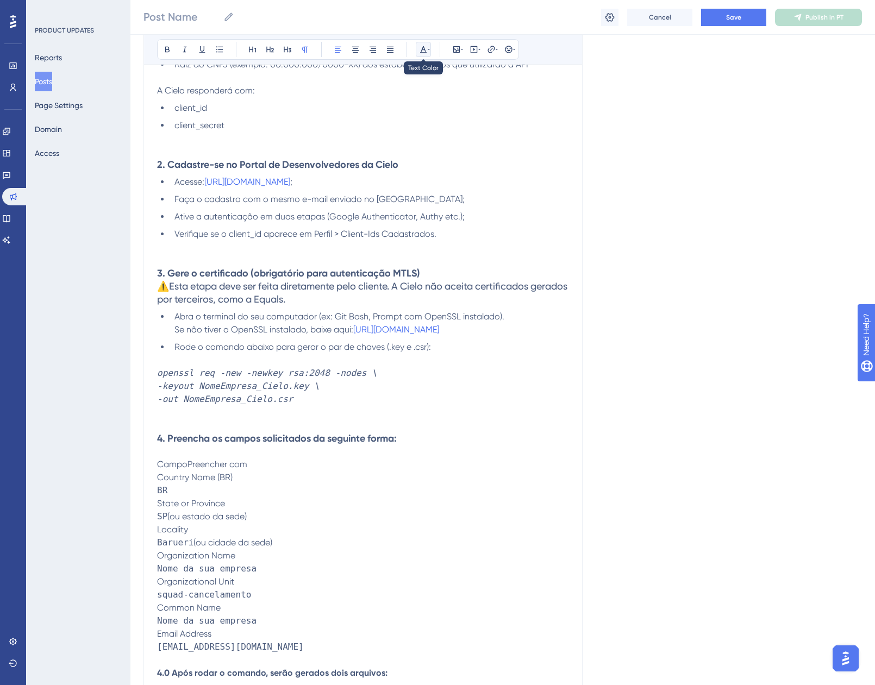
click at [428, 45] on icon at bounding box center [429, 49] width 2 height 9
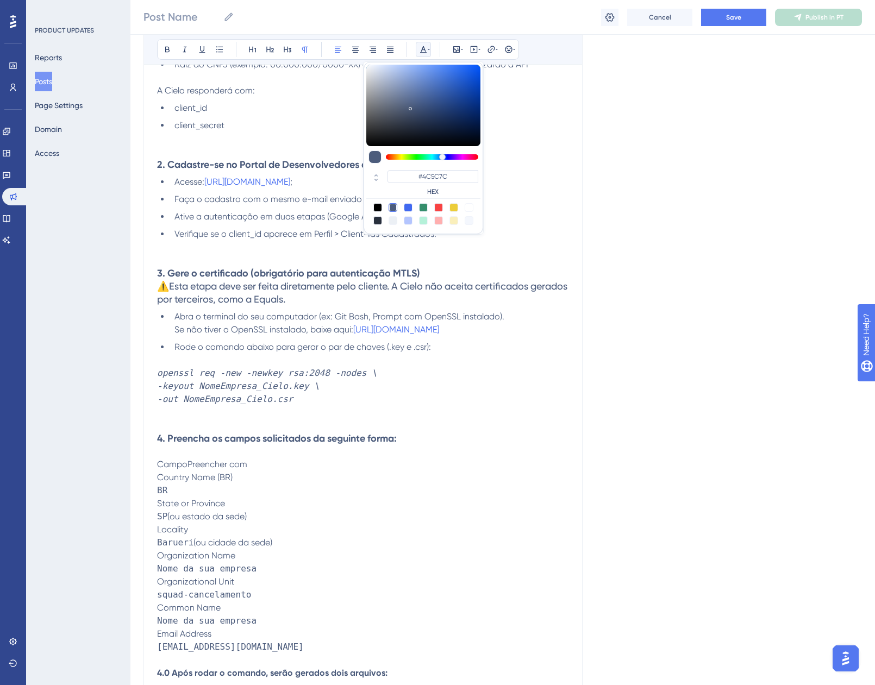
click at [428, 45] on icon at bounding box center [429, 49] width 2 height 9
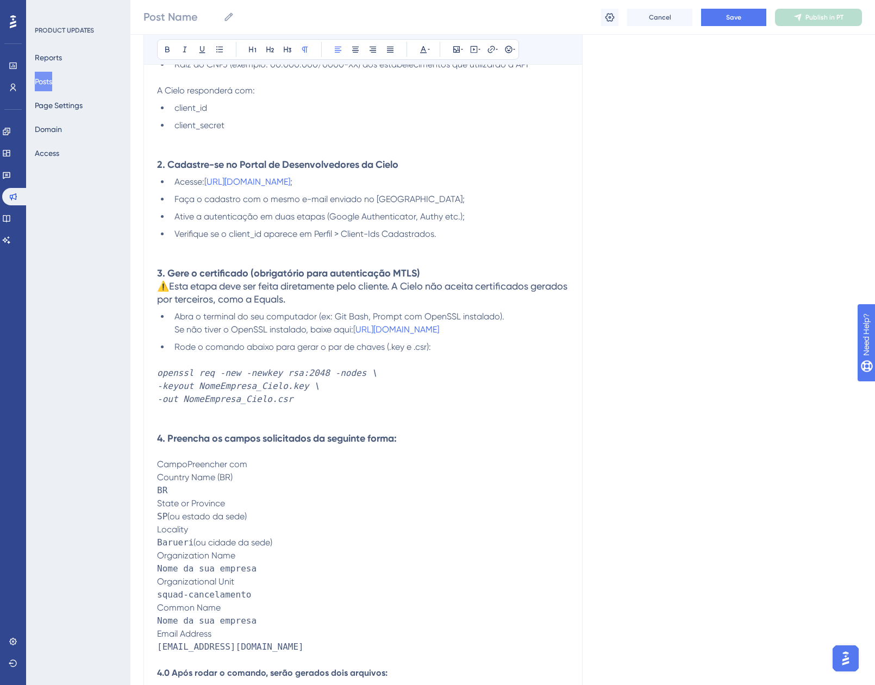
click at [259, 458] on p "CampoPreencher com" at bounding box center [363, 464] width 412 height 13
click at [262, 443] on div "Olá cliente Equals! Através de uma decisão da Cielo, será necessário realizar a…" at bounding box center [363, 443] width 412 height 1152
click at [259, 458] on p "CampoPreencher com" at bounding box center [363, 464] width 412 height 13
drag, startPoint x: 259, startPoint y: 437, endPoint x: 156, endPoint y: 435, distance: 102.7
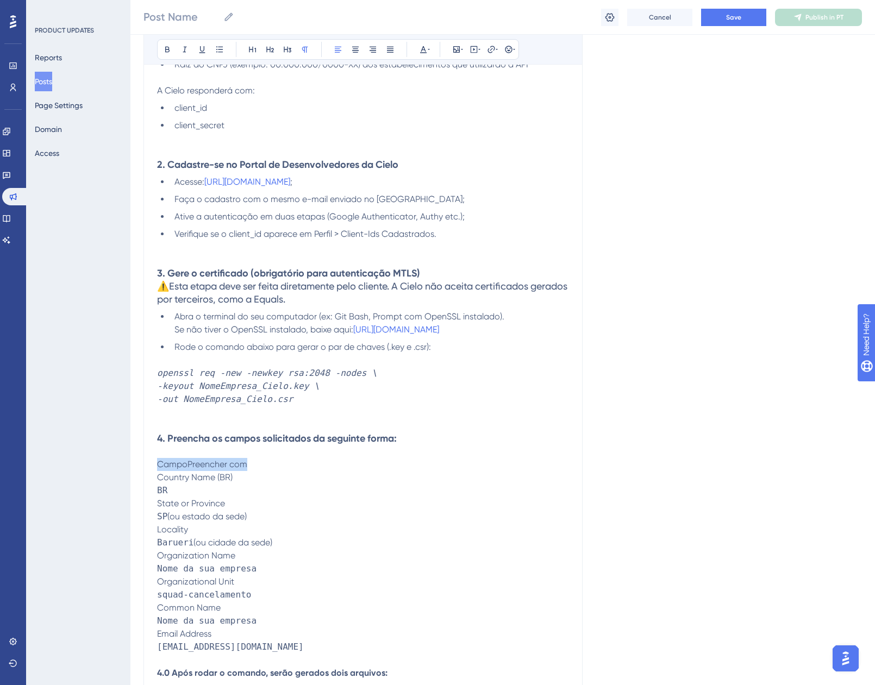
click at [156, 435] on div "Migração da API do Fluxo de Cancelamento via Cielo Bold Italic Underline Bullet…" at bounding box center [362, 403] width 439 height 1257
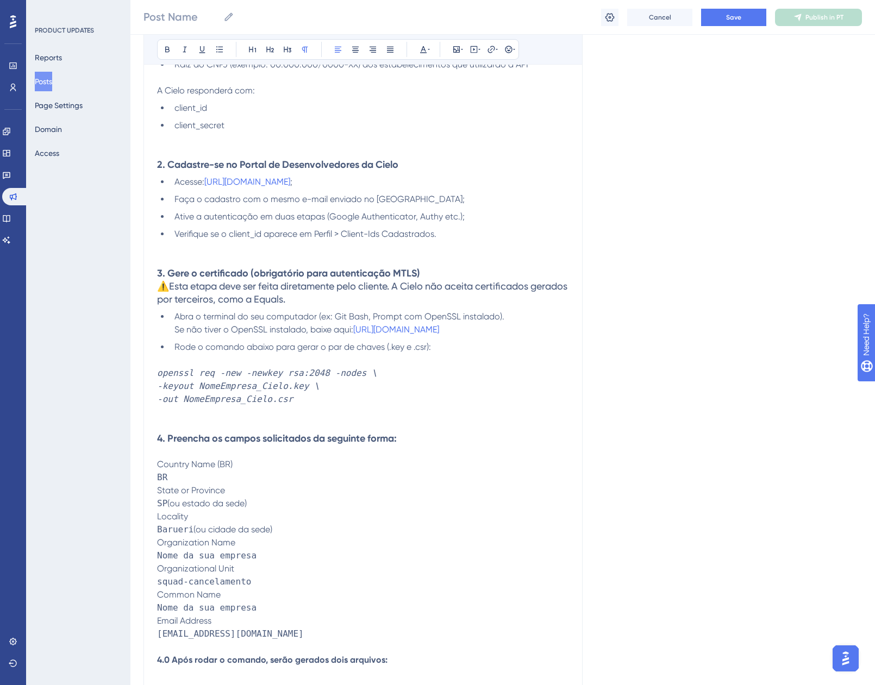
click at [309, 627] on p "api.cancelamento@cielo.com.br" at bounding box center [363, 633] width 412 height 13
drag, startPoint x: 323, startPoint y: 610, endPoint x: 132, endPoint y: 444, distance: 253.0
click at [132, 444] on div "Performance Users Engagement Widgets Feedback Product Updates Knowledge Base AI…" at bounding box center [502, 449] width 744 height 1708
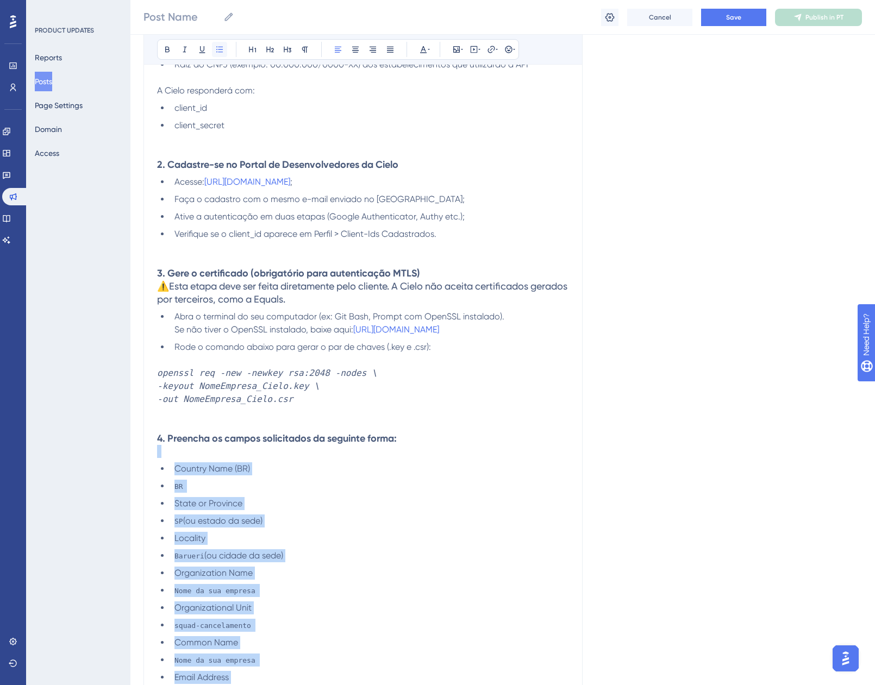
click at [223, 54] on button at bounding box center [219, 49] width 15 height 15
click at [178, 482] on span "BR" at bounding box center [178, 486] width 9 height 8
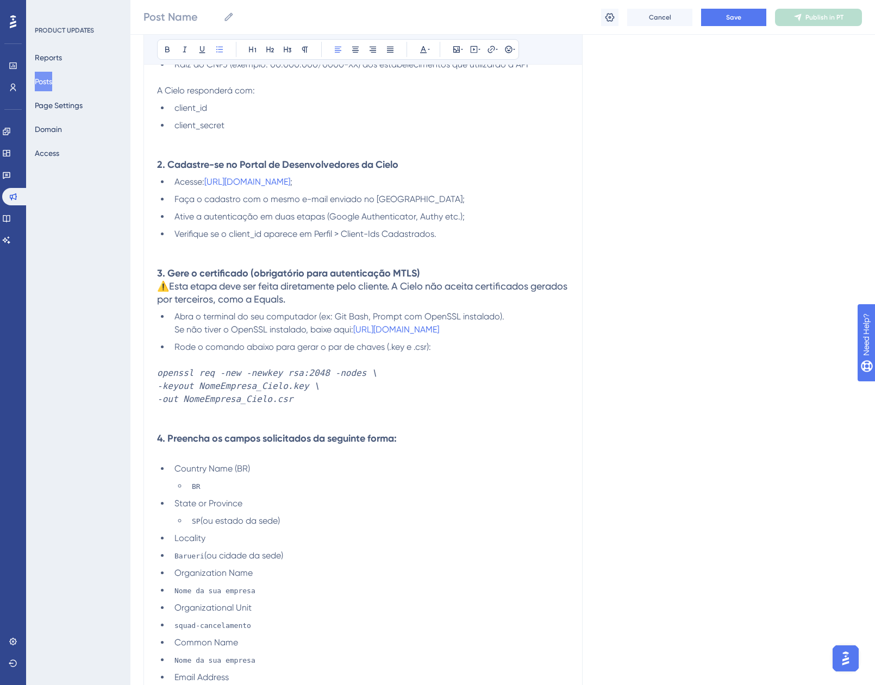
click at [172, 549] on li "Barueri (ou cidade da sede)" at bounding box center [369, 555] width 399 height 13
click at [177, 587] on span "Nome da sua empresa" at bounding box center [214, 591] width 81 height 8
click at [168, 564] on ul "Country Name (BR) BR State or Province SP (ou estado da sede) Locality Barueri …" at bounding box center [363, 581] width 412 height 239
click at [170, 599] on ul "Country Name (BR) BR State or Province SP (ou estado da sede) Locality Barueri …" at bounding box center [363, 581] width 412 height 239
click at [170, 654] on li "Nome da sua empresa" at bounding box center [369, 660] width 399 height 13
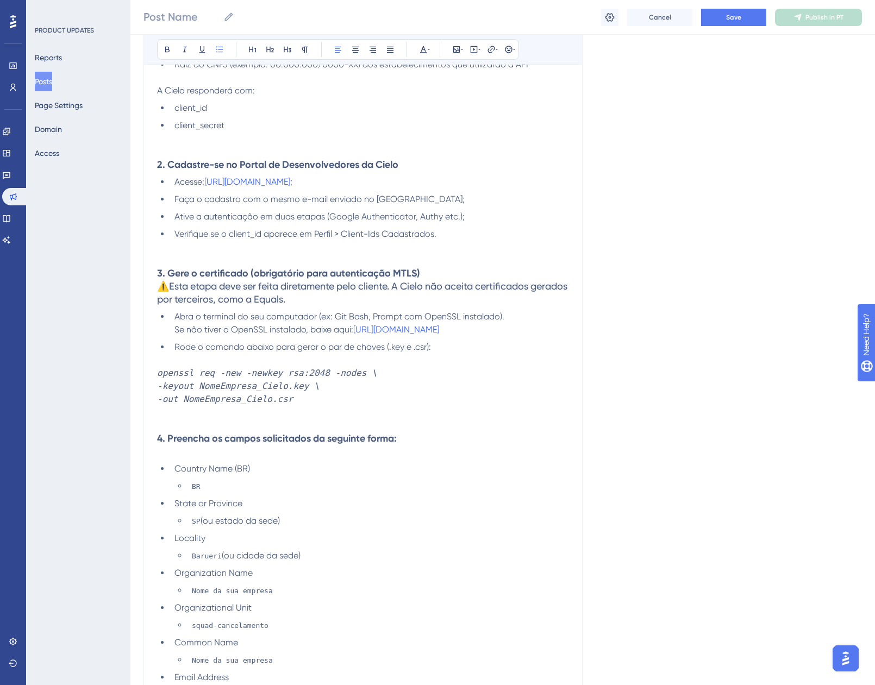
click at [172, 685] on li "api.cancelamento@cielo.com.br" at bounding box center [369, 694] width 399 height 13
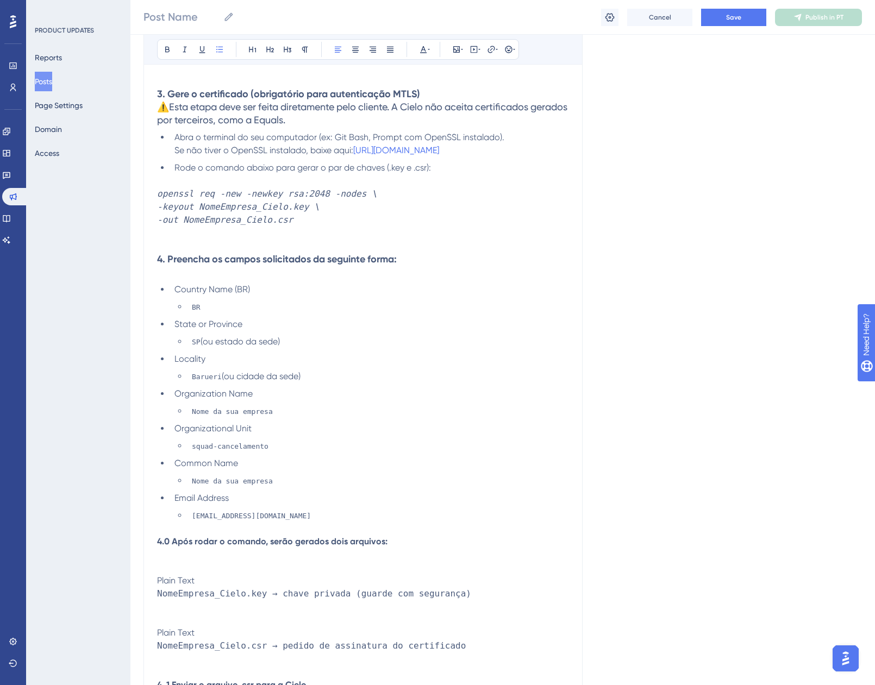
scroll to position [514, 0]
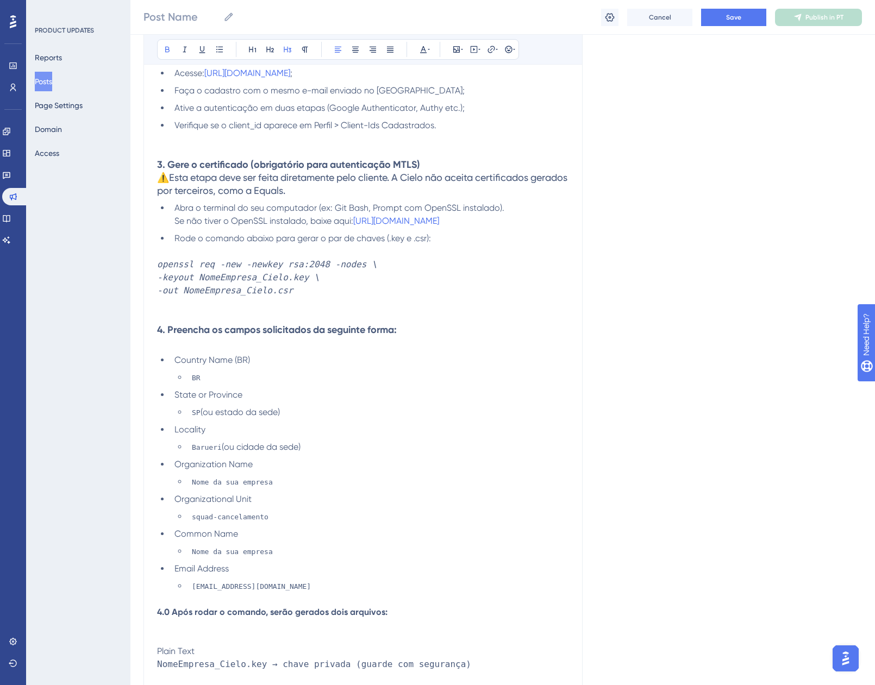
drag, startPoint x: 409, startPoint y: 300, endPoint x: 391, endPoint y: 300, distance: 17.9
click at [391, 310] on h3 "4. Preencha os campos solicitados da seguinte forma:" at bounding box center [363, 323] width 412 height 26
click at [391, 324] on strong "4. Preencha os campos solicitados da seguinte forma:" at bounding box center [277, 330] width 240 height 12
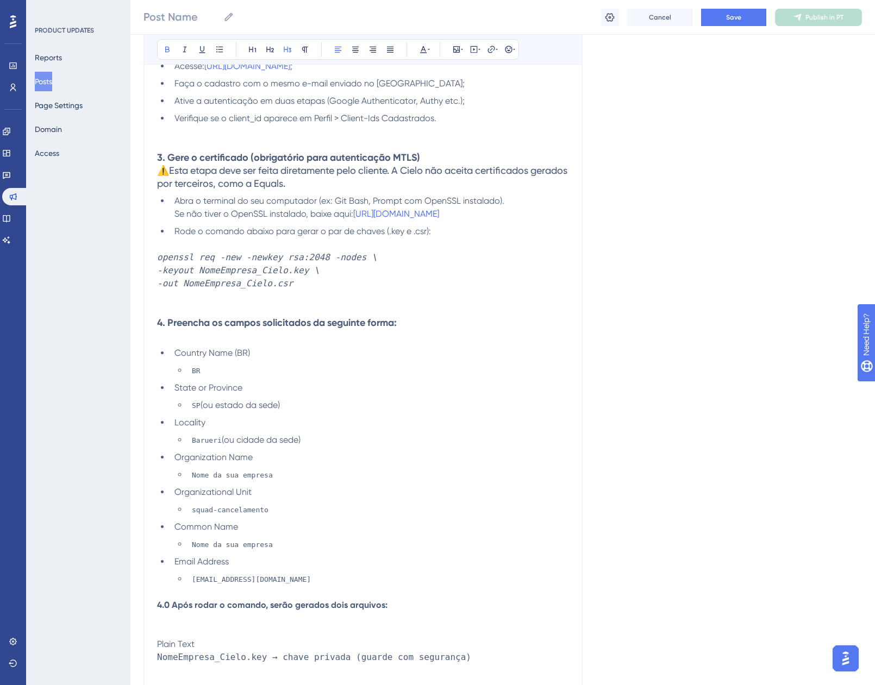
scroll to position [568, 0]
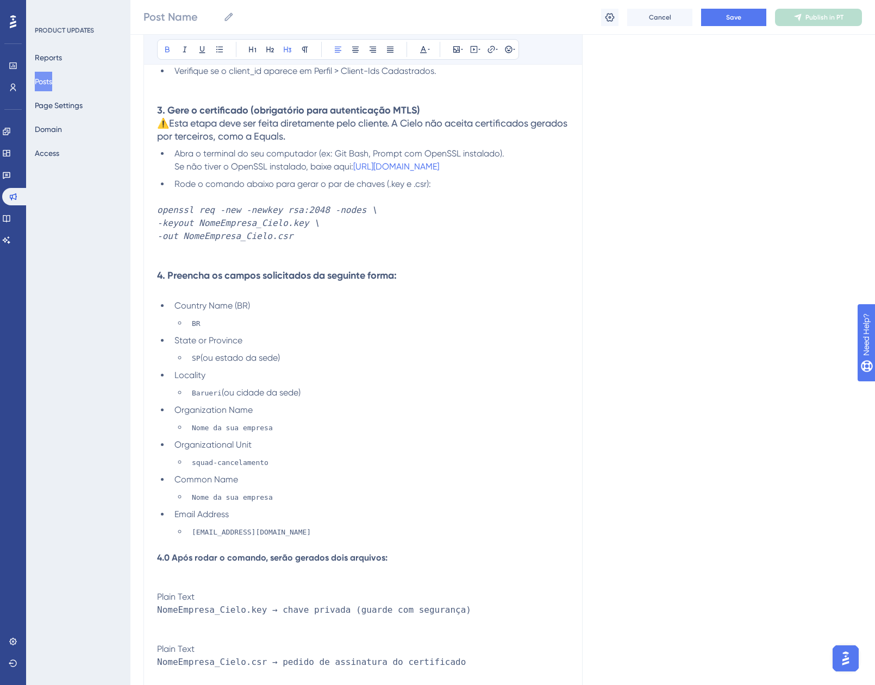
click at [163, 553] on strong "4.0 Após rodar o comando, serão gerados dois arquivos:" at bounding box center [272, 558] width 230 height 10
click at [275, 269] on strong "4. Preencha os campos solicitados da seguinte forma:" at bounding box center [277, 275] width 240 height 12
click at [318, 564] on p at bounding box center [363, 570] width 412 height 13
click at [298, 538] on p at bounding box center [363, 544] width 412 height 13
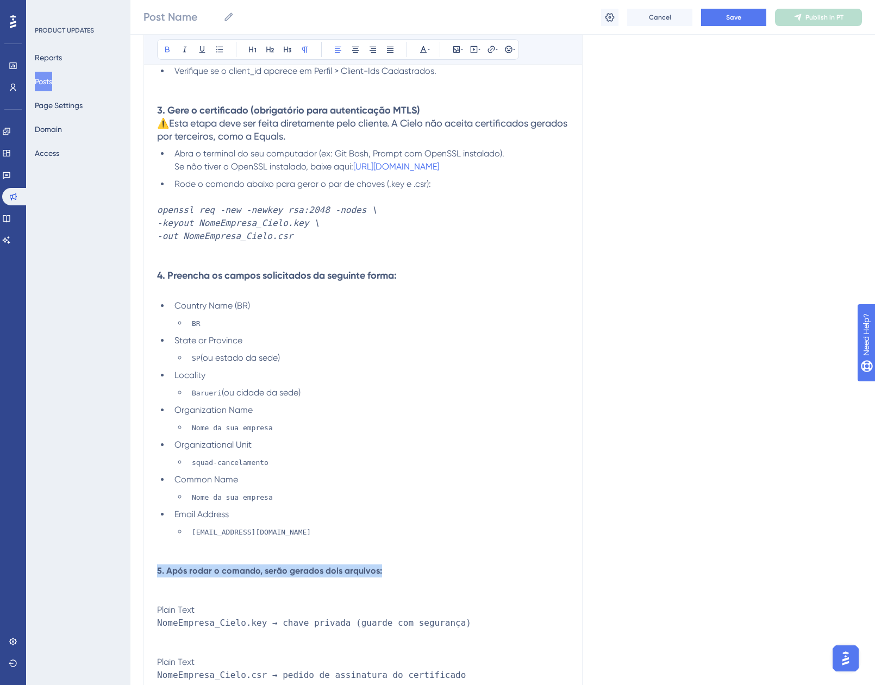
drag, startPoint x: 386, startPoint y: 544, endPoint x: 131, endPoint y: 532, distance: 255.1
click at [140, 547] on div "Performance Users Engagement Widgets Feedback Product Updates Knowledge Base AI…" at bounding box center [502, 323] width 744 height 1782
click at [285, 51] on icon at bounding box center [287, 49] width 9 height 9
drag, startPoint x: 215, startPoint y: 587, endPoint x: 129, endPoint y: 585, distance: 85.3
click at [130, 585] on div "Performance Users Engagement Widgets Feedback Product Updates Knowledge Base AI…" at bounding box center [502, 323] width 744 height 1782
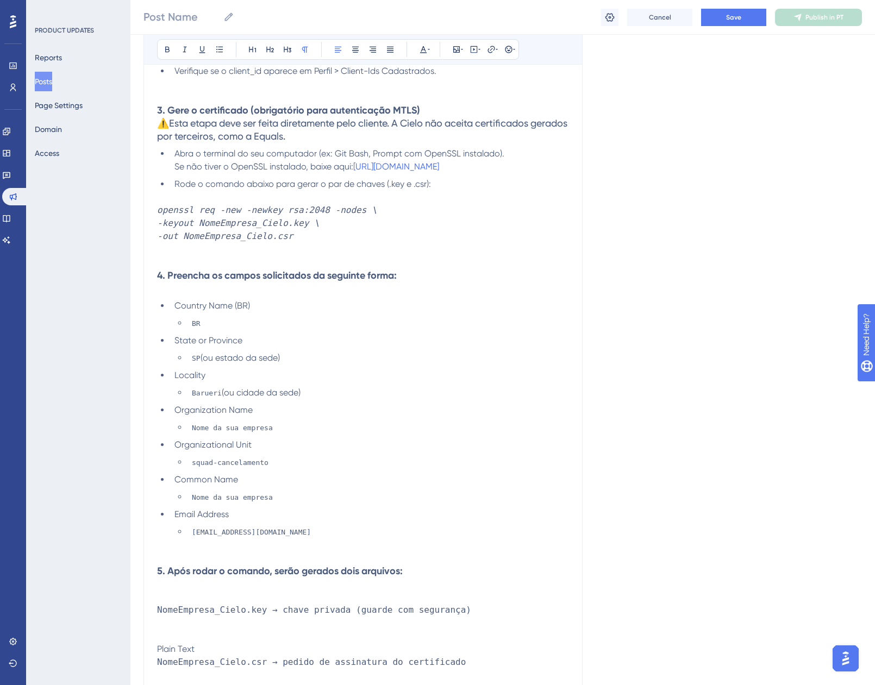
click at [200, 421] on li "Nome da sua empresa" at bounding box center [377, 427] width 381 height 13
click at [191, 405] on span "Organization Name" at bounding box center [213, 410] width 78 height 10
click at [187, 370] on span "Locality" at bounding box center [189, 375] width 31 height 10
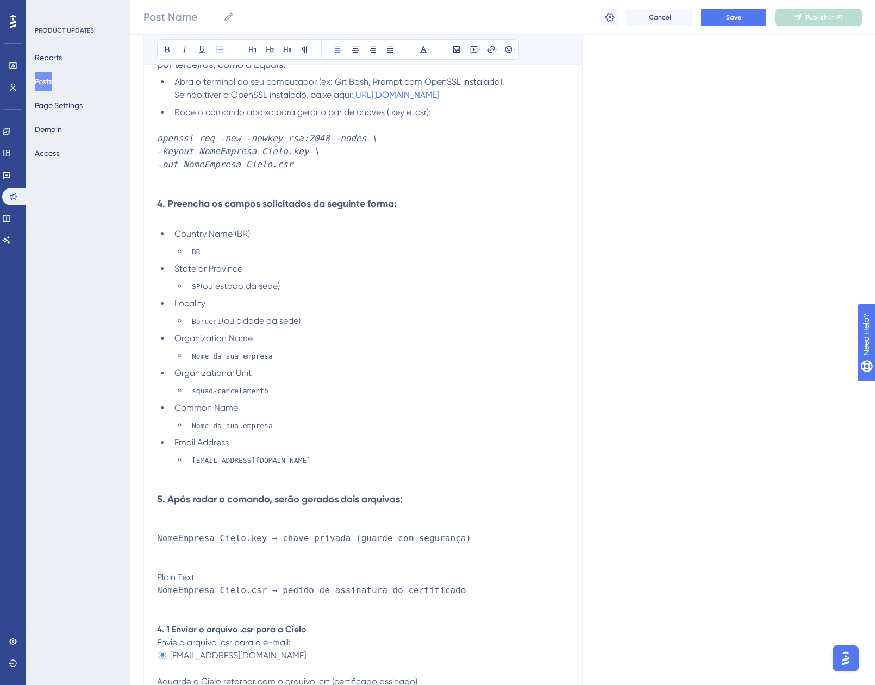
scroll to position [731, 0]
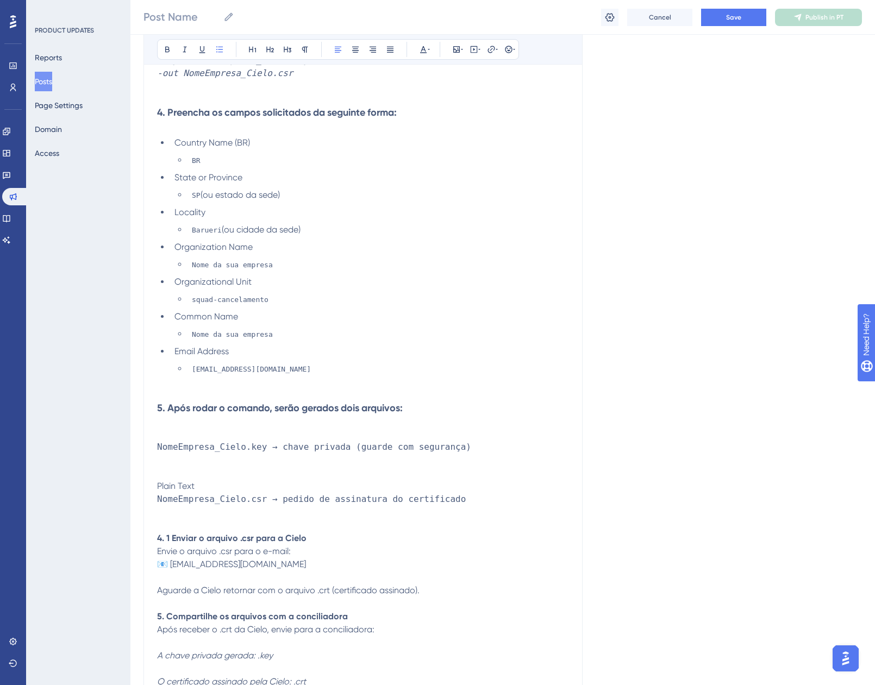
click at [167, 454] on p at bounding box center [363, 460] width 412 height 13
drag, startPoint x: 203, startPoint y: 461, endPoint x: 127, endPoint y: 461, distance: 76.1
click at [130, 461] on div "Performance Users Engagement Widgets Feedback Product Updates Knowledge Base AI…" at bounding box center [502, 153] width 744 height 1769
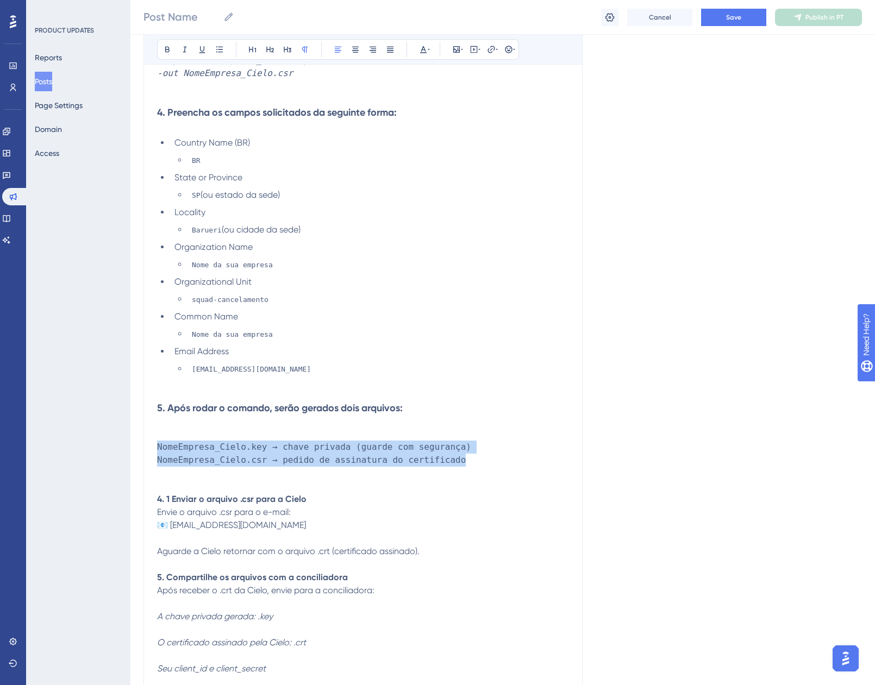
drag, startPoint x: 454, startPoint y: 436, endPoint x: 137, endPoint y: 424, distance: 317.5
click at [137, 424] on div "Performance Users Engagement Widgets Feedback Product Updates Knowledge Base AI…" at bounding box center [502, 134] width 744 height 1730
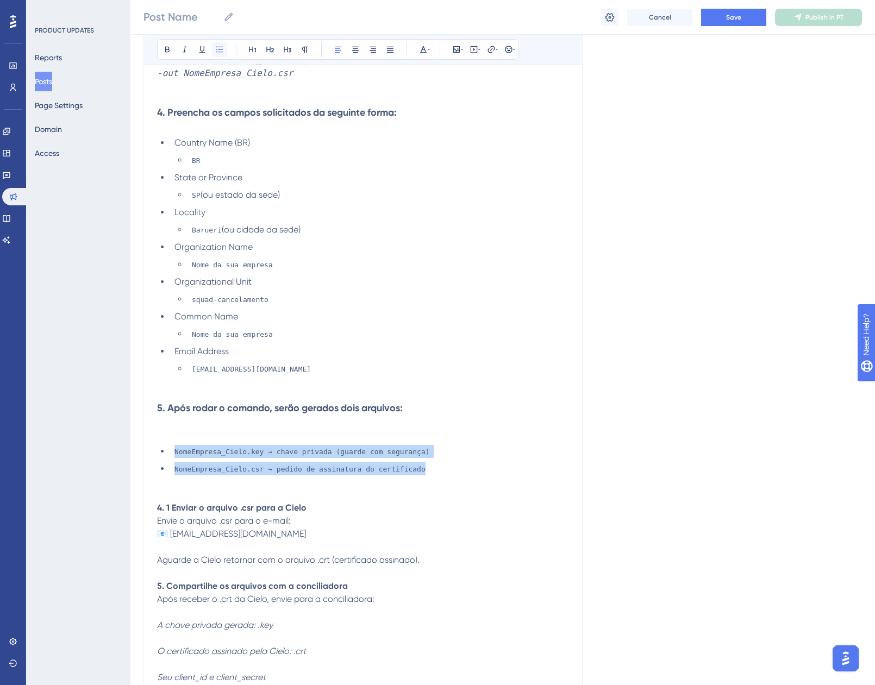
click at [217, 51] on icon at bounding box center [219, 49] width 9 height 9
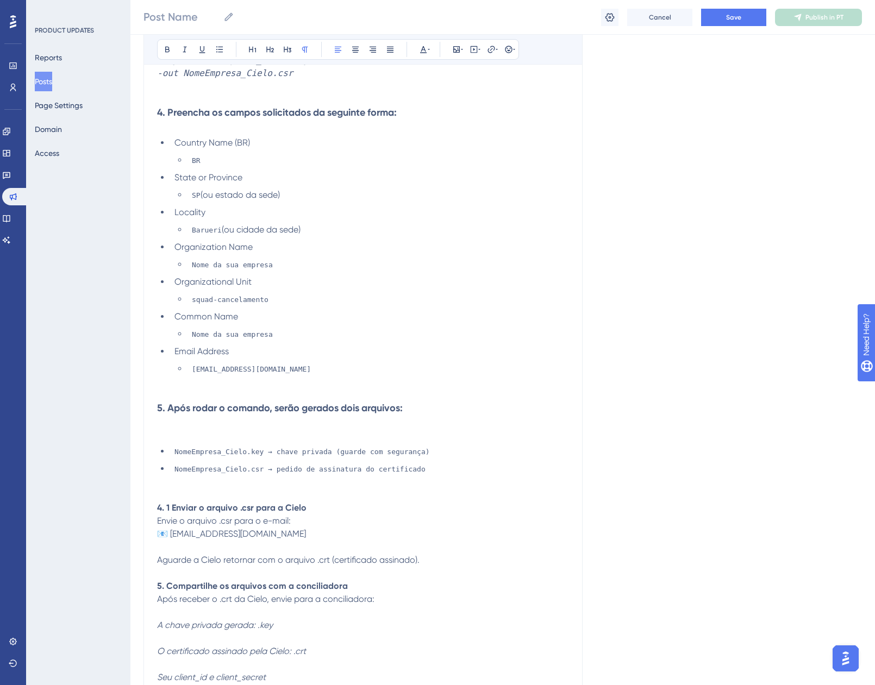
click at [188, 415] on p at bounding box center [363, 421] width 412 height 13
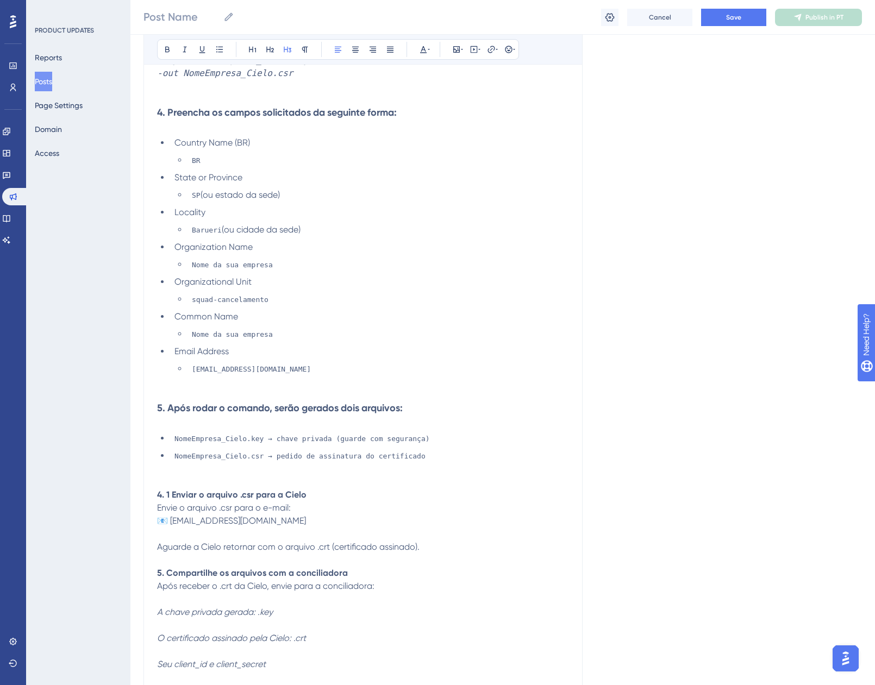
click at [156, 466] on div "Migração da API do Fluxo de Cancelamento via Cielo Bold Italic Underline Bullet…" at bounding box center [362, 79] width 439 height 1261
click at [160, 489] on strong "4. 1 Enviar o arquivo .csr para a Cielo" at bounding box center [231, 494] width 149 height 10
click at [172, 489] on strong "6. 1 Enviar o arquivo .csr para a Cielo" at bounding box center [231, 494] width 149 height 10
drag, startPoint x: 316, startPoint y: 465, endPoint x: 131, endPoint y: 469, distance: 184.8
click at [131, 469] on div "Performance Users Engagement Widgets Feedback Product Updates Knowledge Base AI…" at bounding box center [502, 131] width 744 height 1725
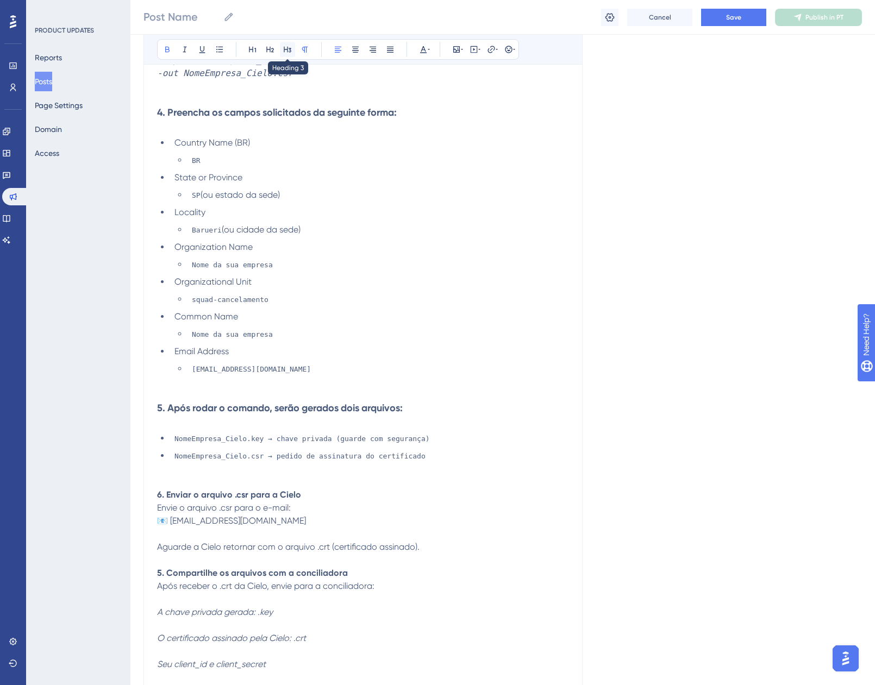
click at [292, 51] on button at bounding box center [287, 49] width 15 height 15
click at [317, 488] on h3 "6. Enviar o arquivo .csr para a Cielo Envie o arquivo .csr para o e-mail: 📧 api…" at bounding box center [363, 507] width 412 height 39
drag, startPoint x: 329, startPoint y: 497, endPoint x: 139, endPoint y: 477, distance: 190.7
click at [139, 477] on div "Performance Users Engagement Widgets Feedback Product Updates Knowledge Base AI…" at bounding box center [502, 131] width 744 height 1725
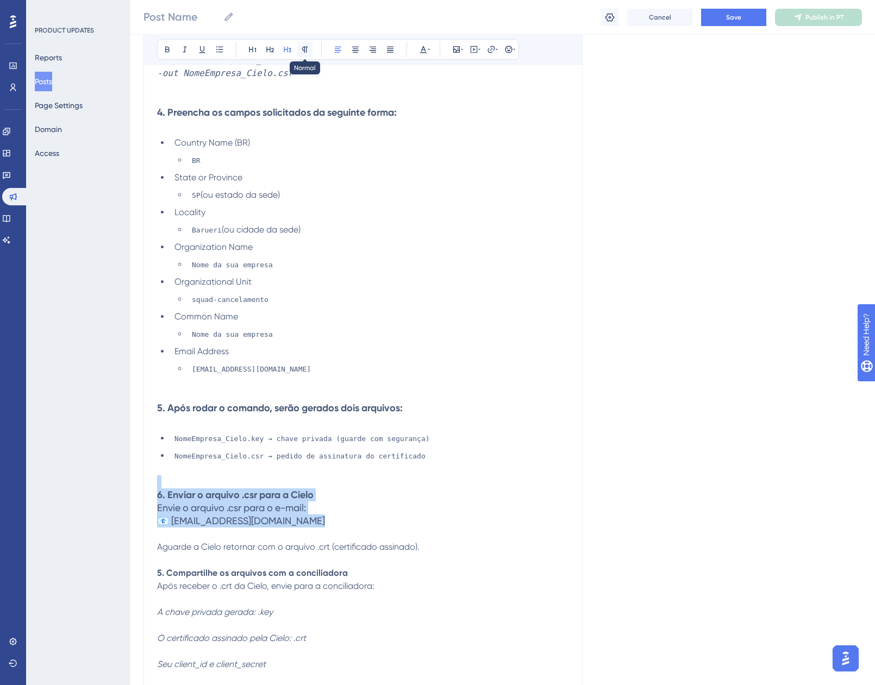
click at [302, 52] on icon at bounding box center [304, 49] width 9 height 9
click at [170, 516] on span "📧 api.cancelamento@cielo.com.br" at bounding box center [231, 521] width 149 height 10
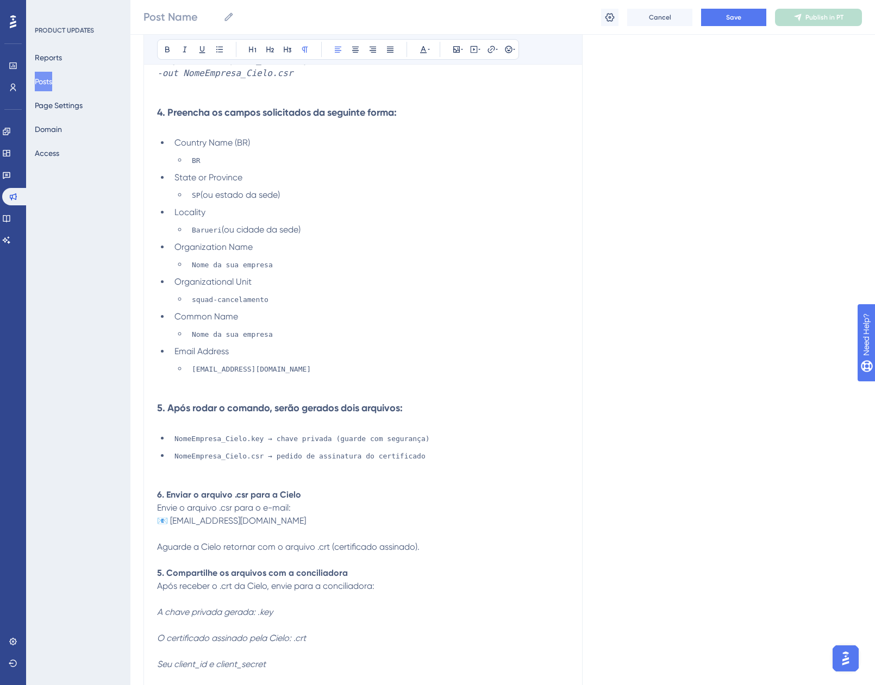
click at [186, 415] on p at bounding box center [363, 421] width 412 height 13
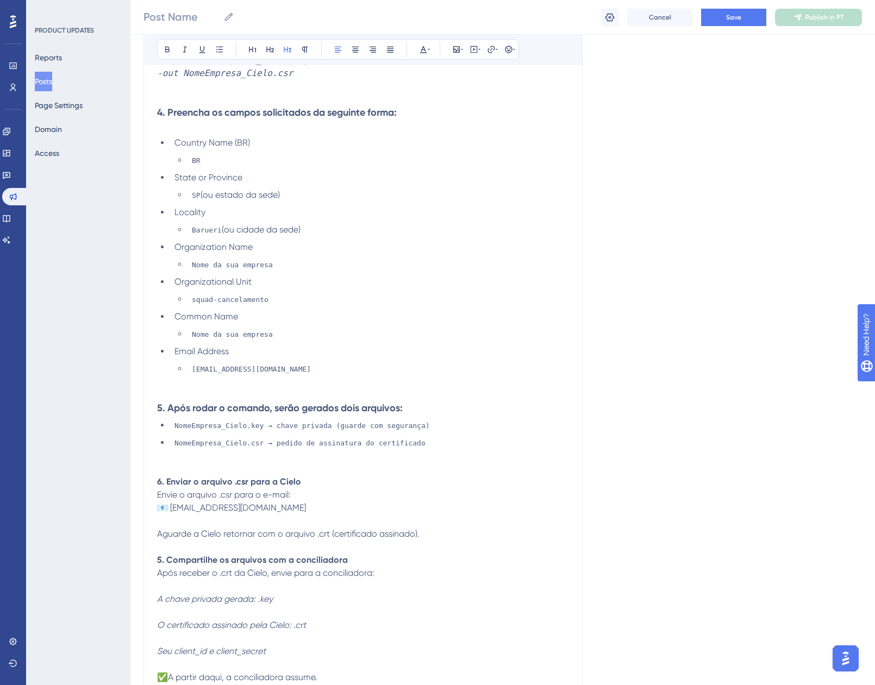
click at [187, 119] on p at bounding box center [363, 125] width 412 height 13
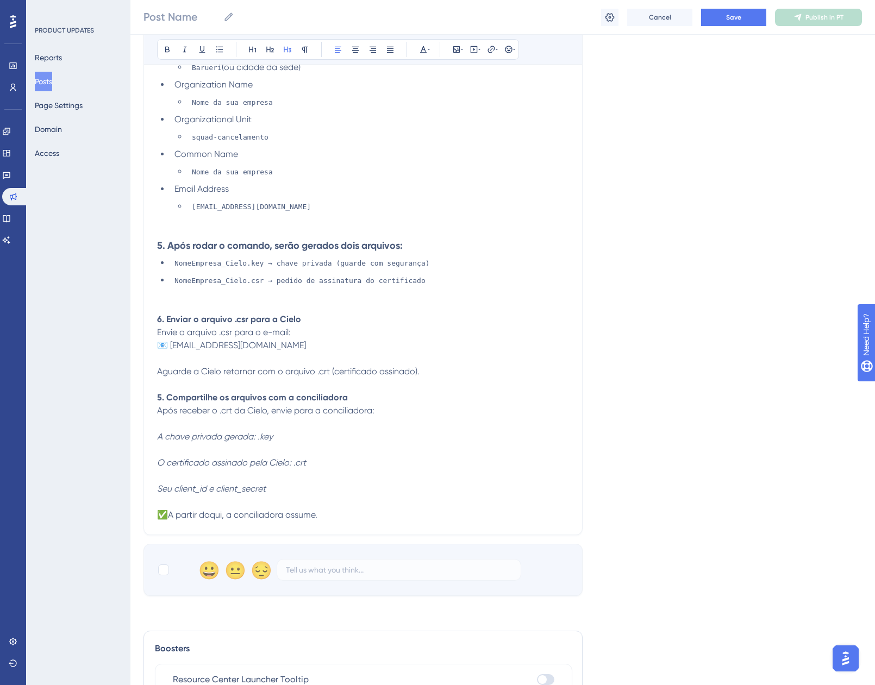
scroll to position [949, 0]
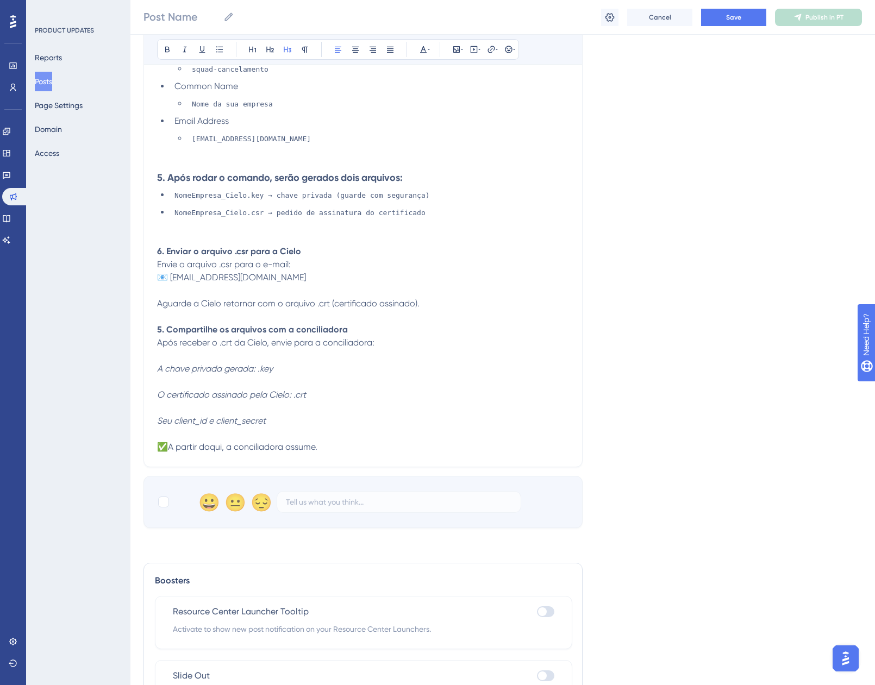
click at [170, 272] on span "📧 api.cancelamento@cielo.com.br" at bounding box center [231, 277] width 149 height 10
click at [222, 53] on icon at bounding box center [219, 49] width 9 height 9
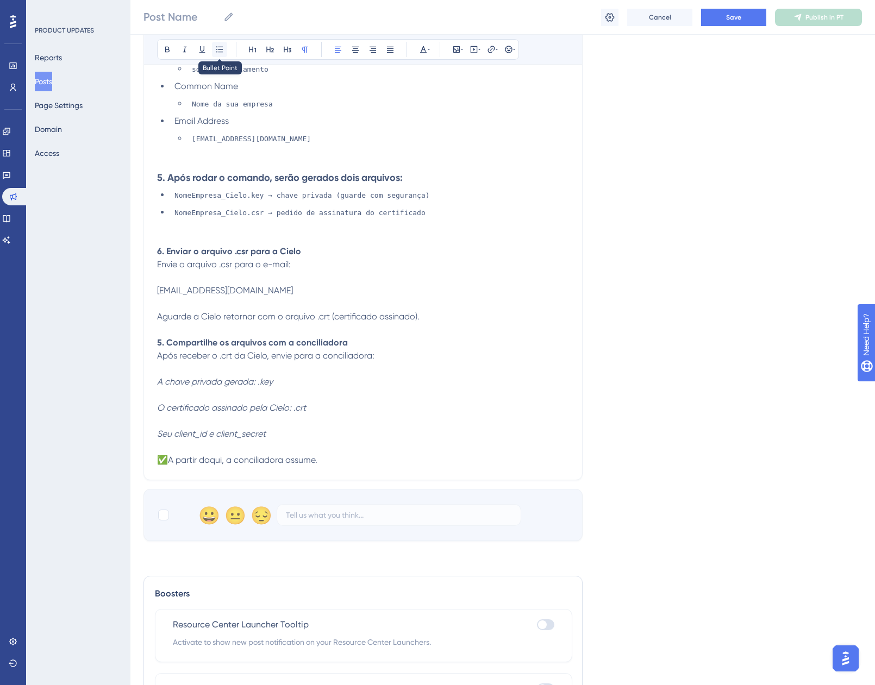
click at [227, 46] on button at bounding box center [219, 49] width 15 height 15
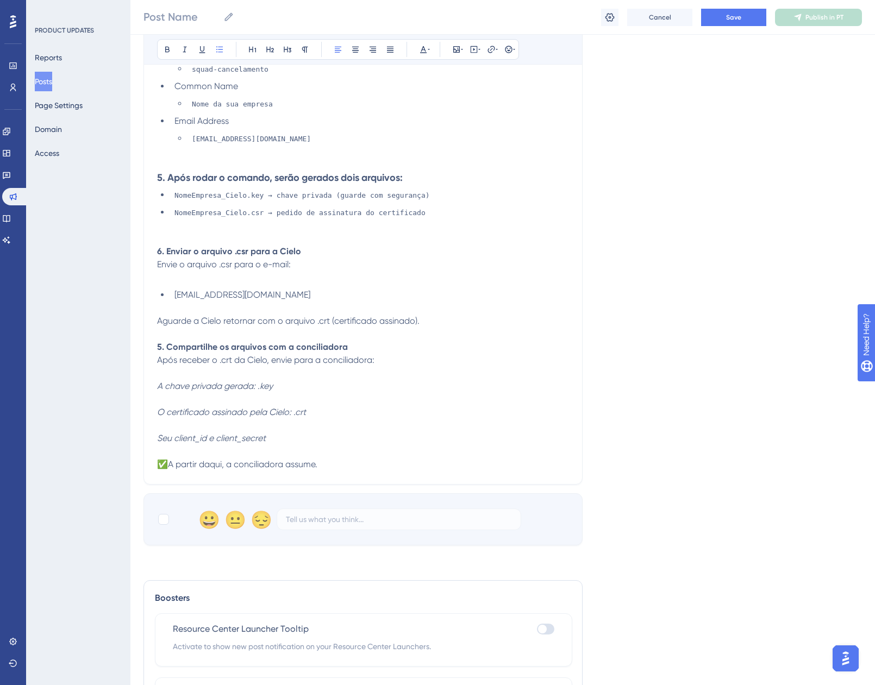
click at [215, 252] on p "6. Enviar o arquivo .csr para a Cielo Envie o arquivo .csr para o e-mail:" at bounding box center [363, 264] width 412 height 39
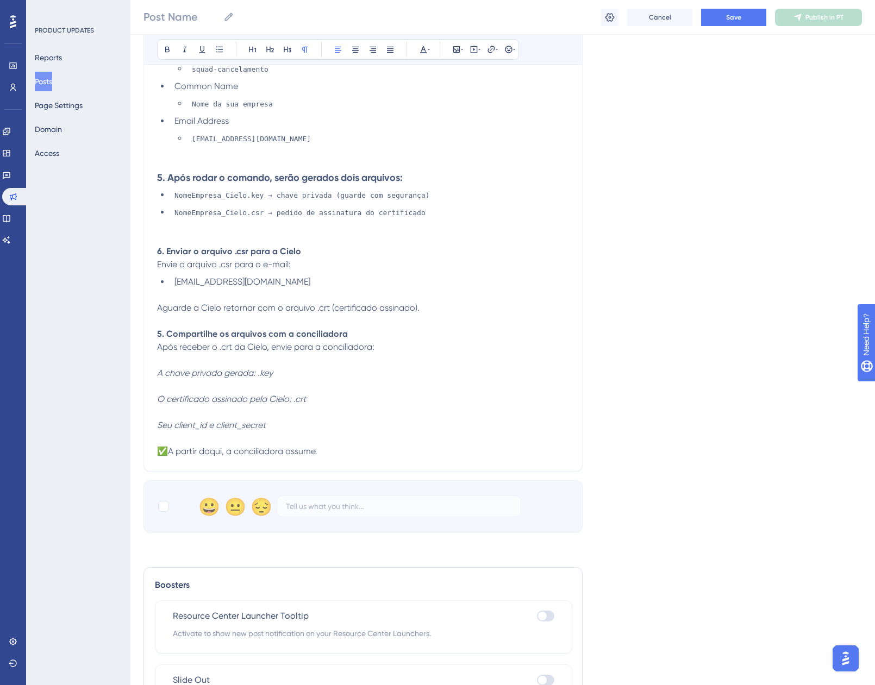
click at [196, 246] on strong "6. Enviar o arquivo .csr para a Cielo" at bounding box center [229, 251] width 144 height 10
drag, startPoint x: 313, startPoint y: 227, endPoint x: 104, endPoint y: 224, distance: 209.2
click at [294, 48] on button at bounding box center [287, 49] width 15 height 15
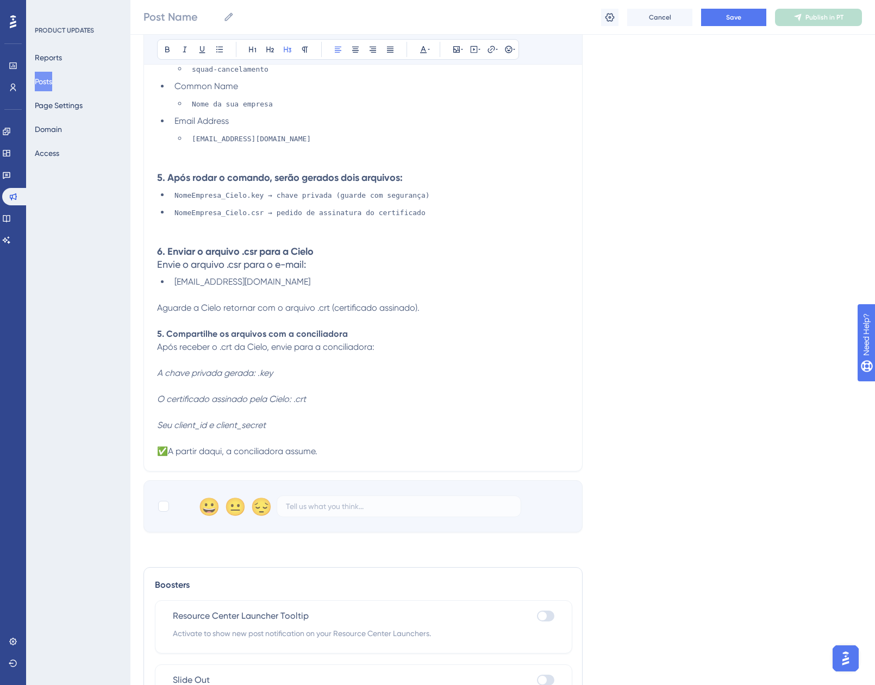
click at [312, 245] on h3 "6. Enviar o arquivo .csr para a Cielo Envie o arquivo .csr para o e-mail:" at bounding box center [363, 258] width 412 height 26
drag, startPoint x: 312, startPoint y: 240, endPoint x: 115, endPoint y: 237, distance: 197.8
click at [307, 49] on icon at bounding box center [304, 49] width 9 height 9
click at [304, 245] on p "6. Enviar o arquivo .csr para a Cielo Envie o arquivo .csr para o e-mail:" at bounding box center [363, 258] width 412 height 26
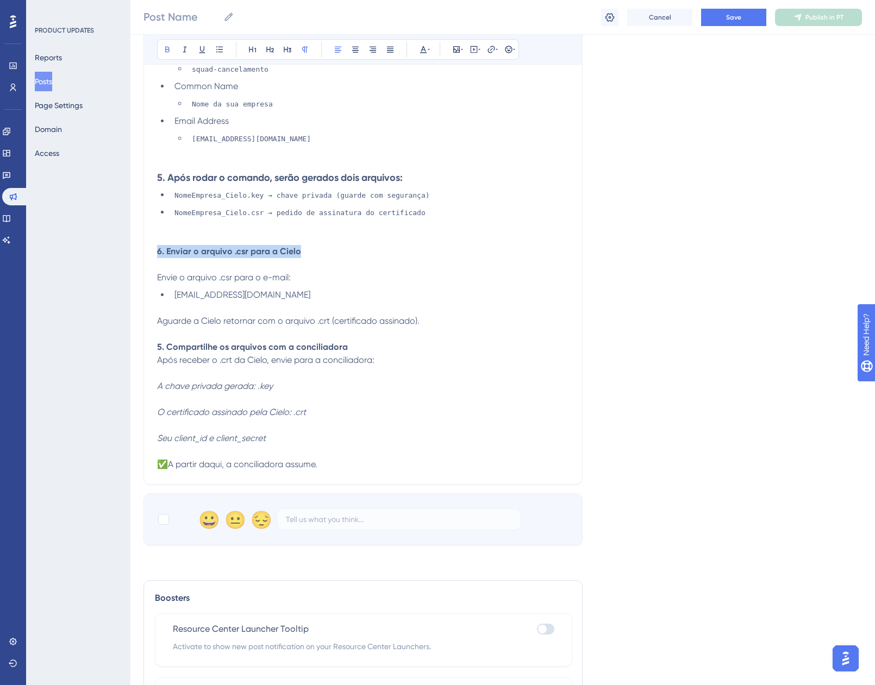
drag, startPoint x: 302, startPoint y: 228, endPoint x: 134, endPoint y: 225, distance: 167.9
click at [286, 52] on icon at bounding box center [287, 49] width 9 height 9
click at [191, 258] on p "Envie o arquivo .csr para o e-mail:" at bounding box center [363, 271] width 412 height 26
drag, startPoint x: 306, startPoint y: 268, endPoint x: 174, endPoint y: 268, distance: 132.0
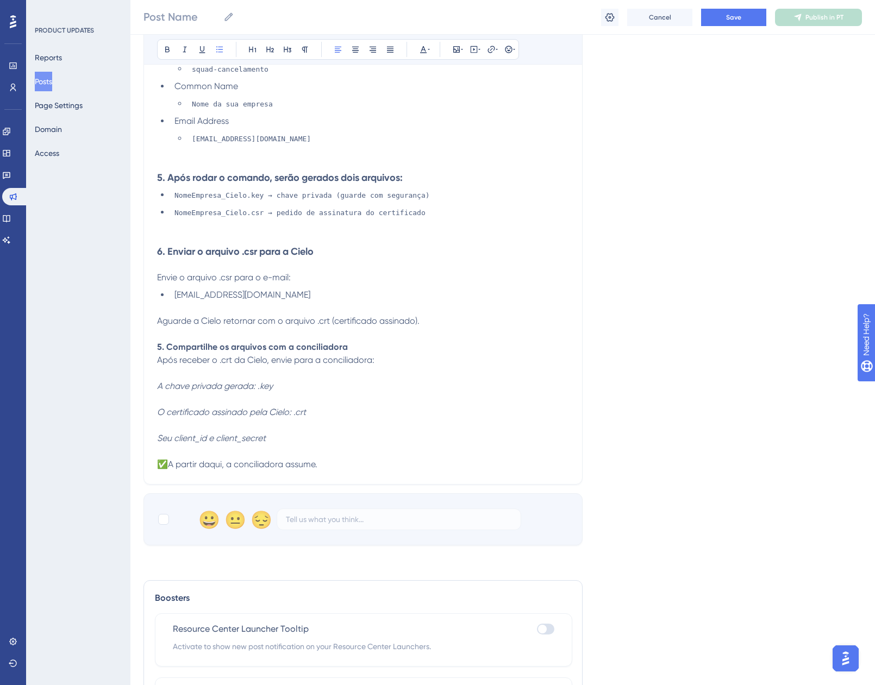
click at [174, 288] on li "api.cancelamento@cielo.com.br" at bounding box center [369, 294] width 399 height 13
click at [189, 47] on icon at bounding box center [184, 49] width 9 height 9
click at [307, 342] on strong "5. Compartilhe os arquivos com a conciliadora" at bounding box center [252, 347] width 191 height 10
click at [362, 355] on span "Após receber o .crt da Cielo, envie para a conciliadora:" at bounding box center [265, 360] width 217 height 10
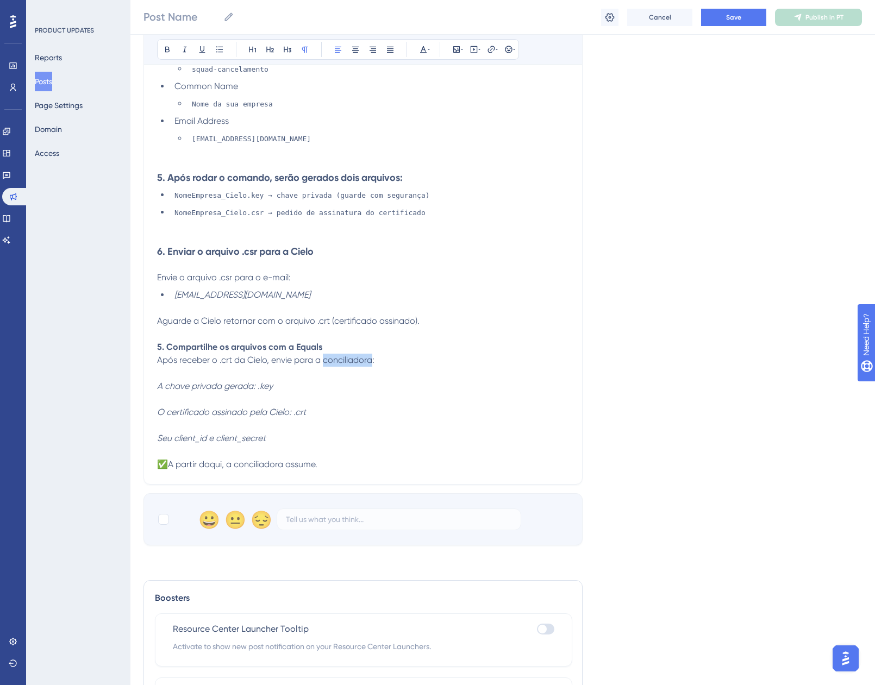
click at [362, 355] on span "Após receber o .crt da Cielo, envie para a conciliadora:" at bounding box center [265, 360] width 217 height 10
drag, startPoint x: 291, startPoint y: 405, endPoint x: 117, endPoint y: 351, distance: 182.1
click at [275, 419] on p at bounding box center [363, 425] width 412 height 13
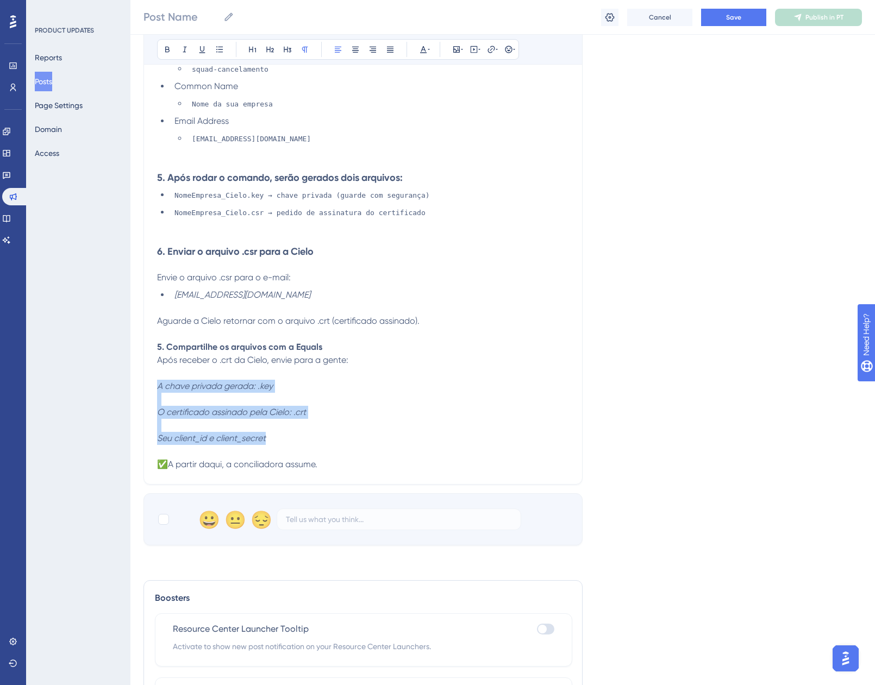
drag, startPoint x: 278, startPoint y: 414, endPoint x: 141, endPoint y: 358, distance: 147.9
click at [222, 53] on icon at bounding box center [219, 49] width 9 height 9
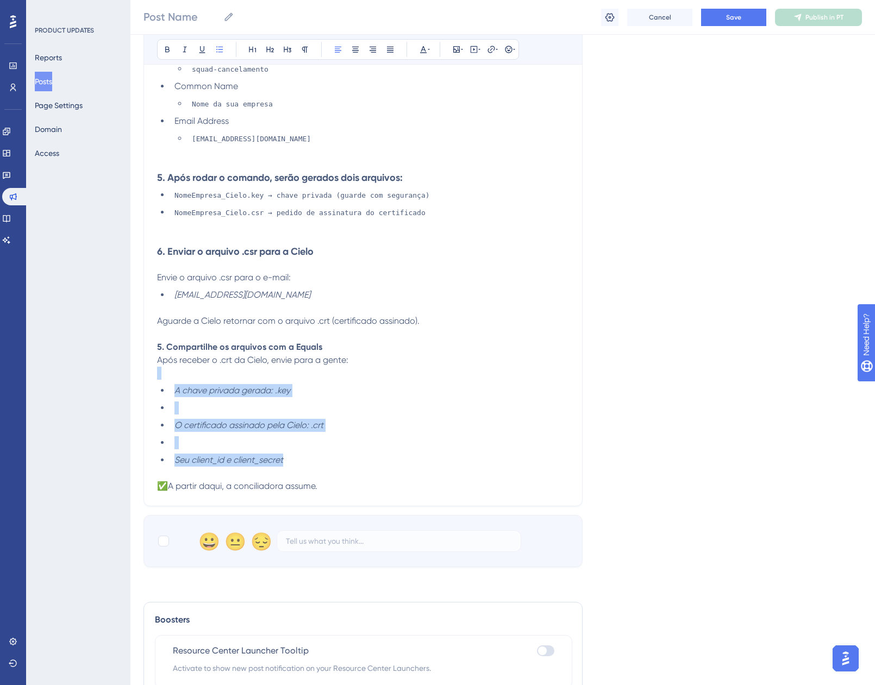
click at [181, 401] on li at bounding box center [369, 407] width 399 height 13
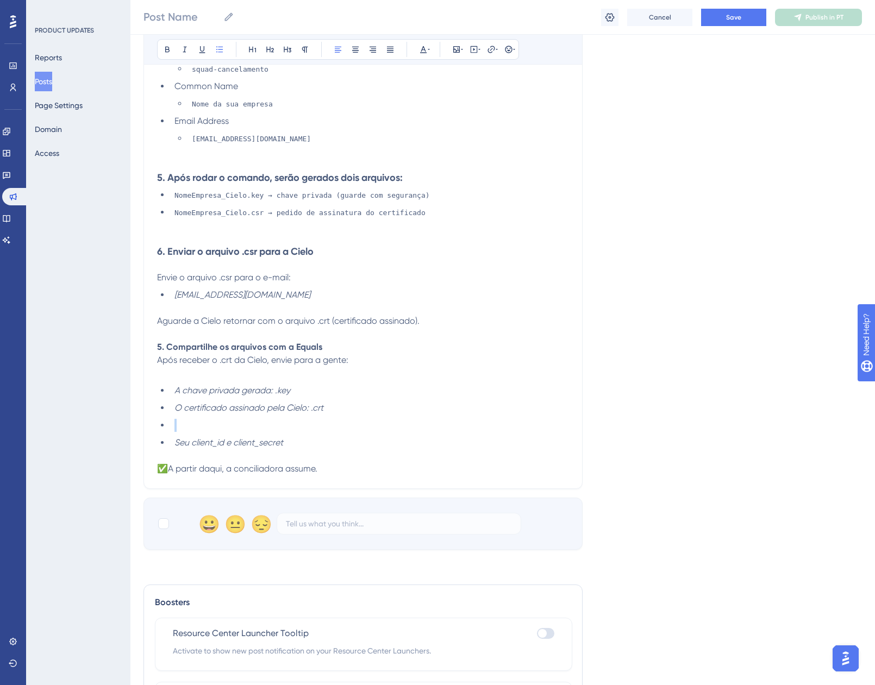
click at [175, 420] on span at bounding box center [175, 425] width 2 height 10
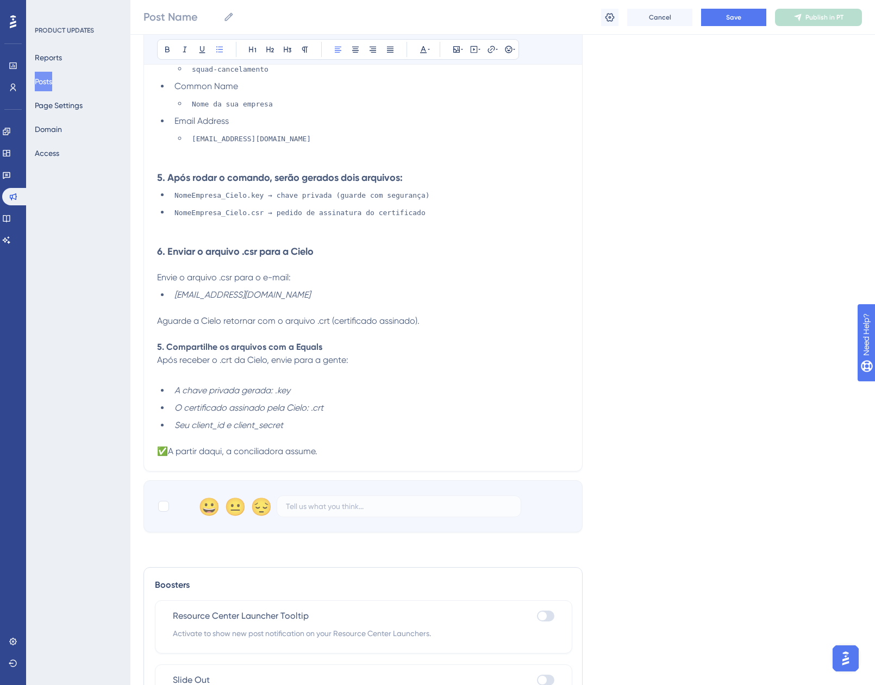
click at [327, 445] on p "✅A partir daqui, a conciliadora assume." at bounding box center [363, 451] width 412 height 13
click at [269, 446] on span "✅A partir daqui, a conciliadora assume." at bounding box center [237, 451] width 160 height 10
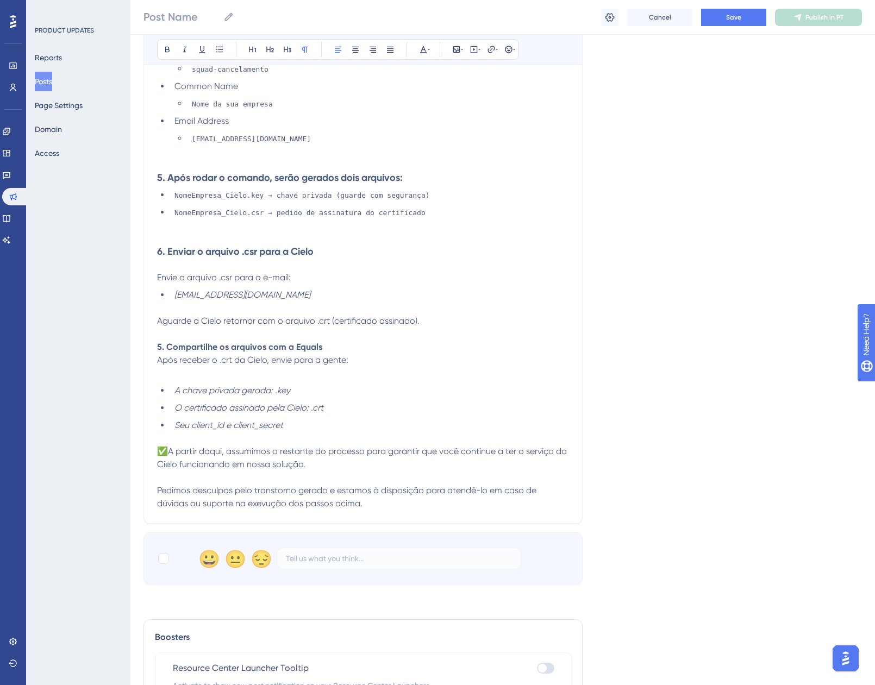
click at [262, 485] on span "Pedimos desculpas pelo transtorno gerado e estamos à disposição para atendê-lo …" at bounding box center [347, 496] width 381 height 23
click at [407, 432] on p at bounding box center [363, 438] width 412 height 13
click at [384, 485] on span "Pedimos desculpas pelo transtorno gerado e estamos à disposição para atendê-lo …" at bounding box center [347, 496] width 381 height 23
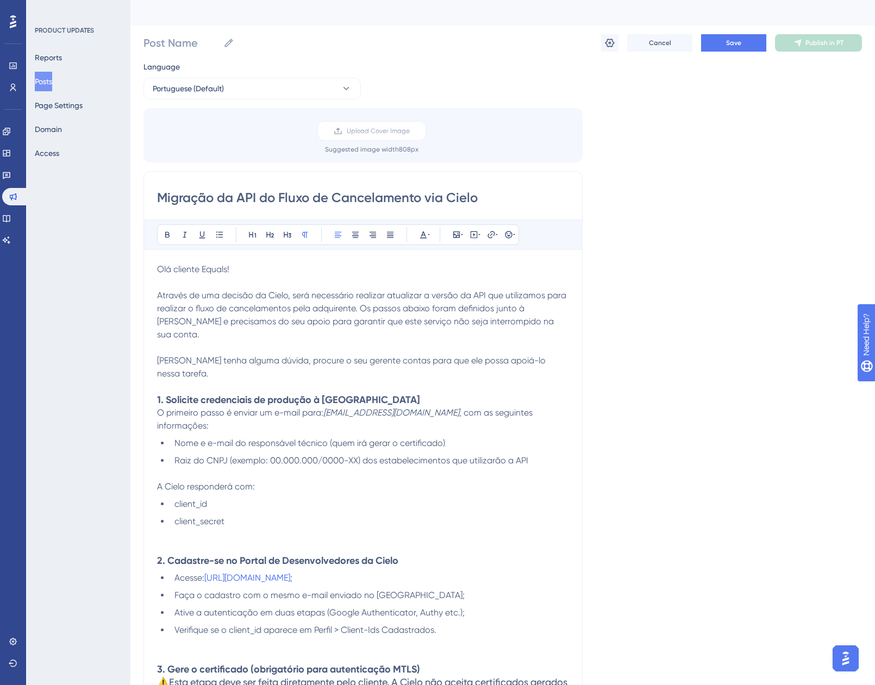
scroll to position [0, 0]
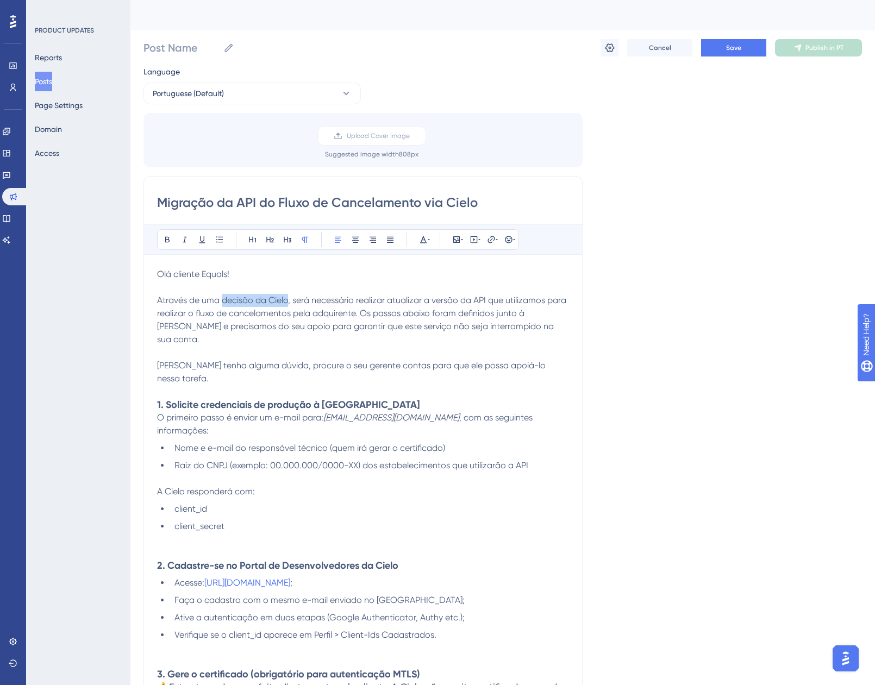
drag, startPoint x: 223, startPoint y: 299, endPoint x: 288, endPoint y: 301, distance: 64.7
click at [288, 301] on span "Através de uma decisão da Cielo, será necessário realizar atualizar a versão da…" at bounding box center [362, 319] width 411 height 49
click at [166, 238] on icon at bounding box center [167, 240] width 4 height 6
click at [303, 330] on span ", será necessário realizar atualizar a versão da API que utilizamos para realiz…" at bounding box center [362, 319] width 411 height 49
click at [420, 299] on span ", será necessário realizar atualizar a versão da API que utilizamos para realiz…" at bounding box center [362, 319] width 411 height 49
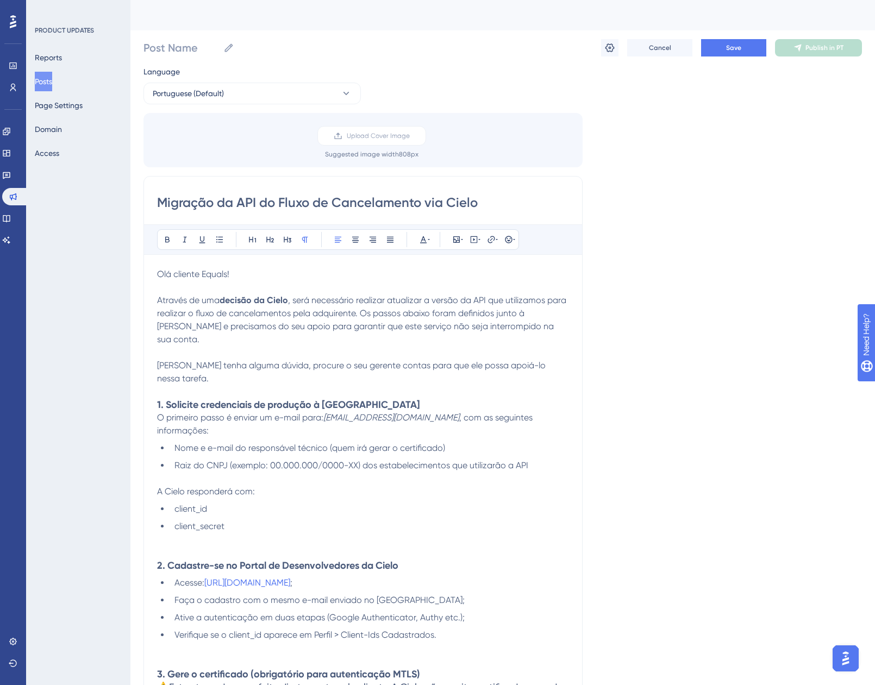
click at [369, 299] on span ", será necessário realizar atualizar a versão da API que utilizamos para realiz…" at bounding box center [362, 319] width 411 height 49
click at [370, 299] on span ", será necessário realizar atualizar a versão da API que utilizamos para realiz…" at bounding box center [362, 319] width 411 height 49
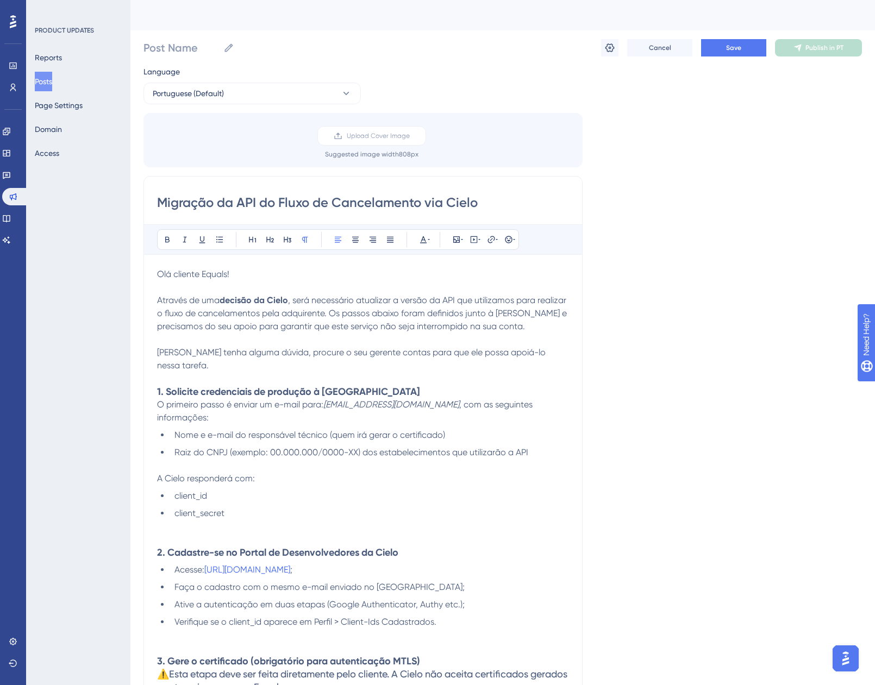
click at [479, 317] on span ", será necessário atualizar a versão da API que utilizamos para realizar o flux…" at bounding box center [363, 313] width 412 height 36
drag, startPoint x: 381, startPoint y: 327, endPoint x: 466, endPoint y: 325, distance: 84.8
click at [466, 325] on span ", será necessário atualizar a versão da API que utilizamos para realizar o flux…" at bounding box center [362, 313] width 411 height 36
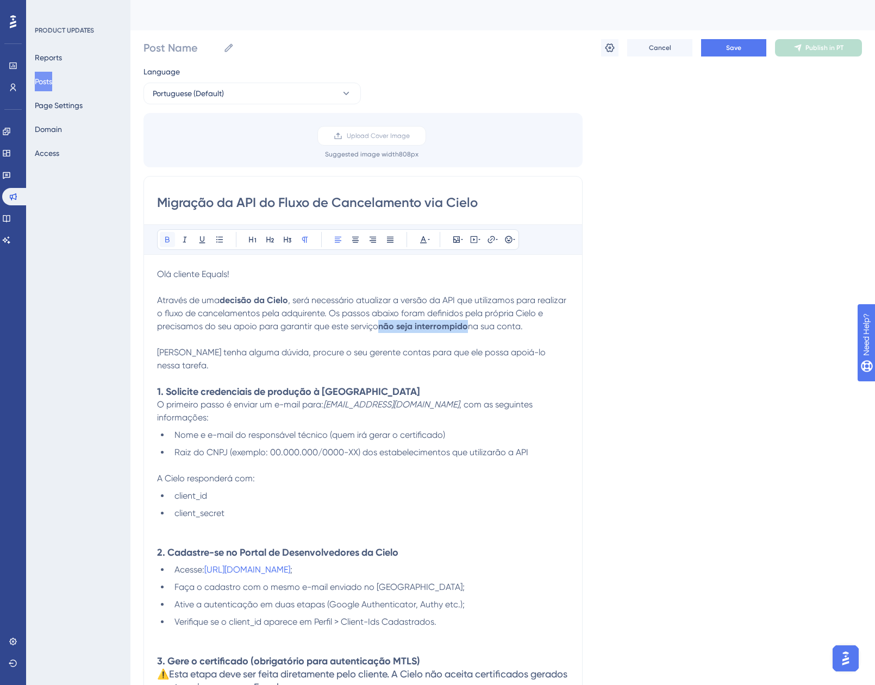
click at [167, 243] on icon at bounding box center [167, 239] width 9 height 9
click at [278, 350] on span "Caso tenha alguma dúvida, procure o seu gerente contas para que ele possa apoiá…" at bounding box center [352, 358] width 391 height 23
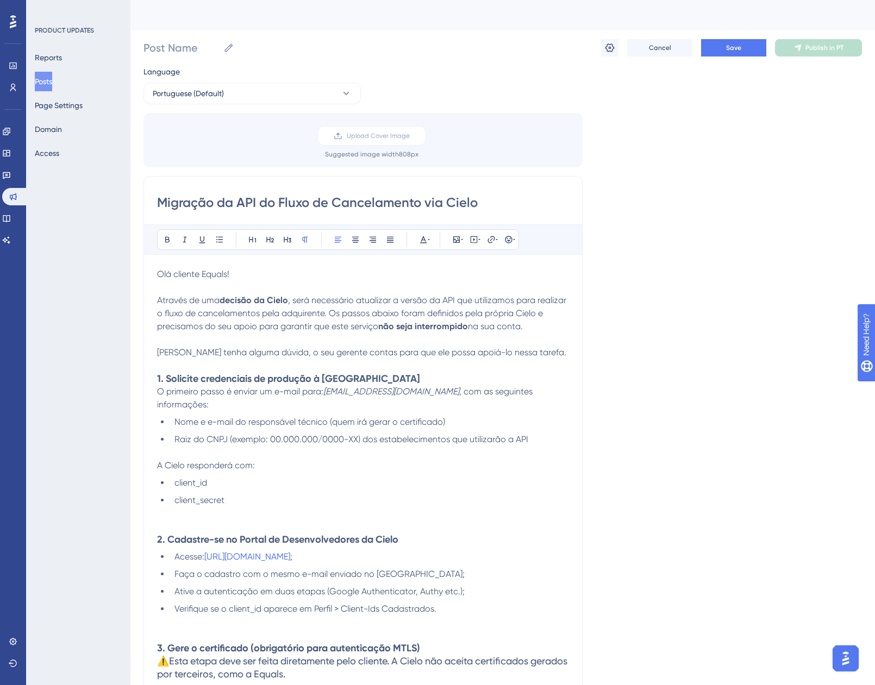
click at [359, 348] on span "Caso tenha alguma dúvida, o seu gerente contas para que ele possa apoiá-lo ness…" at bounding box center [361, 352] width 409 height 10
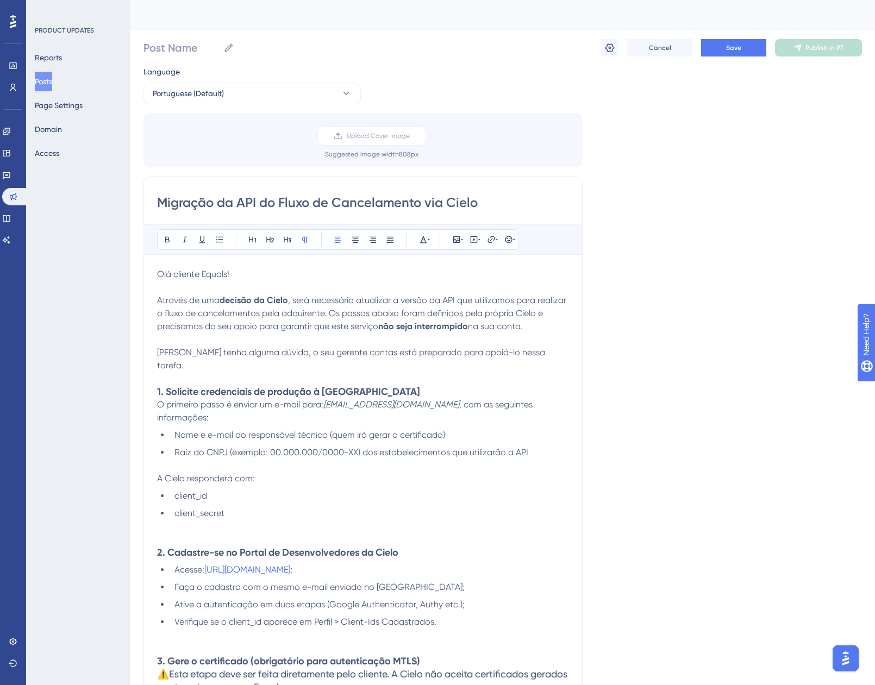
click at [157, 350] on span "Caso tenha alguma dúvida, o seu gerente contas está preparado para apoiá-lo nes…" at bounding box center [352, 358] width 390 height 23
click at [506, 244] on button at bounding box center [508, 239] width 15 height 15
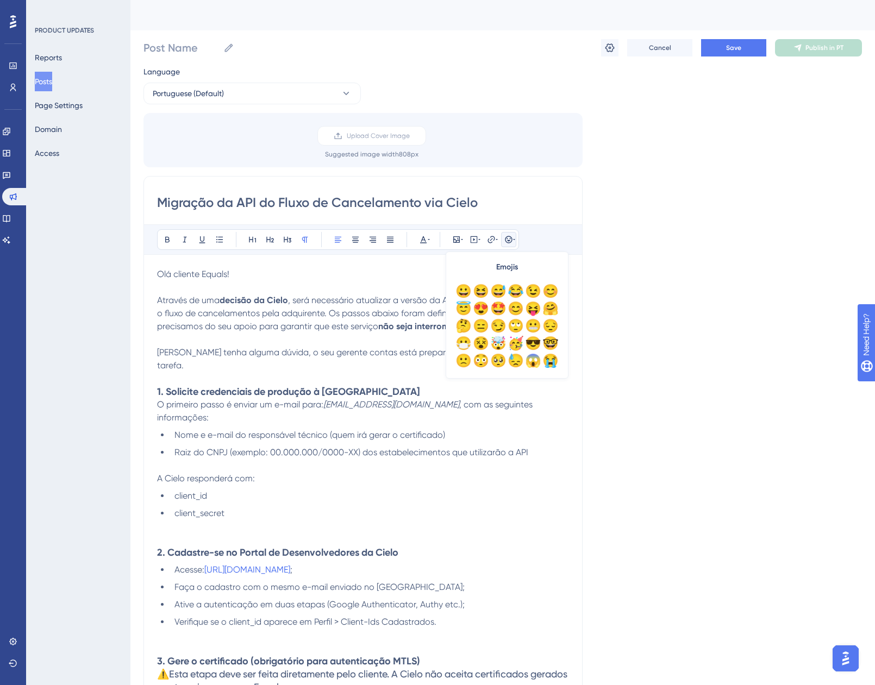
drag, startPoint x: 562, startPoint y: 290, endPoint x: 562, endPoint y: 304, distance: 13.6
click at [561, 305] on div "😀 😆 😅 😂 😉 😊 😇 😍 🤩 😊 😝 🤗 🤔 😑 😏 🙄 😬 😔 😷 😵 🤯 🥳 😎 🤓 🙁 😳 🥺 😓 😱 😭 😤 😠 ☠️ 🤡 👻 👽 🤖 😸 😻 …" at bounding box center [506, 326] width 113 height 87
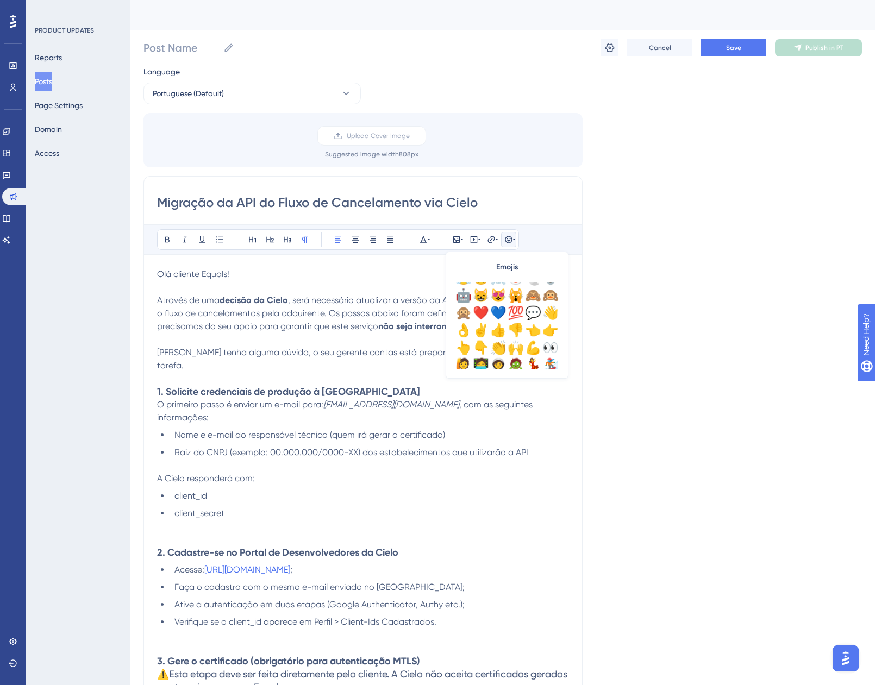
scroll to position [103, 0]
click at [463, 360] on div "🙋" at bounding box center [463, 361] width 17 height 17
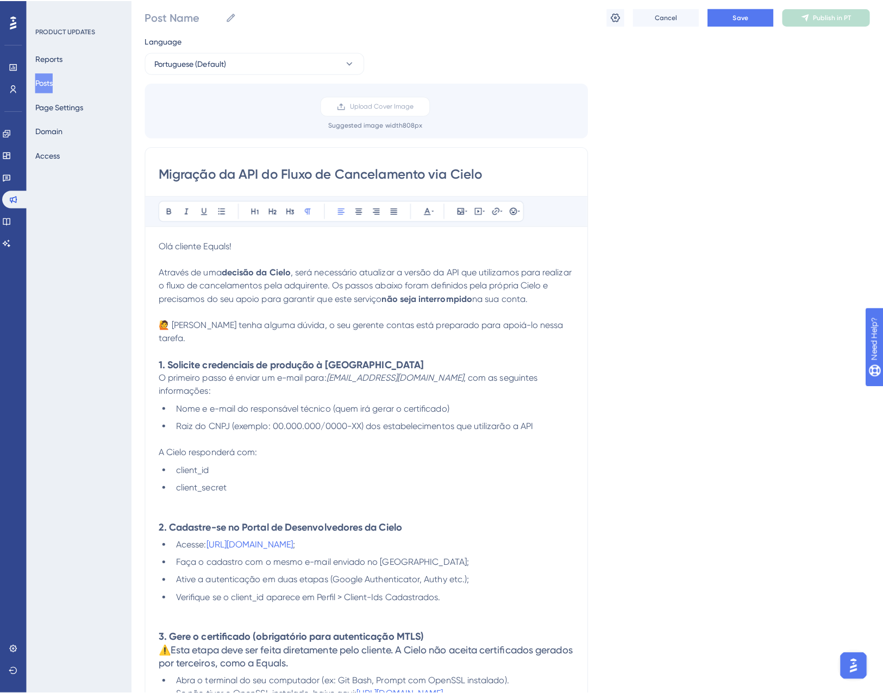
scroll to position [0, 0]
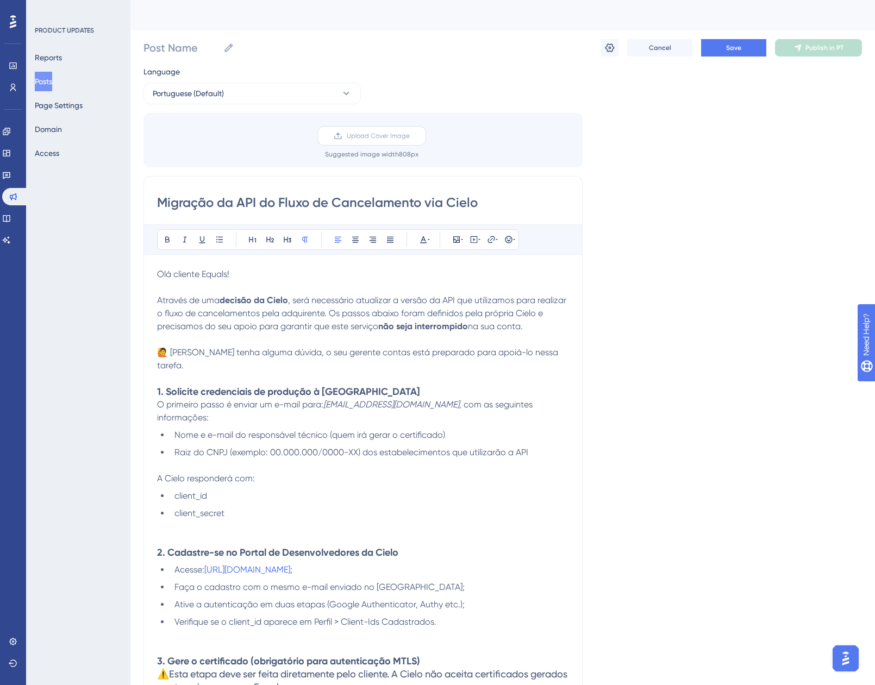
click at [389, 128] on label "Upload Cover Image" at bounding box center [371, 136] width 109 height 20
click at [410, 136] on input "Upload Cover Image" at bounding box center [410, 136] width 0 height 0
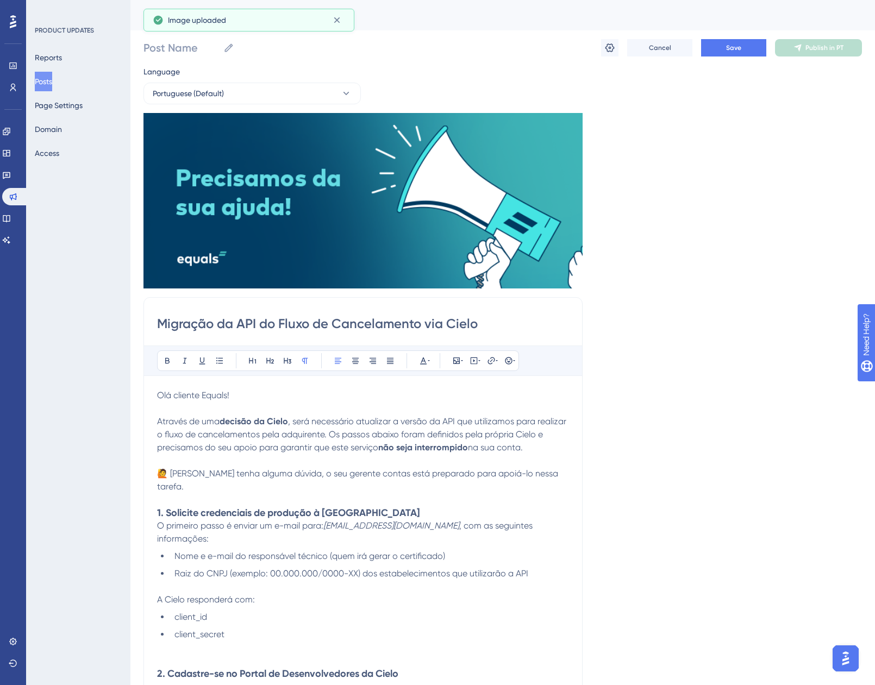
click at [612, 46] on icon at bounding box center [609, 47] width 9 height 9
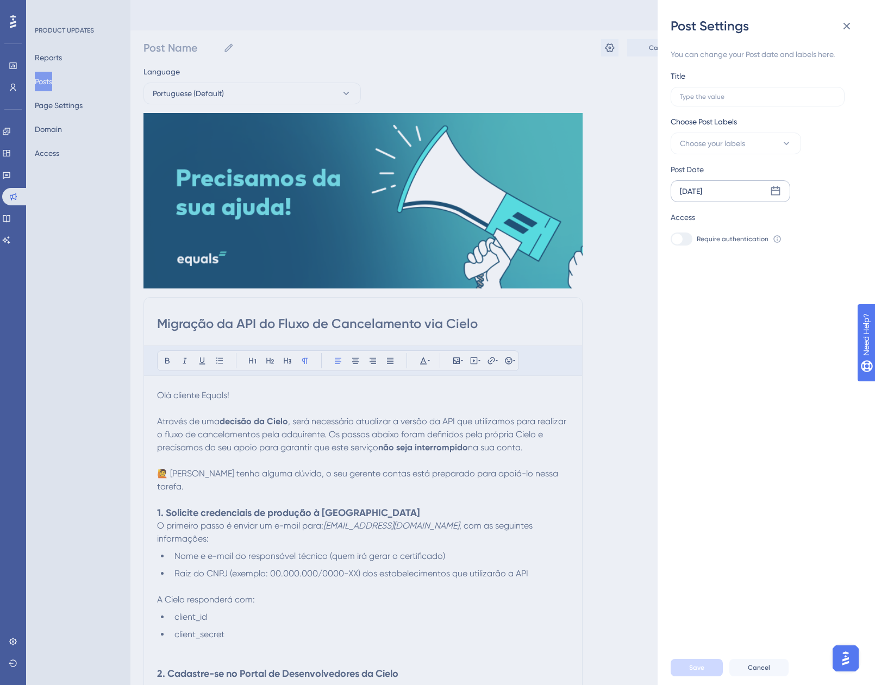
click at [780, 190] on icon at bounding box center [775, 191] width 11 height 11
click at [709, 325] on button "16" at bounding box center [714, 323] width 18 height 18
click at [709, 325] on div "You can change your Post date and labels here. Title Choose Post Labels Choose …" at bounding box center [770, 343] width 200 height 616
drag, startPoint x: 709, startPoint y: 325, endPoint x: 674, endPoint y: 286, distance: 52.3
click at [674, 286] on div "You can change your Post date and labels here. Title Choose Post Labels Choose …" at bounding box center [770, 343] width 200 height 616
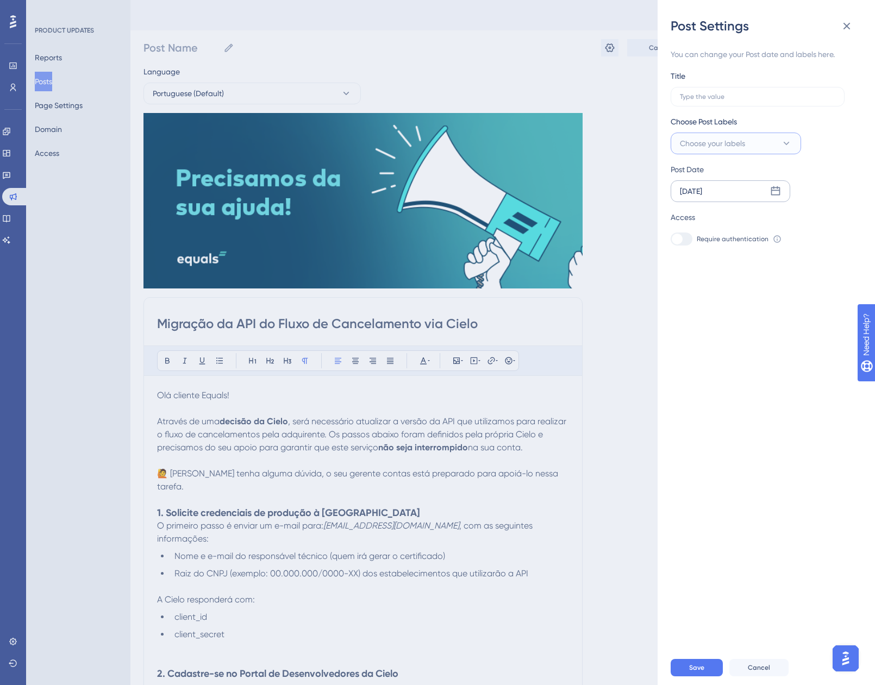
click at [713, 140] on span "Choose your labels" at bounding box center [712, 143] width 65 height 13
click at [719, 205] on input "Comunicados" at bounding box center [733, 210] width 51 height 14
click at [685, 208] on div at bounding box center [683, 209] width 9 height 9
checkbox input "true"
click at [751, 105] on label at bounding box center [757, 97] width 174 height 20
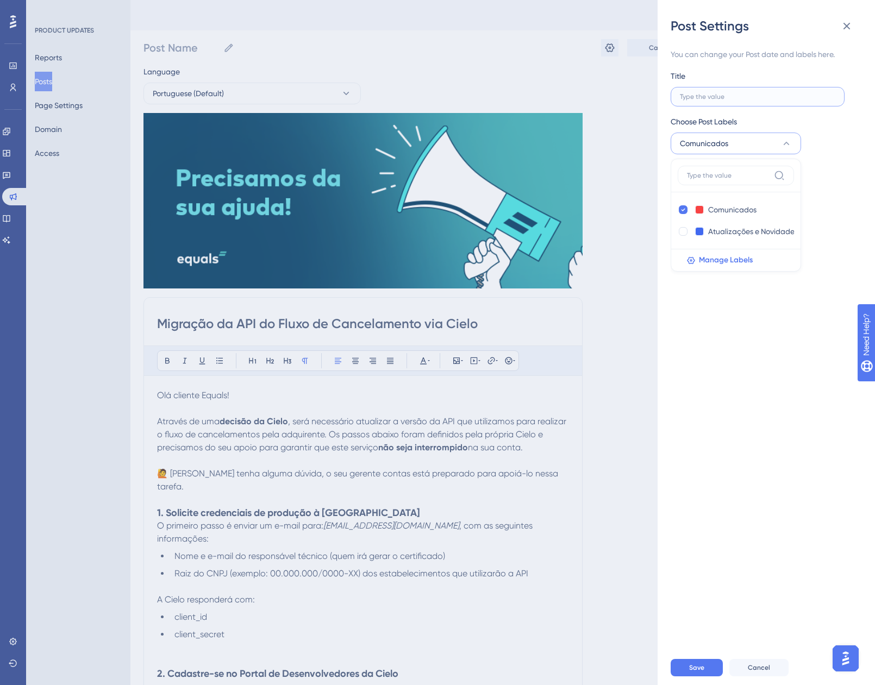
click at [751, 101] on input "text" at bounding box center [757, 97] width 155 height 8
type input "M"
type input "Mi"
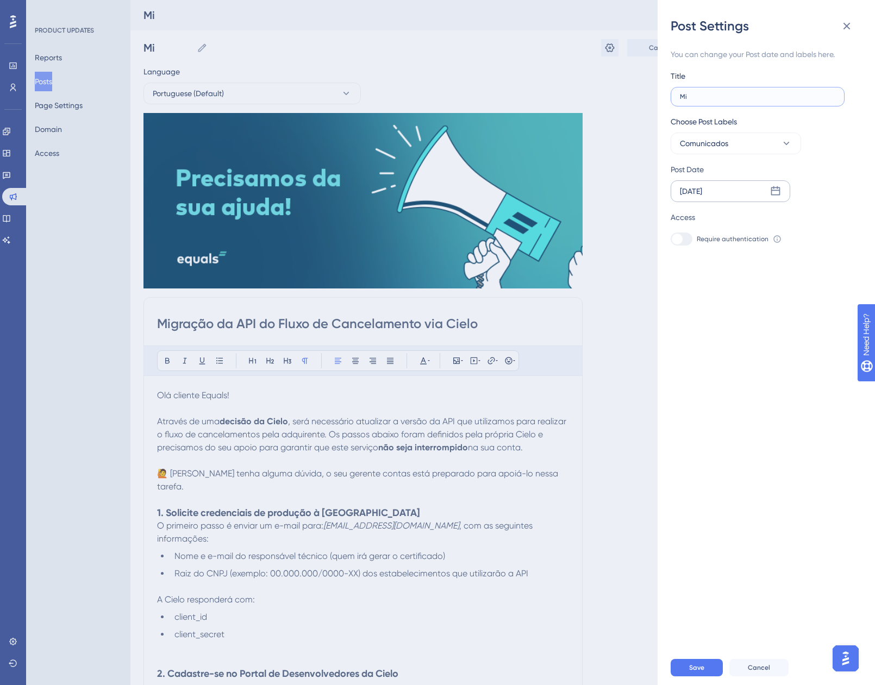
type input "Mig"
type input "Migr"
type input "Migra"
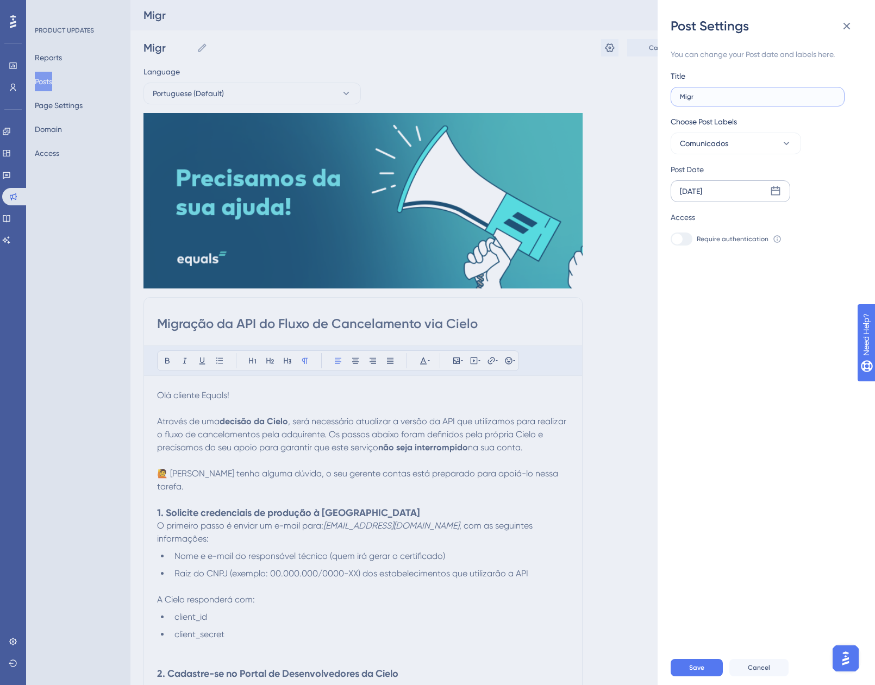
type input "Migra"
type input "Migraç"
type input "Migraçã"
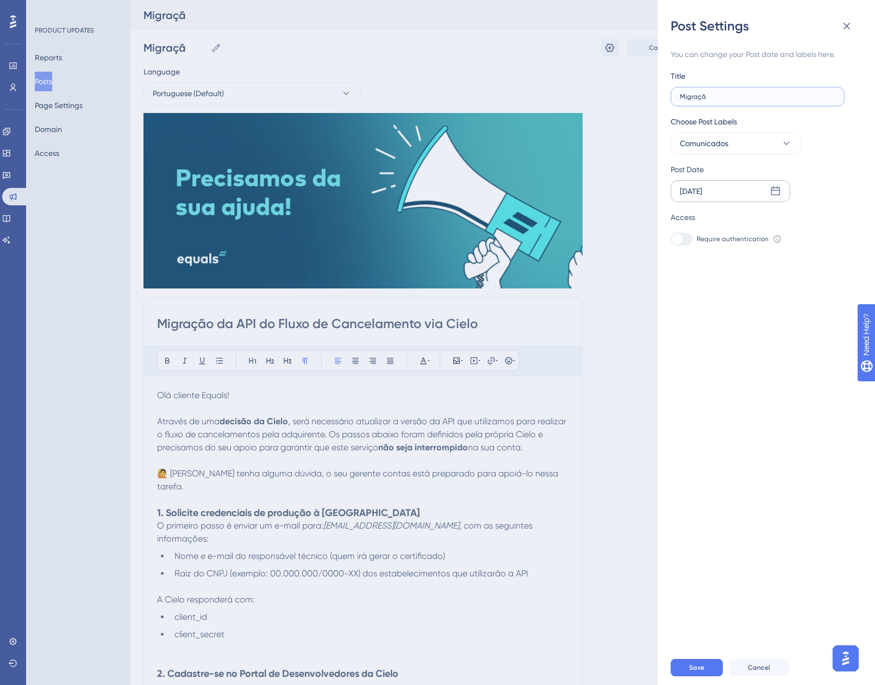
type input "Migração"
type input "Migração A"
type input "Migração AP"
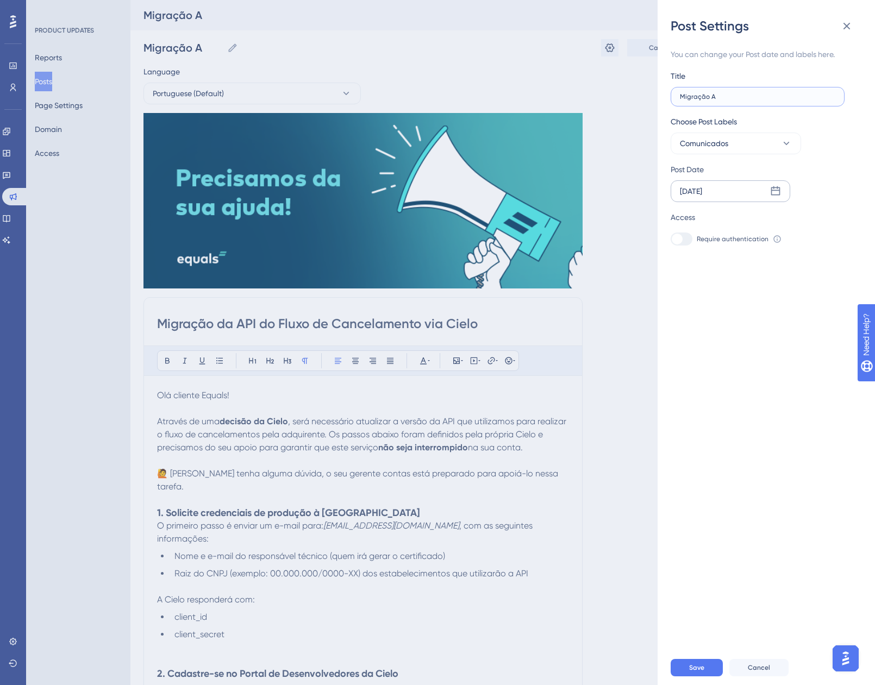
type input "Migração AP"
type input "Migração API"
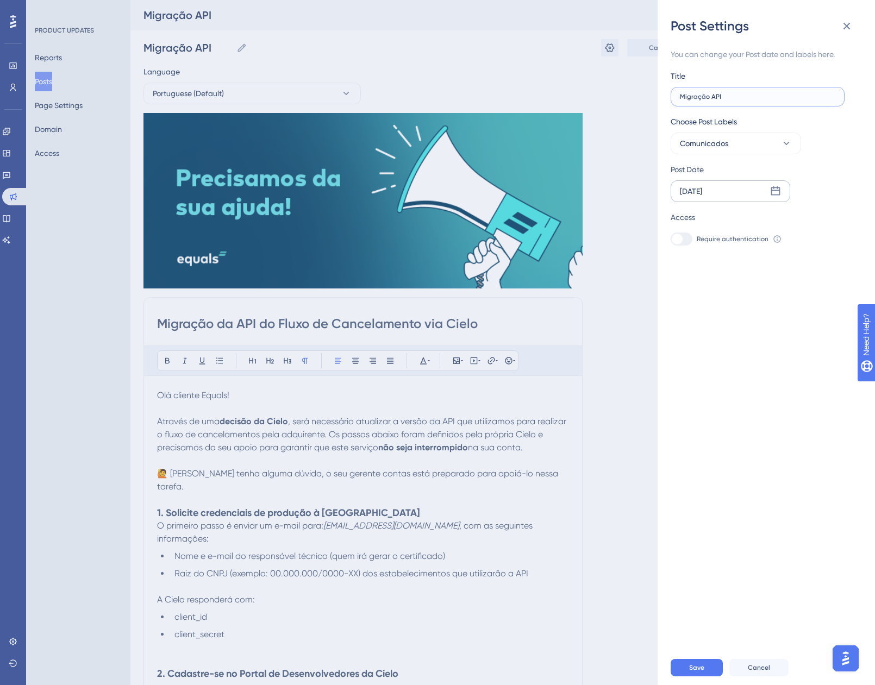
type input "Migração API C"
type input "Migração API CI"
type input "Migração API CIe"
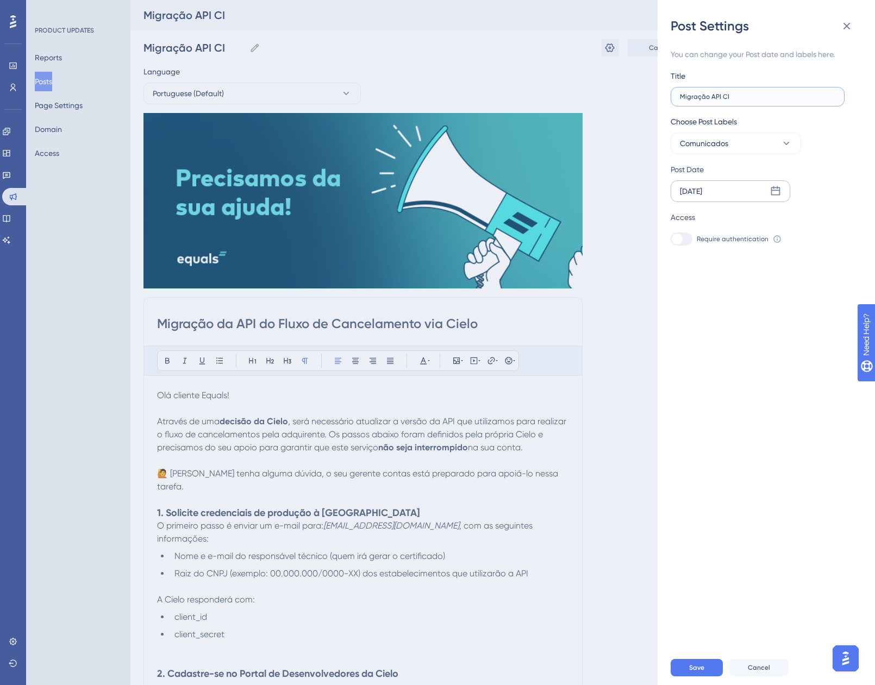
type input "Migração API CIe"
type input "Migração API CIel"
type input "Migração API CIelo"
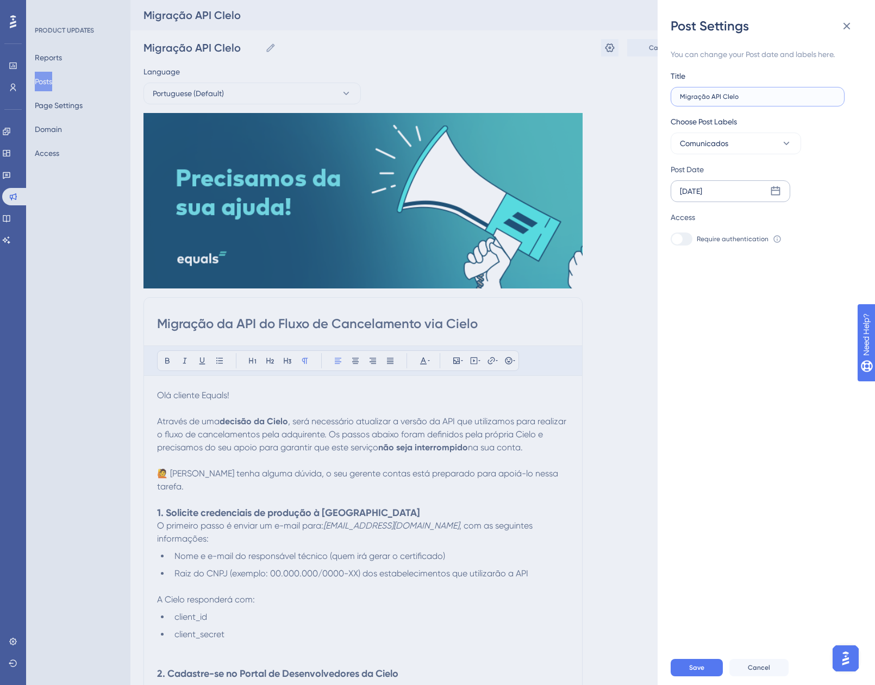
type input "Migração API CIel"
type input "Migração API CIe"
type input "Migração API CI"
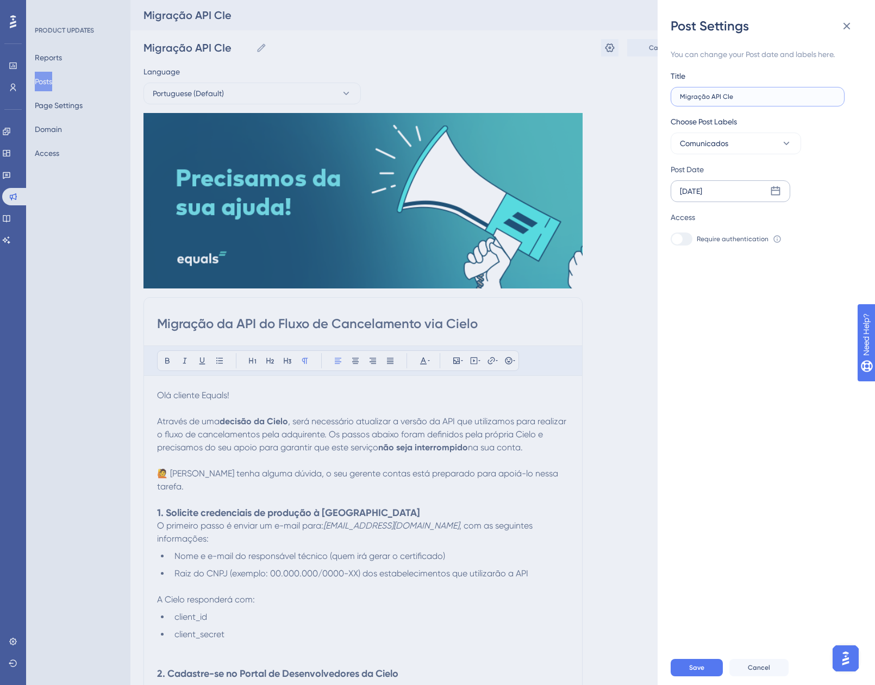
type input "Migração API CI"
type input "Migração API C"
type input "Migração API Ci"
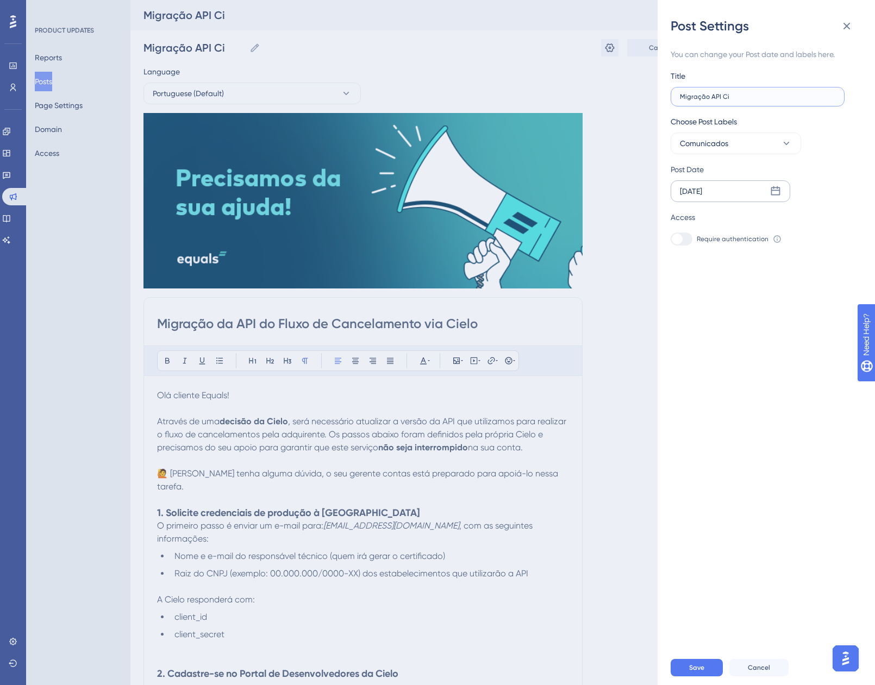
type input "Migração API Cie"
type input "Migração API Ciel"
type input "Migração API Cielo"
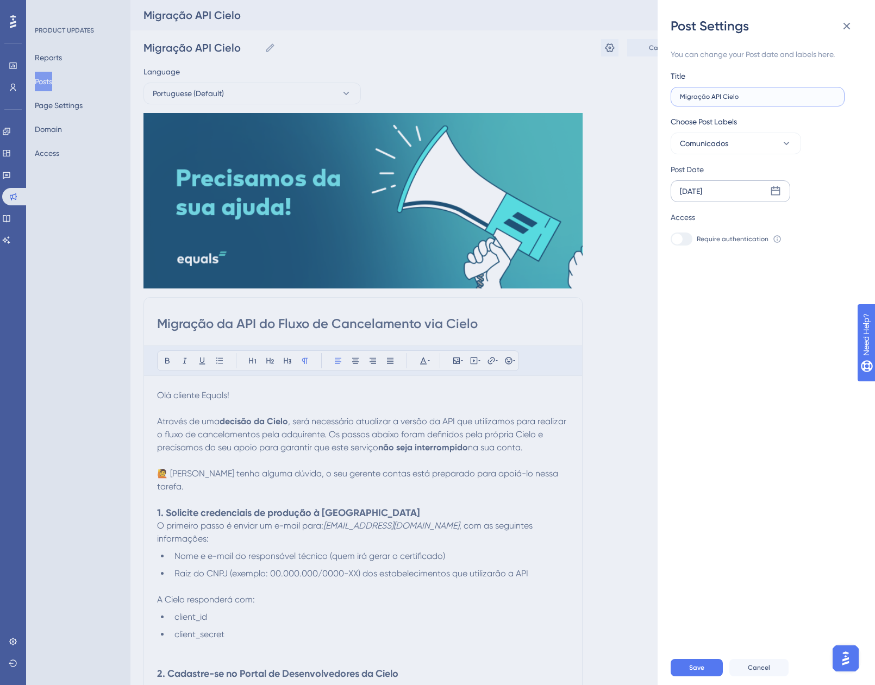
type input "Migração API Cielo"
click at [813, 360] on div "You can change your Post date and labels here. Title Migração API Cielo Choose …" at bounding box center [770, 343] width 200 height 616
click at [698, 669] on button "Save" at bounding box center [696, 667] width 52 height 17
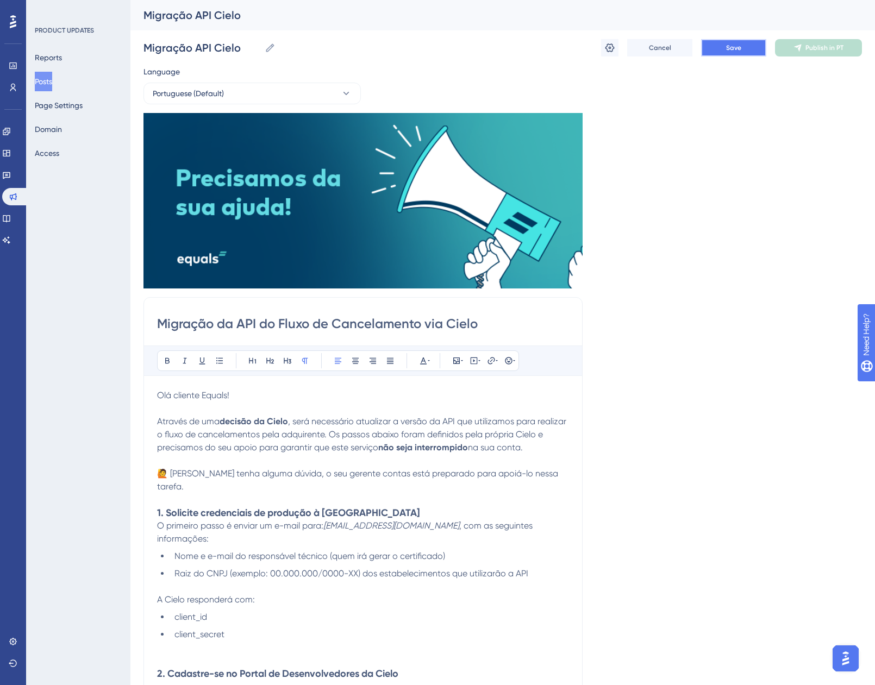
click at [729, 48] on span "Save" at bounding box center [733, 47] width 15 height 9
click at [795, 50] on icon at bounding box center [797, 47] width 9 height 9
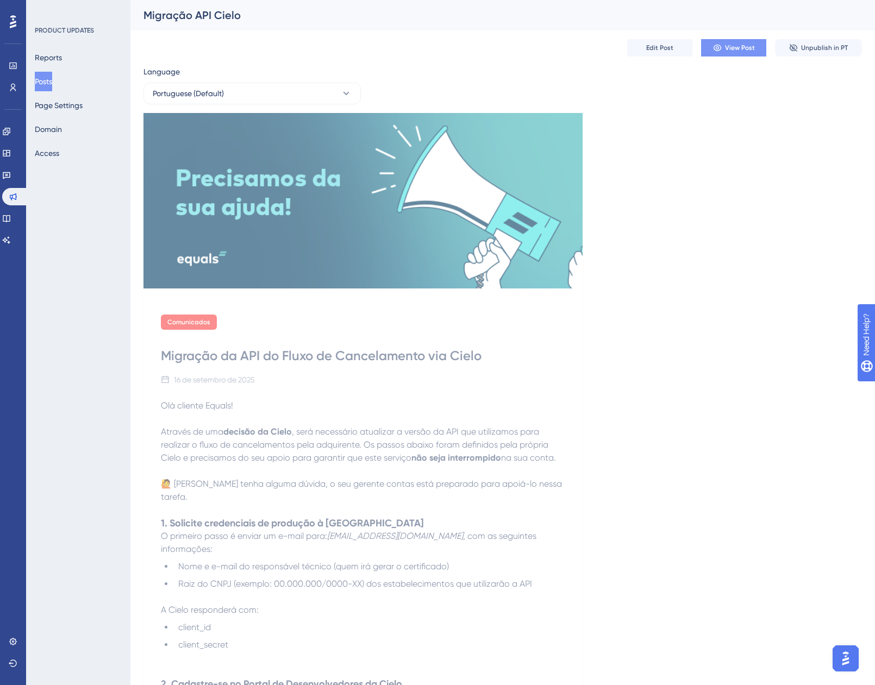
click at [761, 45] on button "View Post" at bounding box center [733, 47] width 65 height 17
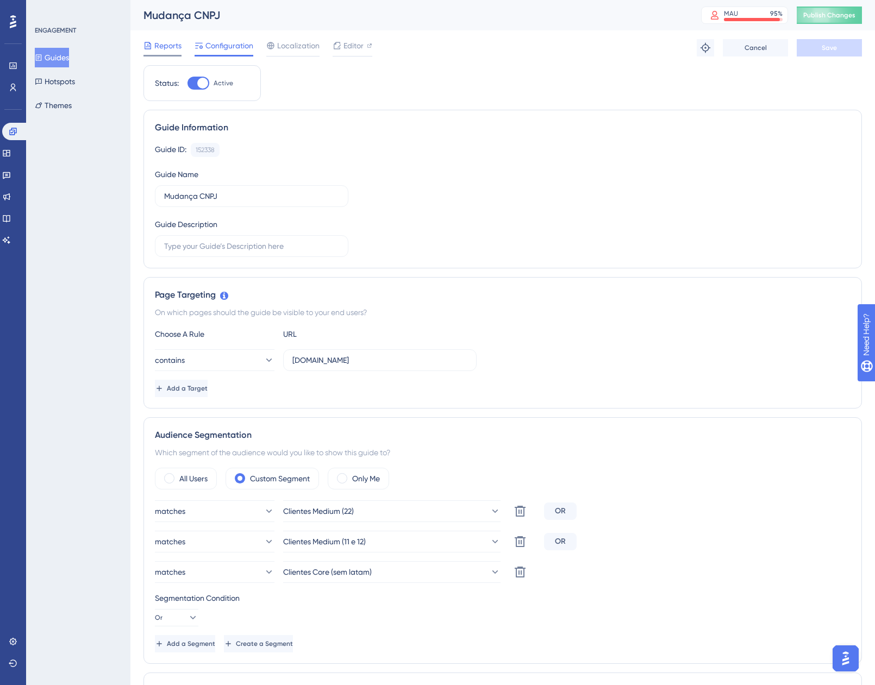
click at [162, 55] on div at bounding box center [162, 56] width 38 height 2
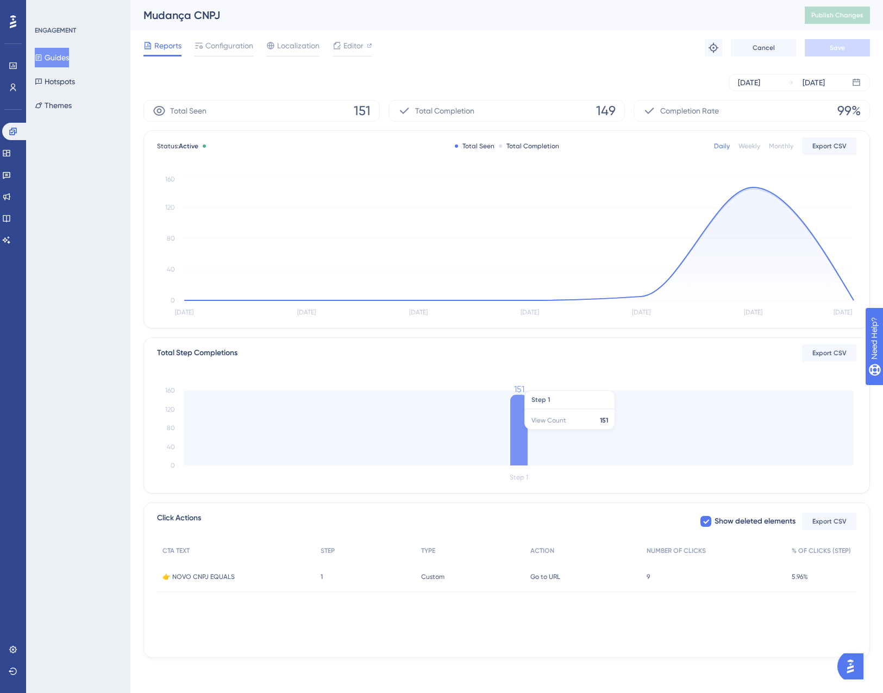
click at [520, 435] on icon at bounding box center [518, 430] width 17 height 71
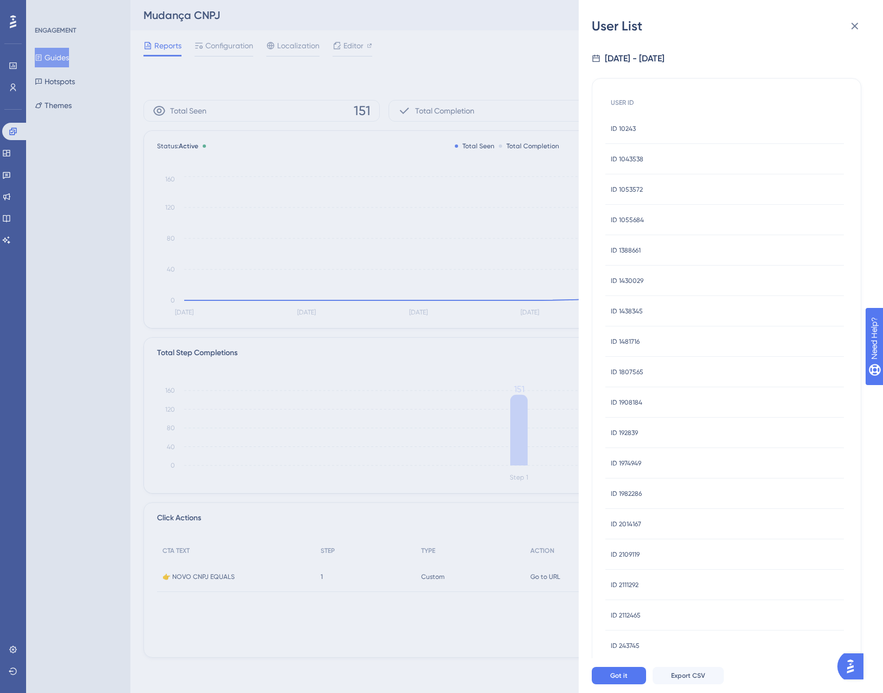
click at [623, 130] on span "ID 10243" at bounding box center [623, 128] width 25 height 9
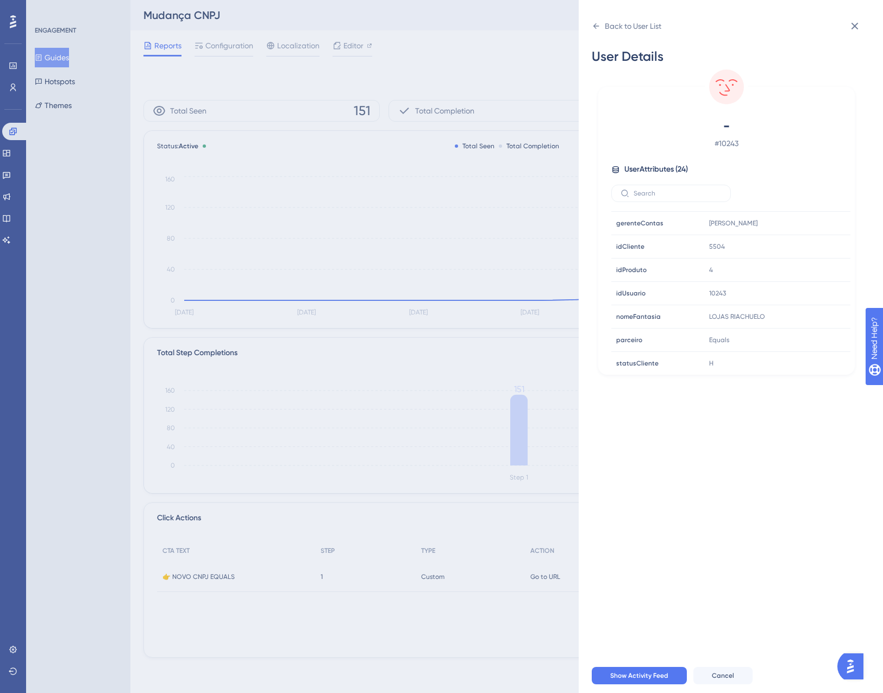
scroll to position [326, 0]
click at [850, 30] on icon at bounding box center [854, 26] width 13 height 13
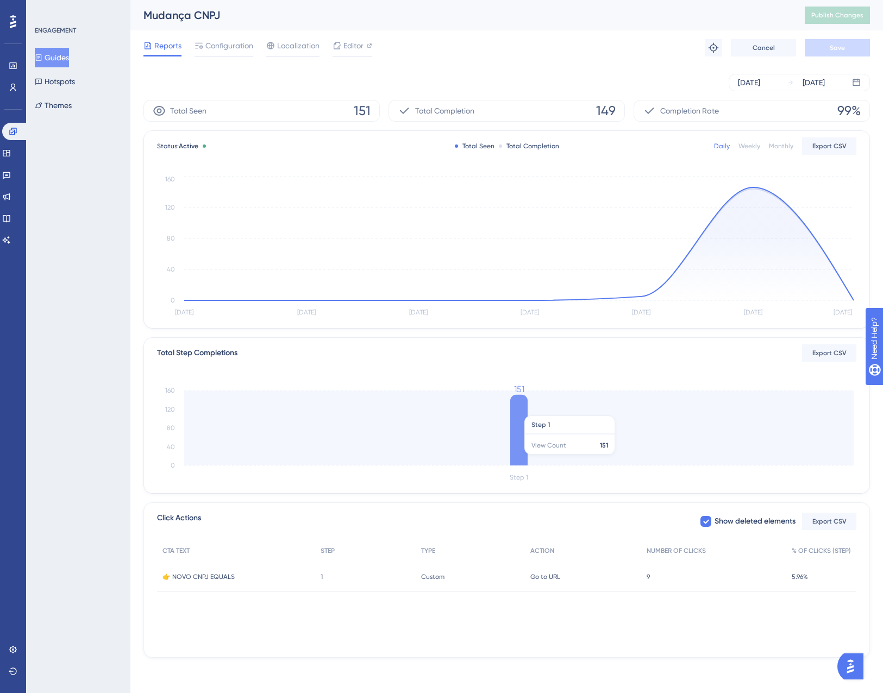
click at [507, 411] on icon "Step 1 0 40 80 120 160 151" at bounding box center [506, 433] width 699 height 104
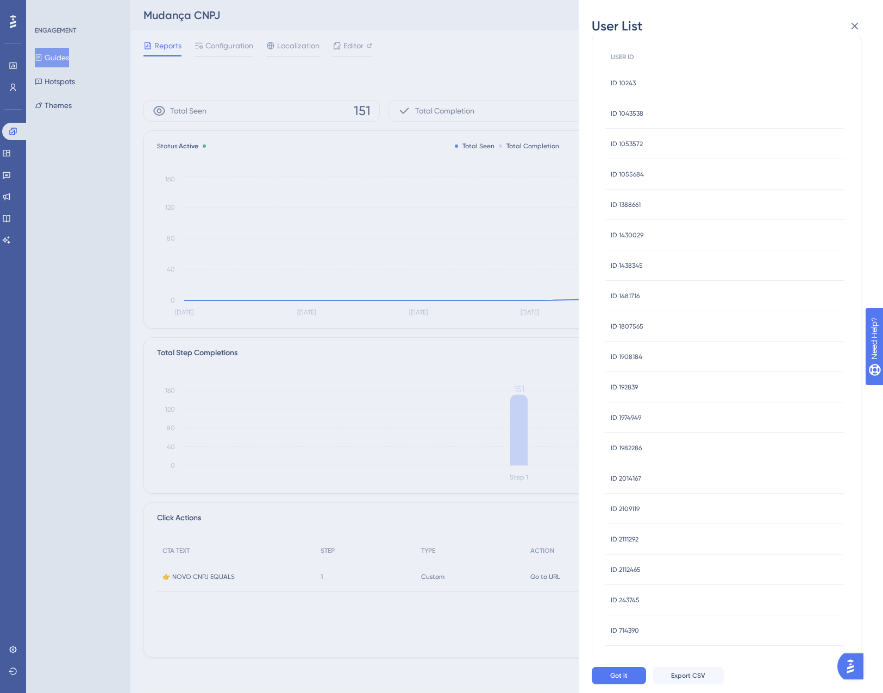
scroll to position [112, 0]
click at [632, 506] on span "ID 2112465" at bounding box center [626, 503] width 30 height 9
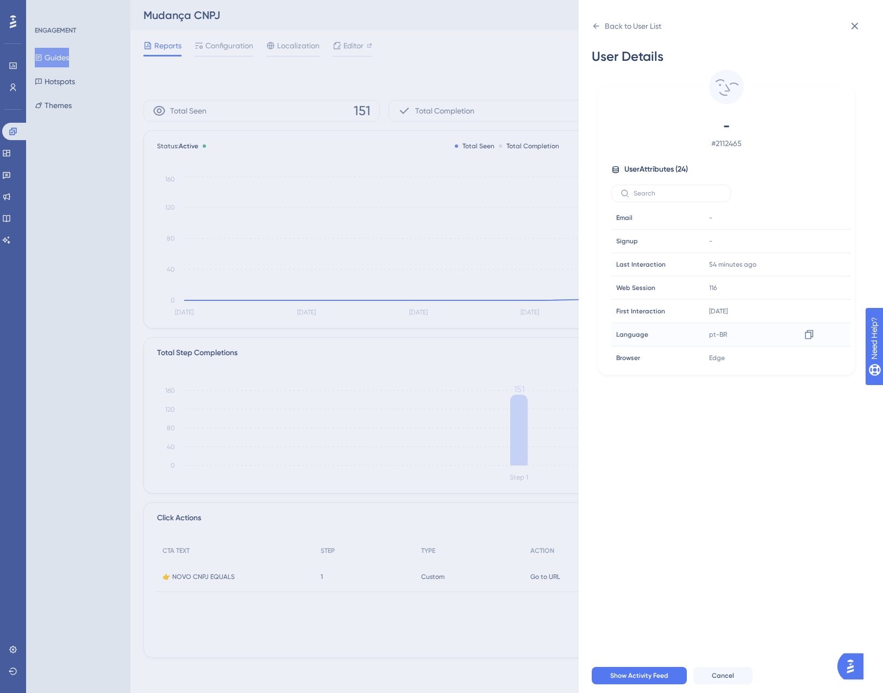
scroll to position [272, 0]
click at [850, 26] on icon at bounding box center [854, 26] width 13 height 13
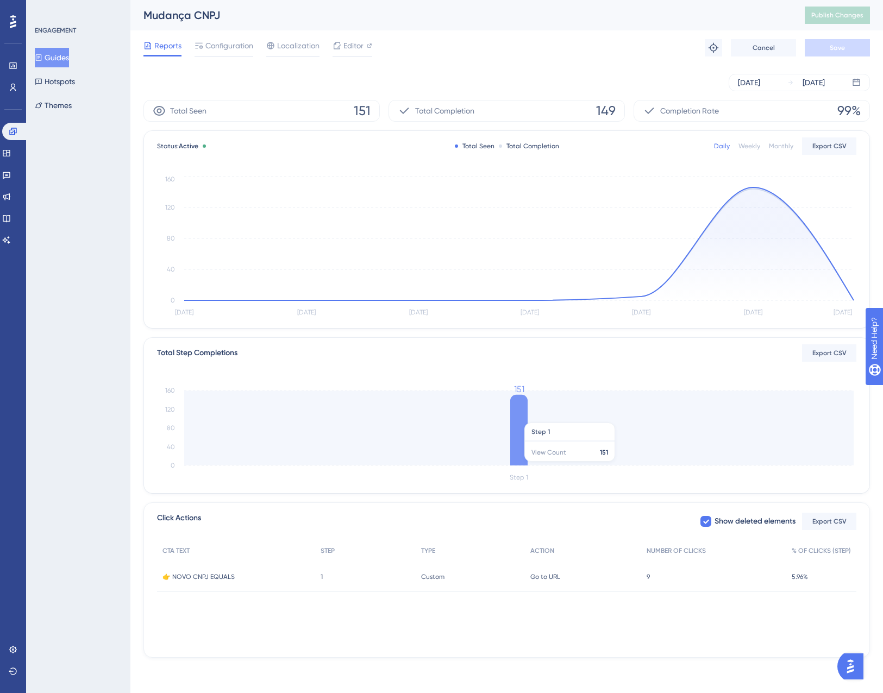
click at [519, 417] on icon at bounding box center [518, 430] width 17 height 71
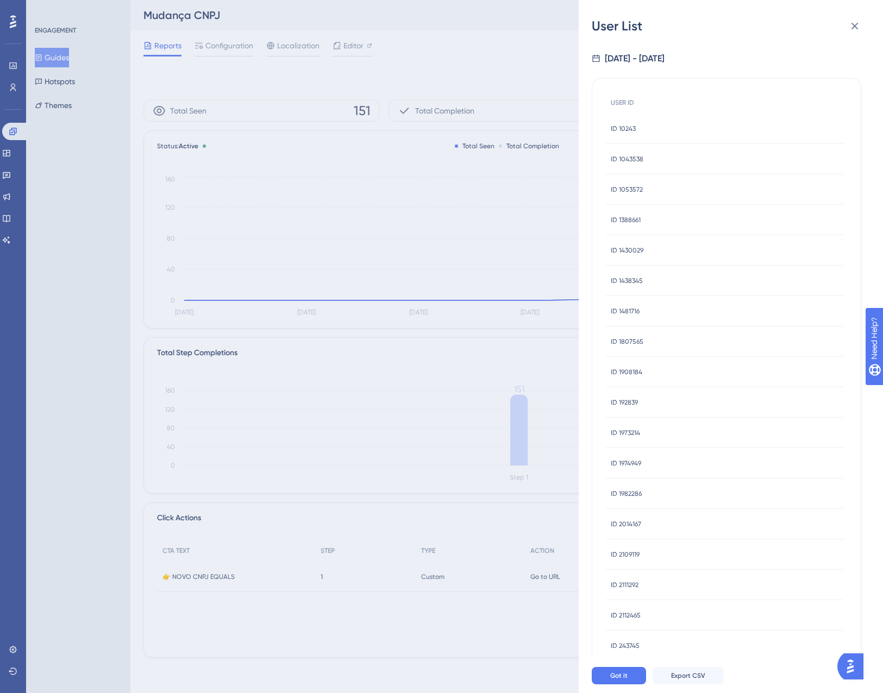
click at [671, 293] on div "ID 1438345 ID 1438345" at bounding box center [724, 281] width 239 height 30
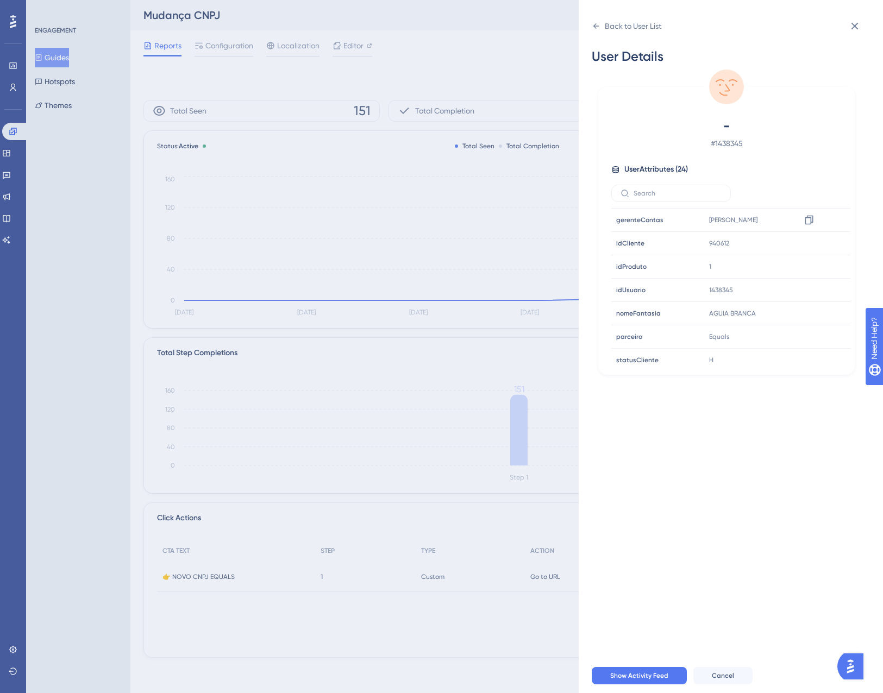
scroll to position [326, 0]
click at [850, 32] on icon at bounding box center [854, 26] width 13 height 13
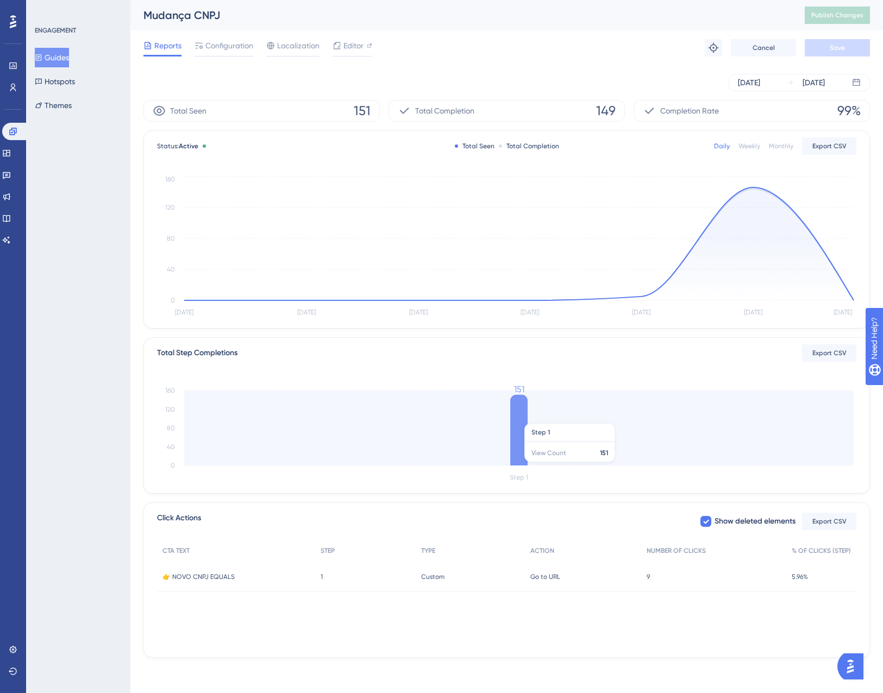
click at [522, 418] on icon at bounding box center [518, 430] width 17 height 71
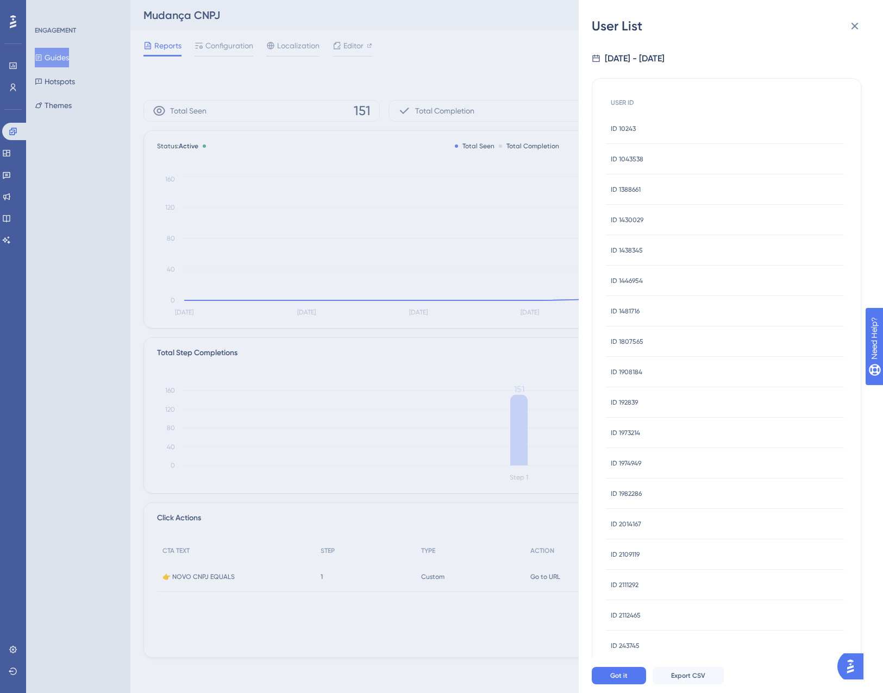
click at [631, 523] on span "ID 2014167" at bounding box center [626, 524] width 30 height 9
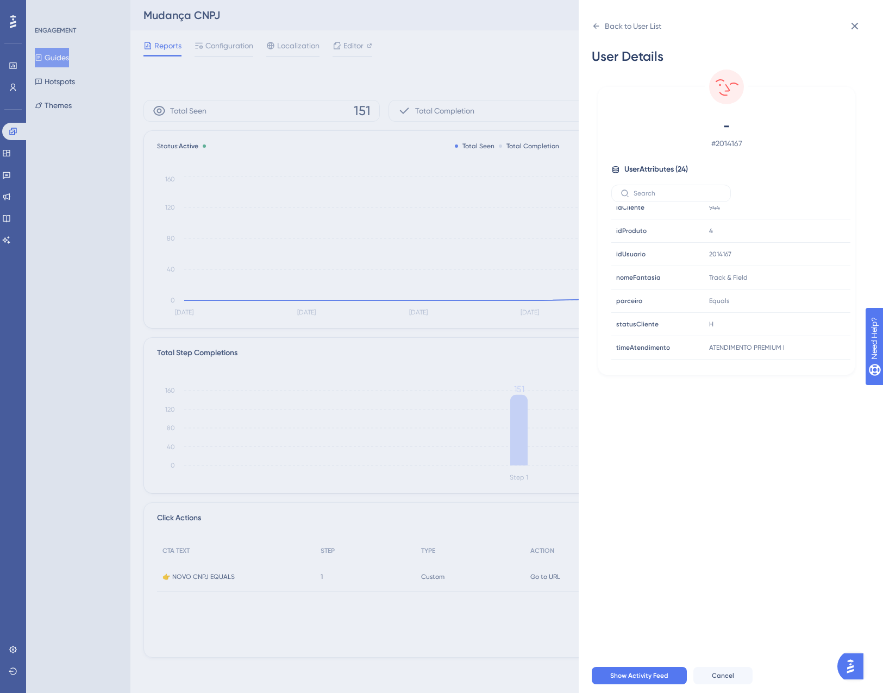
scroll to position [380, 0]
click at [856, 23] on icon at bounding box center [854, 26] width 13 height 13
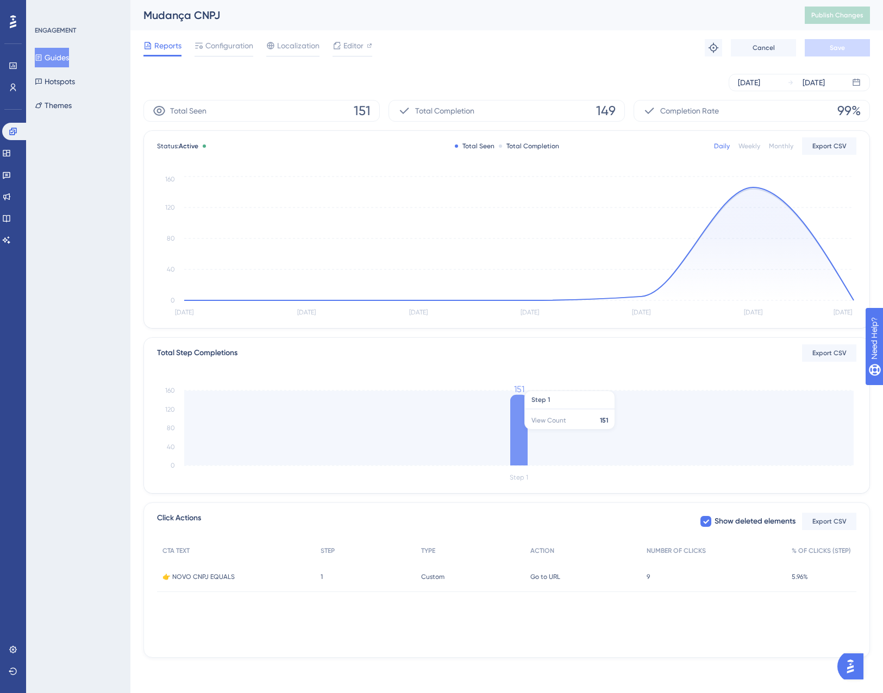
click at [526, 432] on icon at bounding box center [518, 430] width 17 height 71
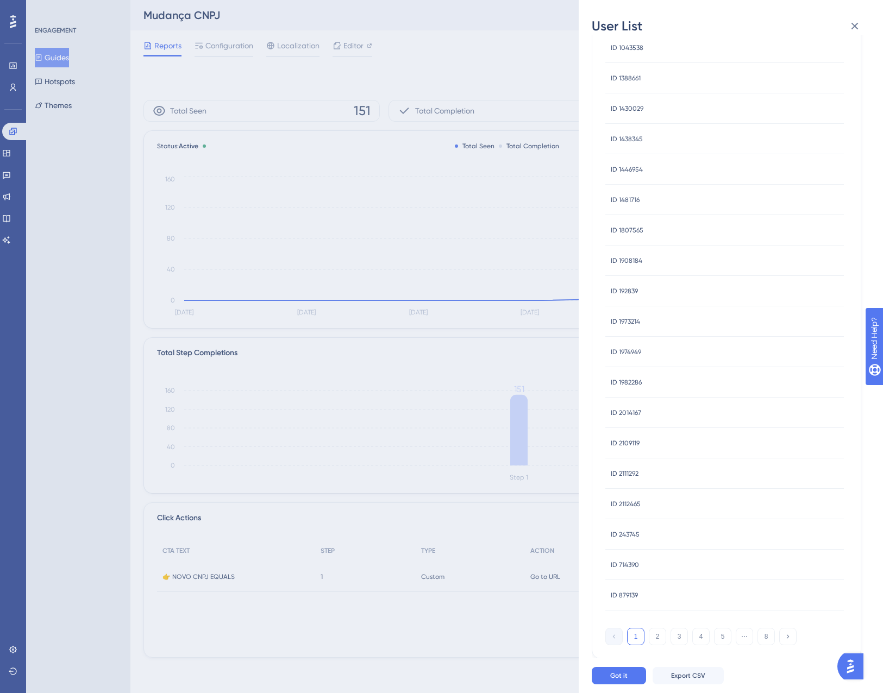
scroll to position [112, 0]
click at [700, 636] on button "4" at bounding box center [700, 635] width 17 height 17
click at [629, 536] on span "ID 1868790" at bounding box center [627, 534] width 32 height 9
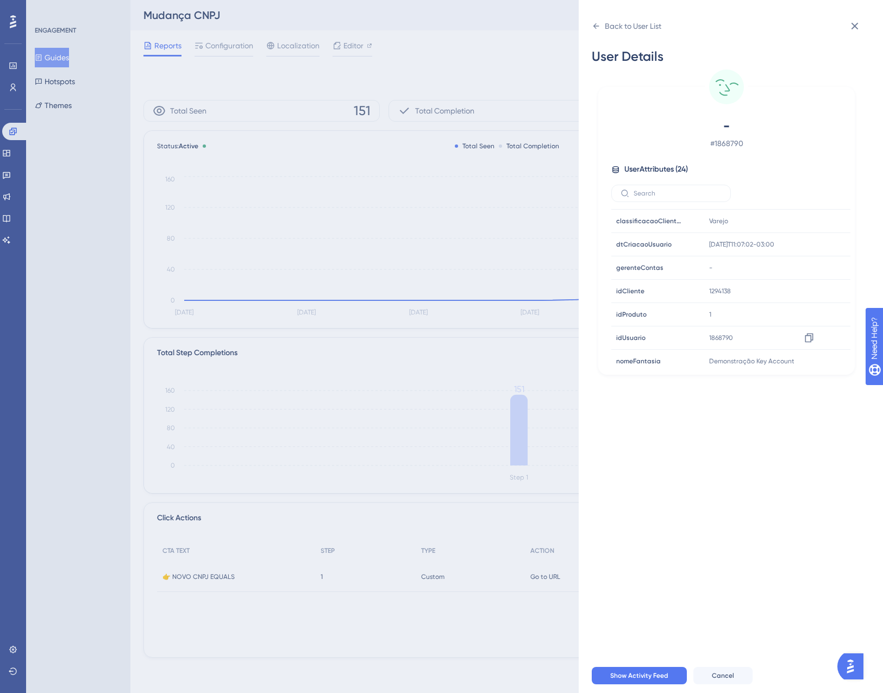
scroll to position [326, 0]
click at [511, 392] on div "Back to User List User Details - # 1868790 User Attributes ( 24 ) Email Email -…" at bounding box center [441, 346] width 883 height 693
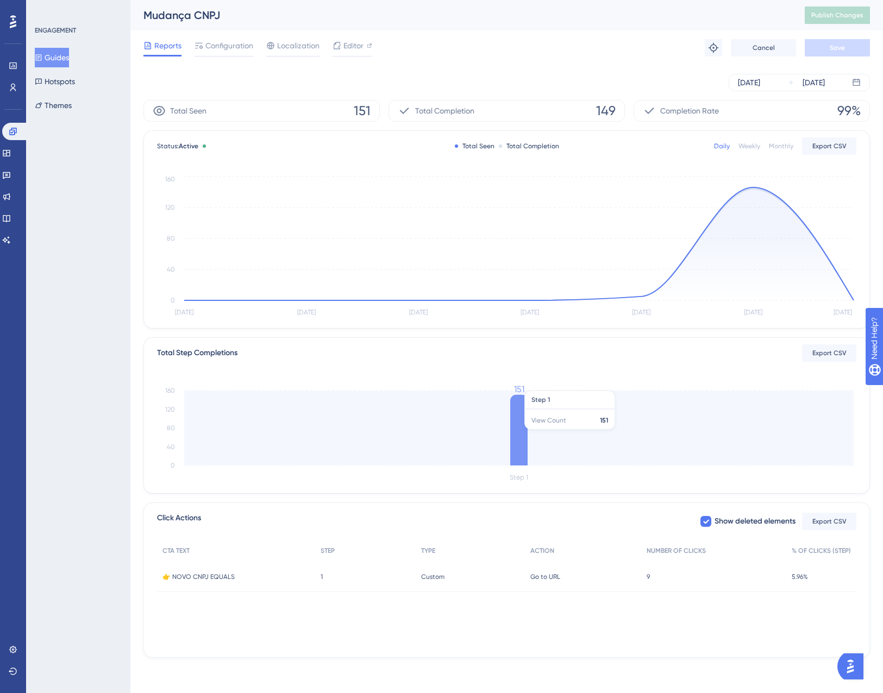
click at [524, 428] on icon at bounding box center [518, 430] width 17 height 71
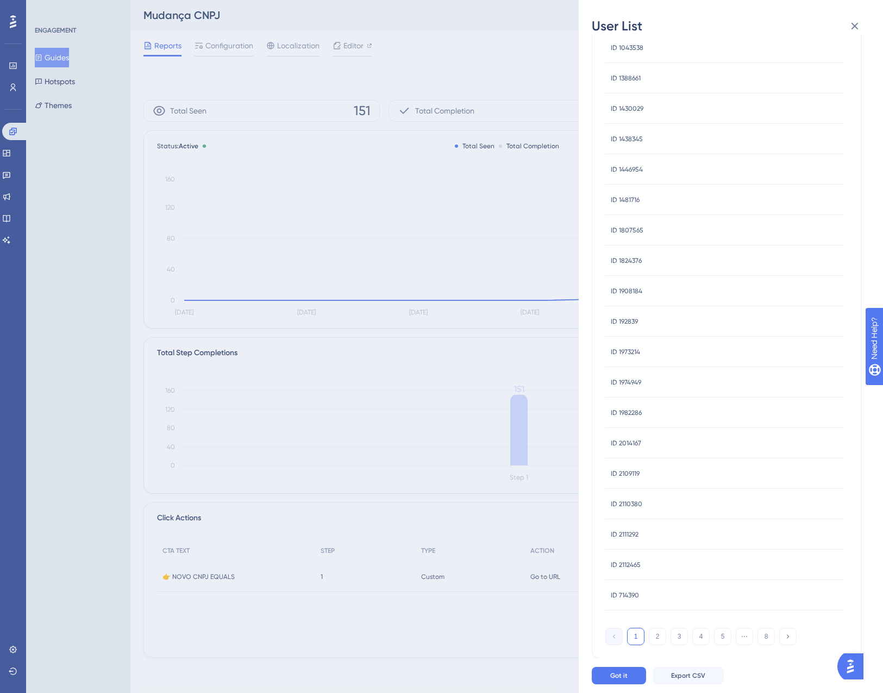
scroll to position [112, 0]
click at [674, 675] on span "Export CSV" at bounding box center [688, 675] width 34 height 9
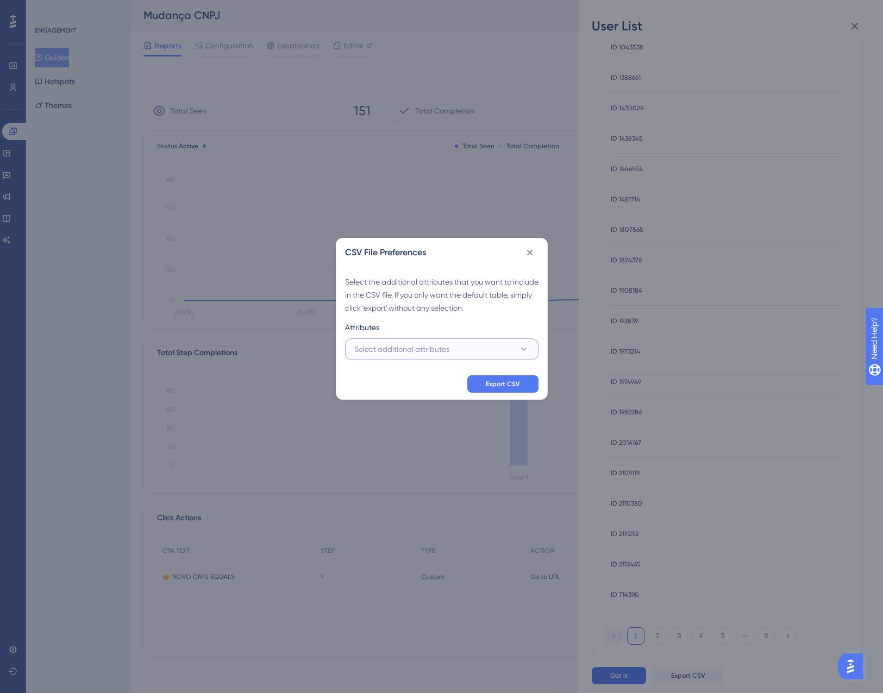
click at [426, 348] on span "Select additional attributes" at bounding box center [401, 349] width 95 height 13
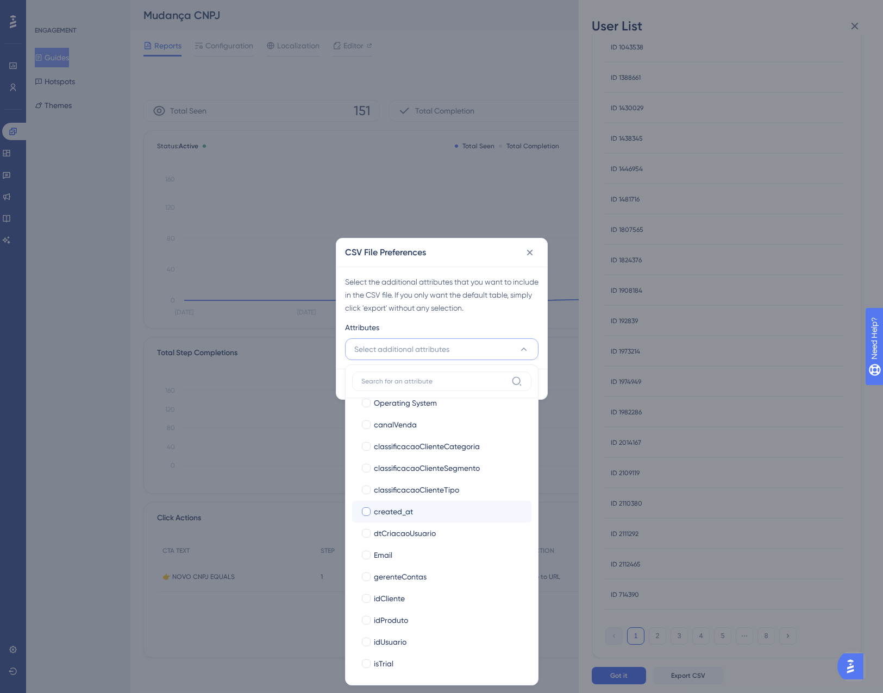
scroll to position [272, 0]
click at [380, 500] on label "idProduto idProduto" at bounding box center [441, 492] width 179 height 22
checkbox input "false"
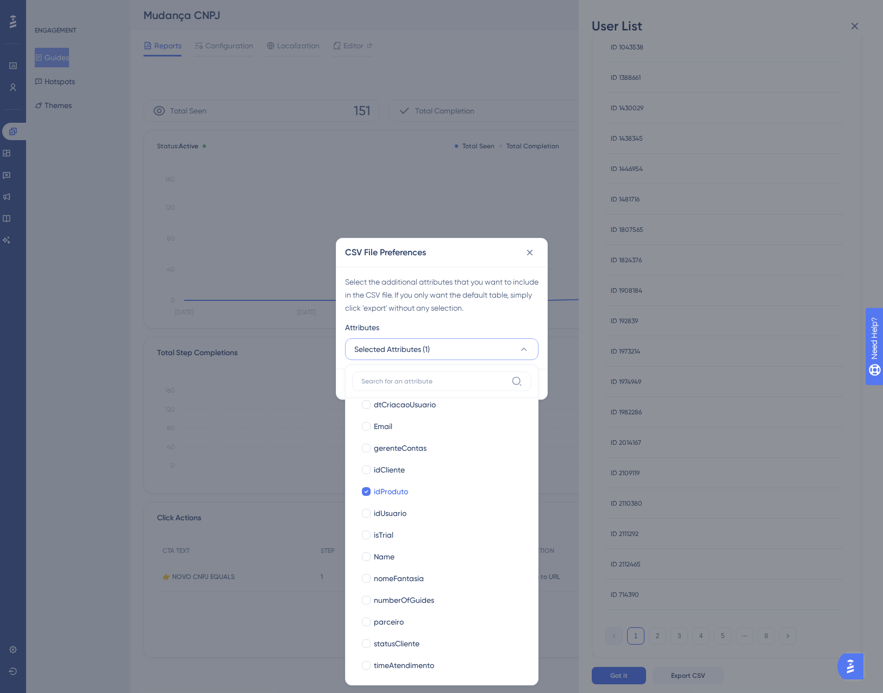
click at [499, 297] on div "Select the additional attributes that you want to include in the CSV file. If y…" at bounding box center [441, 294] width 193 height 39
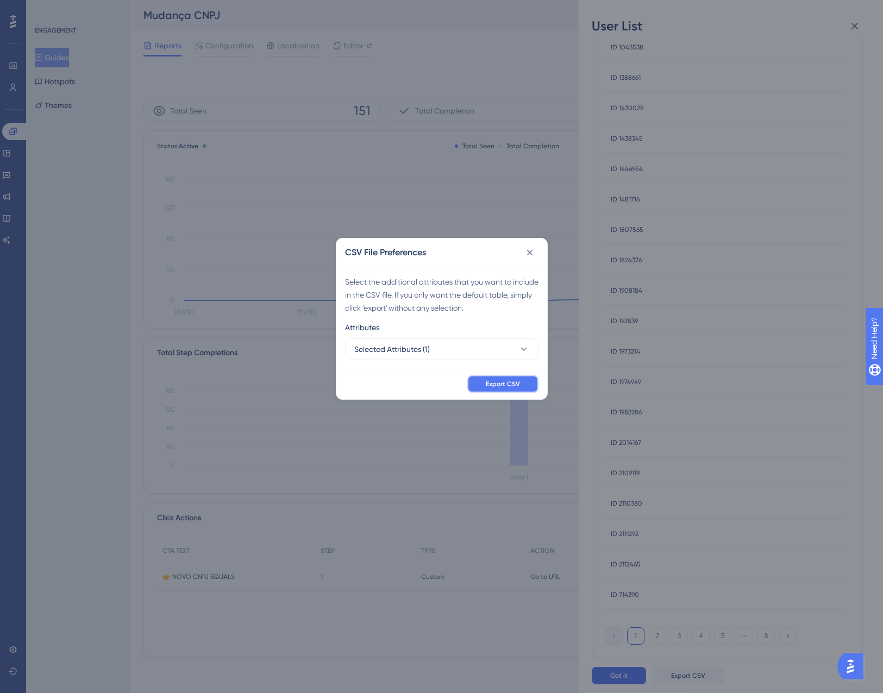
click at [491, 380] on span "Export CSV" at bounding box center [503, 384] width 34 height 9
